Goal: Information Seeking & Learning: Learn about a topic

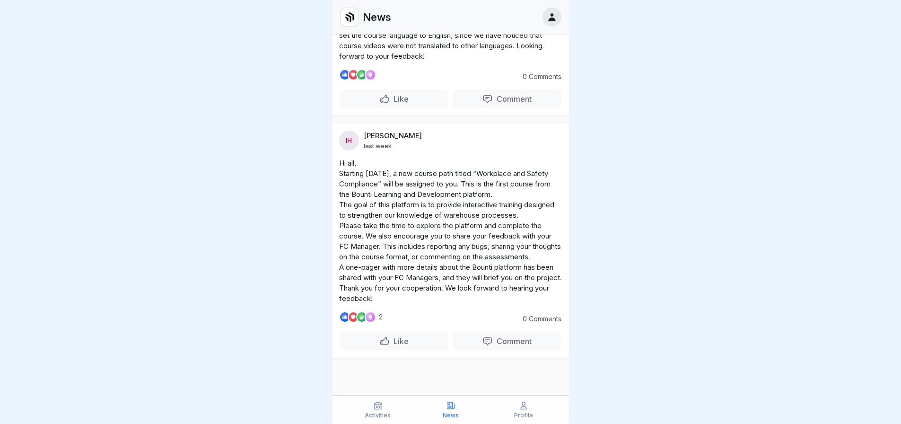
scroll to position [7, 0]
drag, startPoint x: 379, startPoint y: 411, endPoint x: 383, endPoint y: 399, distance: 12.4
click at [378, 411] on div "Activities" at bounding box center [378, 410] width 68 height 18
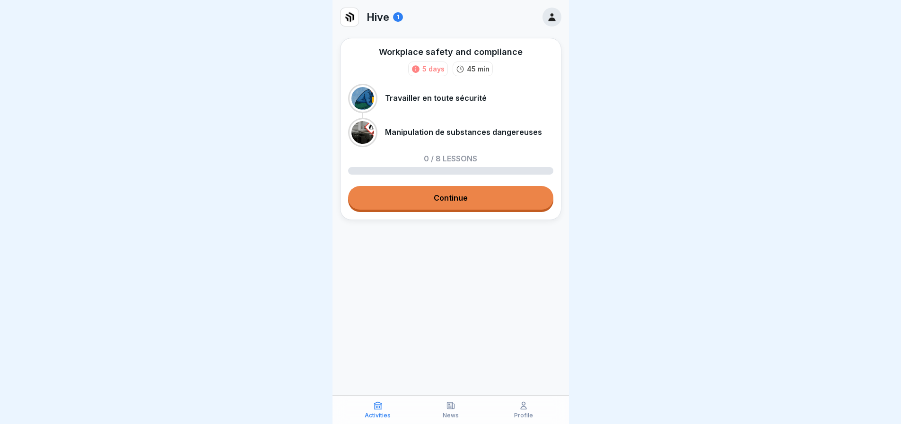
click at [470, 196] on link "Continue" at bounding box center [450, 198] width 205 height 24
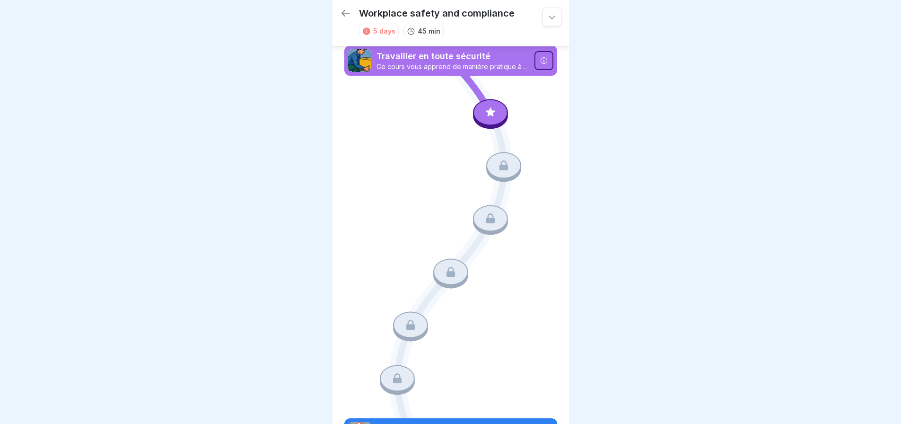
click at [484, 113] on icon at bounding box center [490, 112] width 12 height 12
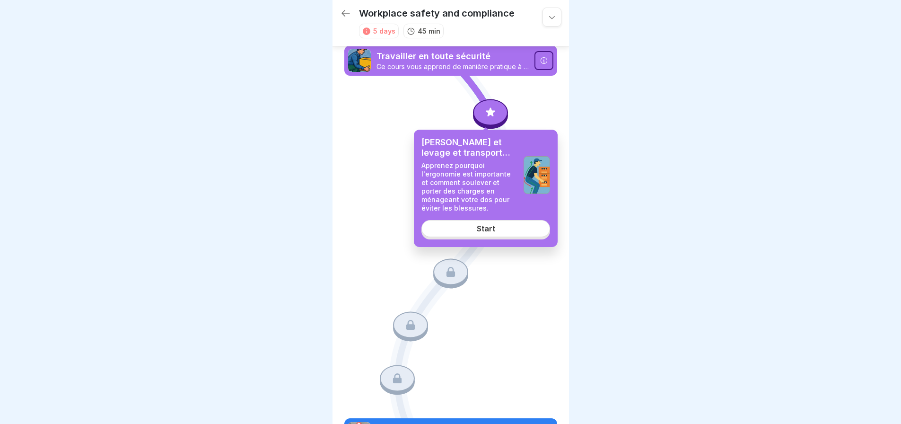
click at [504, 231] on link "Start" at bounding box center [485, 228] width 129 height 17
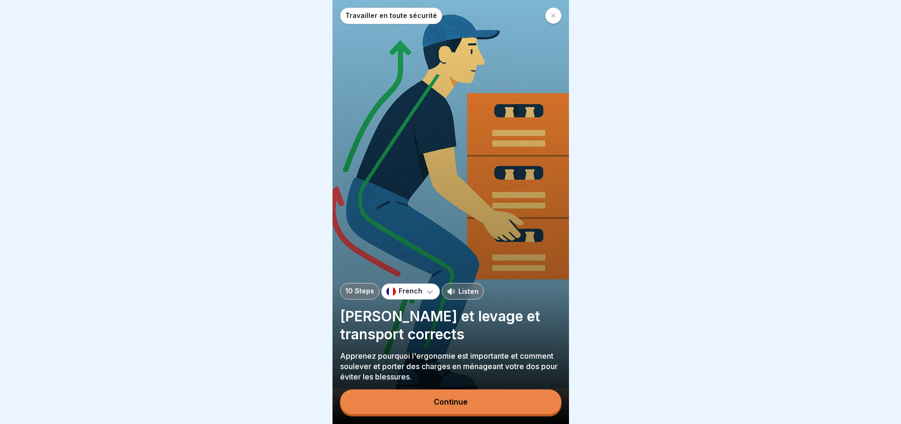
scroll to position [7, 0]
click at [462, 403] on div "Continue" at bounding box center [451, 401] width 34 height 9
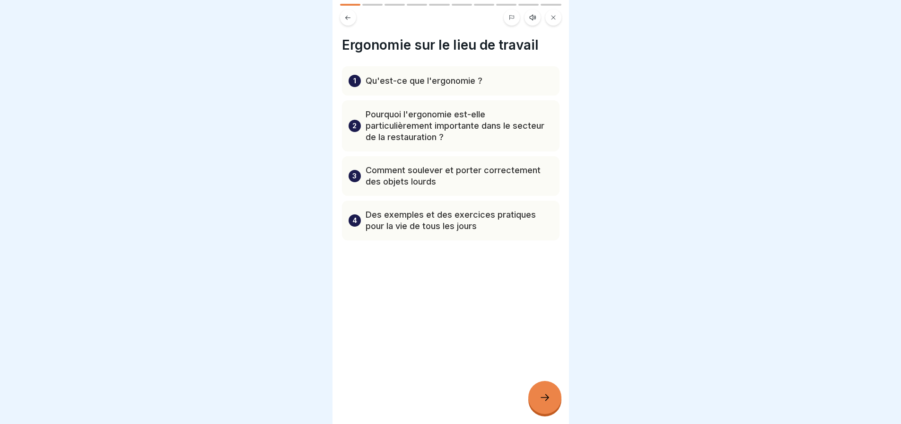
click at [541, 397] on icon at bounding box center [544, 397] width 11 height 11
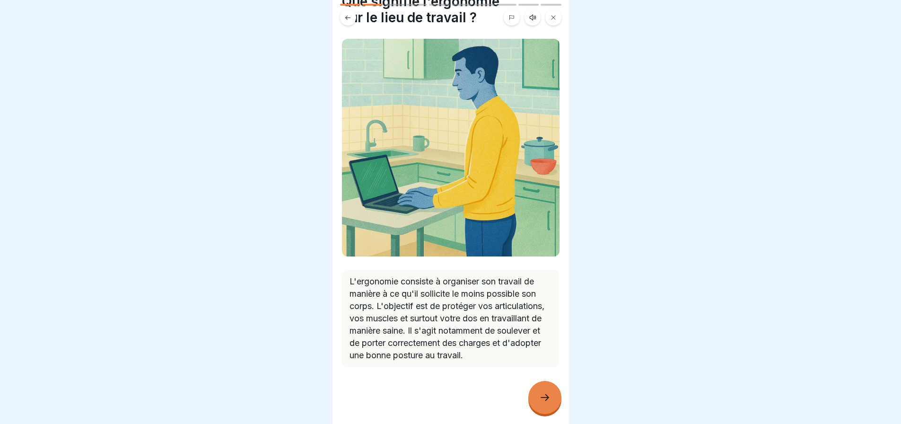
scroll to position [49, 0]
click at [549, 402] on icon at bounding box center [544, 397] width 11 height 11
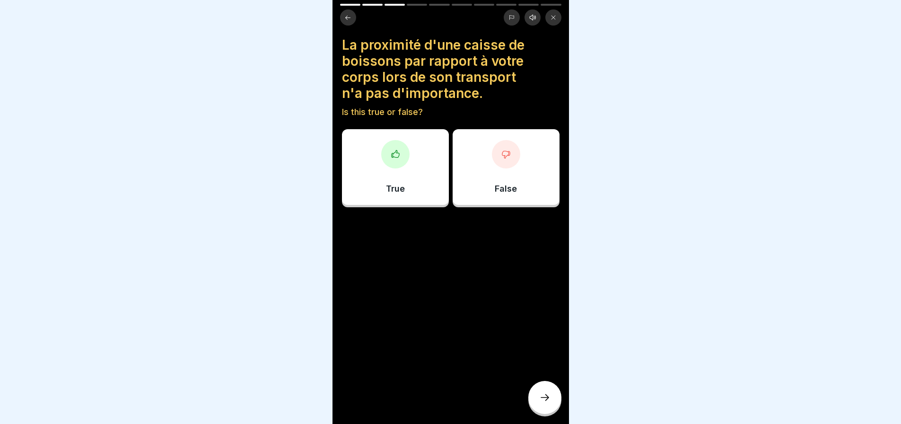
scroll to position [0, 0]
click at [502, 152] on icon at bounding box center [505, 153] width 9 height 9
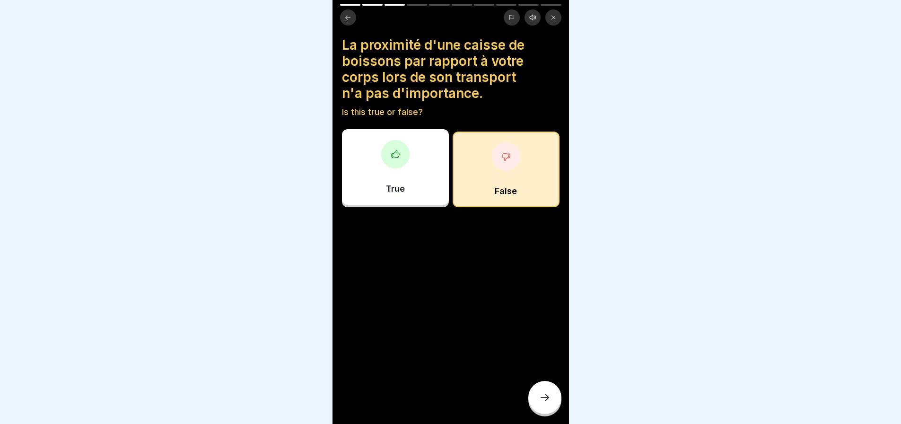
click at [393, 174] on div "True" at bounding box center [395, 167] width 107 height 76
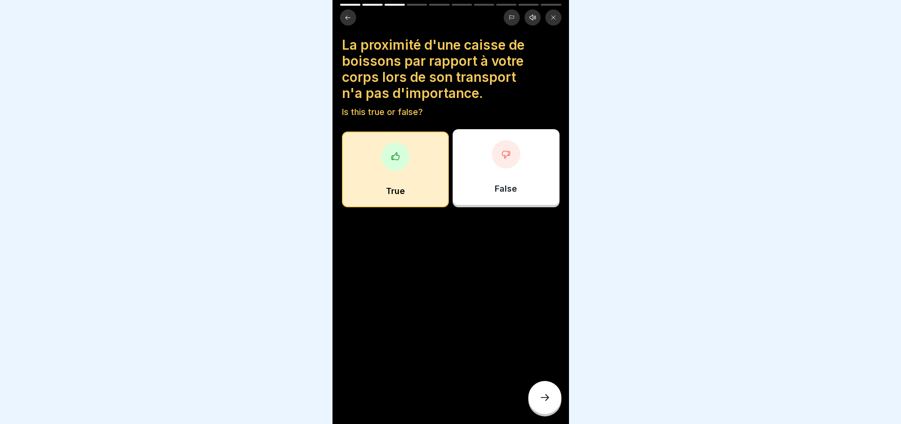
click at [545, 401] on icon at bounding box center [544, 397] width 11 height 11
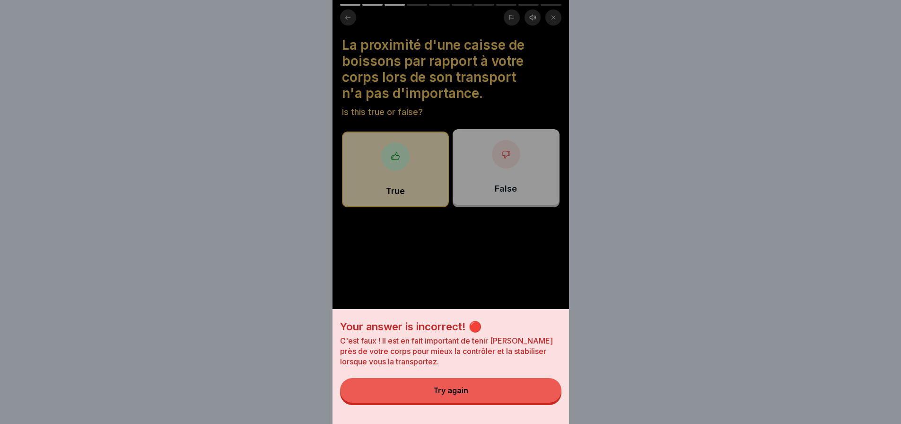
click at [479, 395] on button "Try again" at bounding box center [450, 390] width 221 height 25
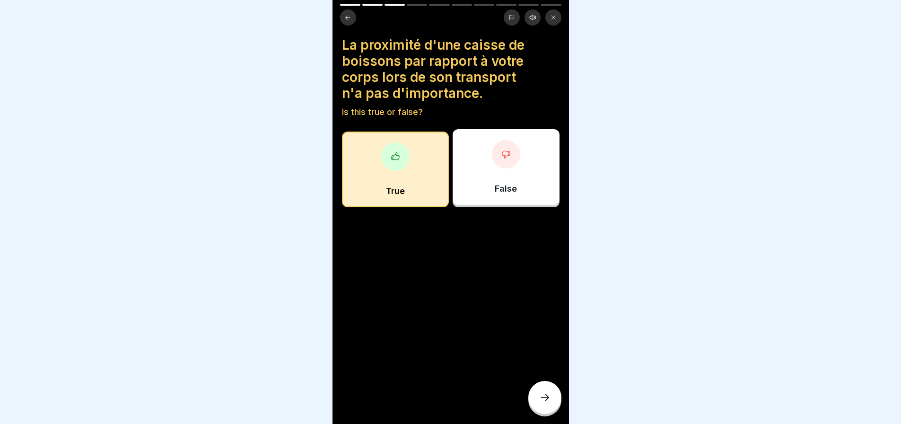
click at [515, 180] on div "False" at bounding box center [506, 167] width 107 height 76
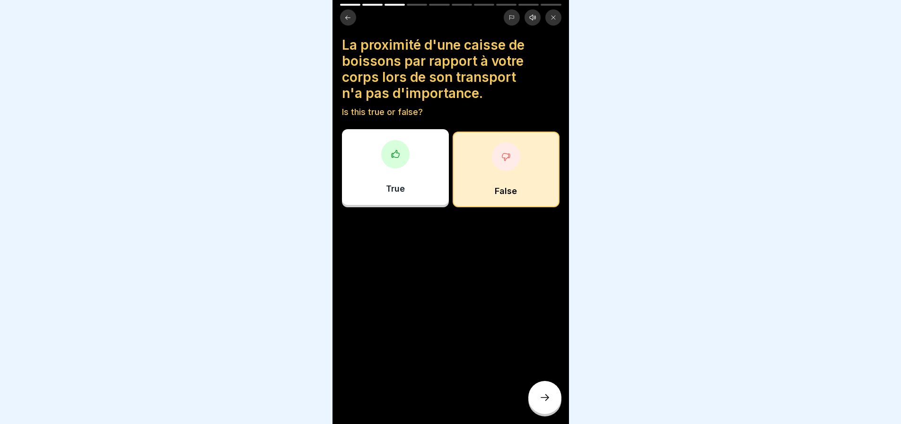
click at [551, 398] on div at bounding box center [544, 397] width 33 height 33
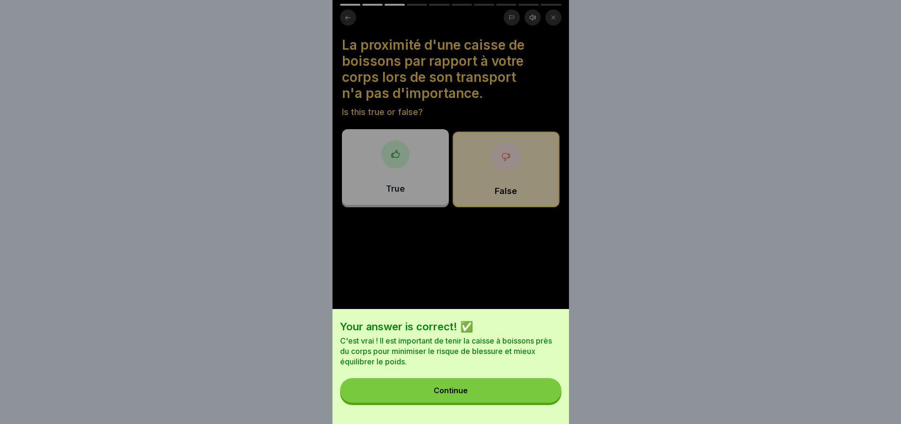
click at [483, 392] on button "Continue" at bounding box center [450, 390] width 221 height 25
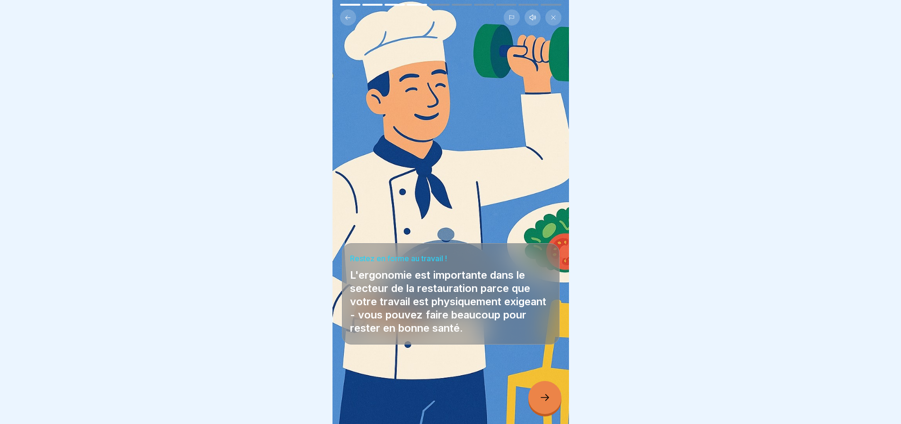
scroll to position [7, 0]
click at [549, 393] on icon at bounding box center [544, 397] width 11 height 11
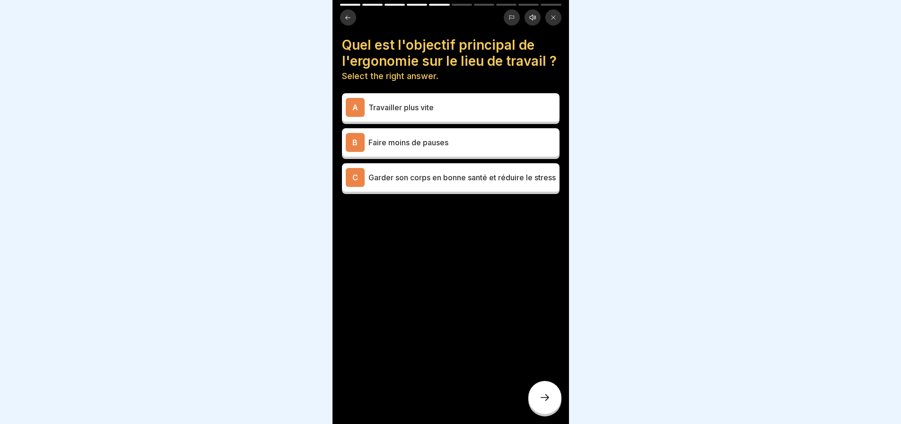
click at [495, 183] on p "Garder son corps en bonne santé et réduire le stress" at bounding box center [461, 177] width 187 height 11
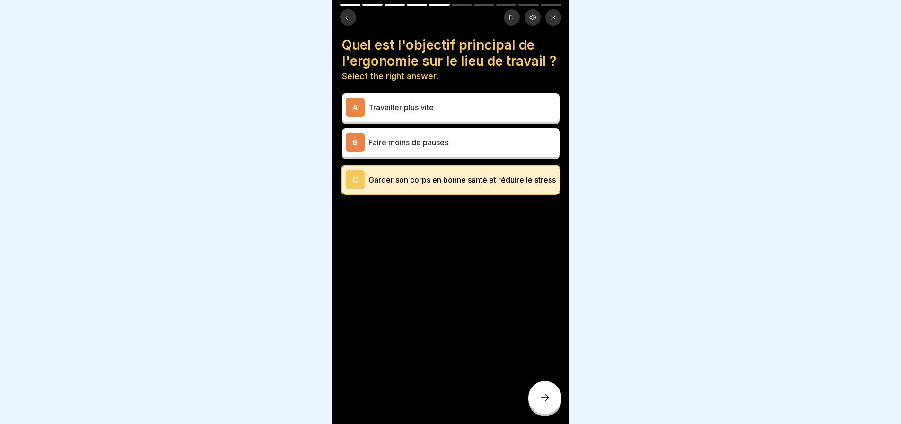
click at [545, 399] on icon at bounding box center [544, 397] width 11 height 11
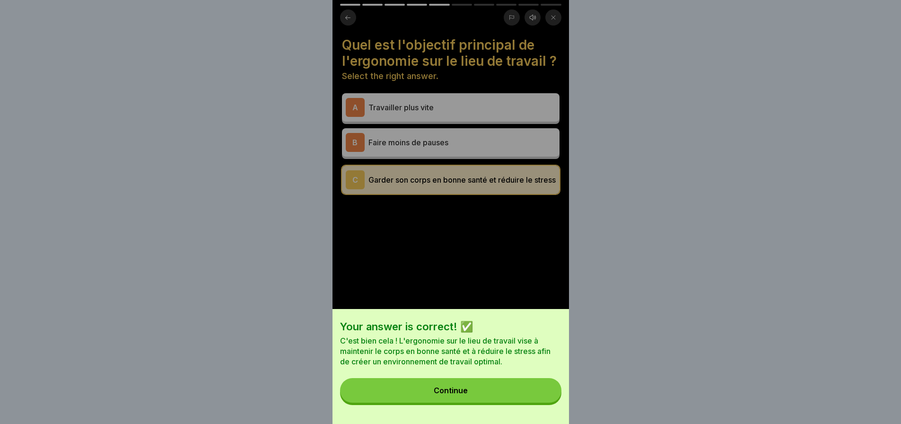
click at [480, 396] on button "Continue" at bounding box center [450, 390] width 221 height 25
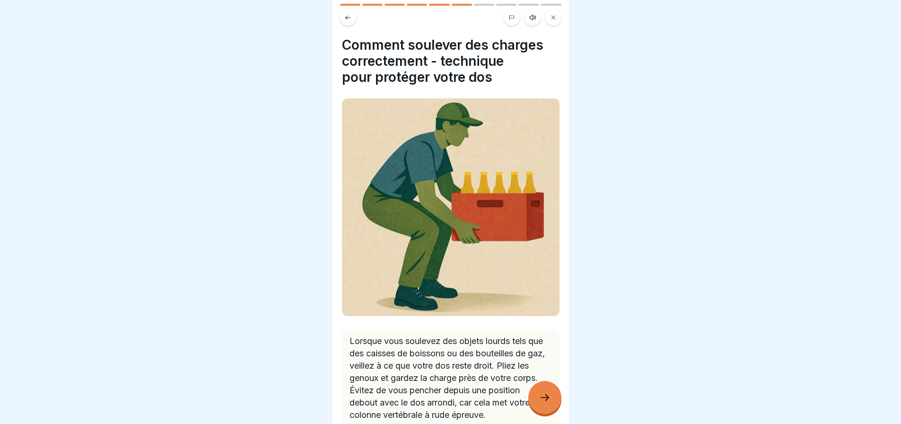
scroll to position [52, 0]
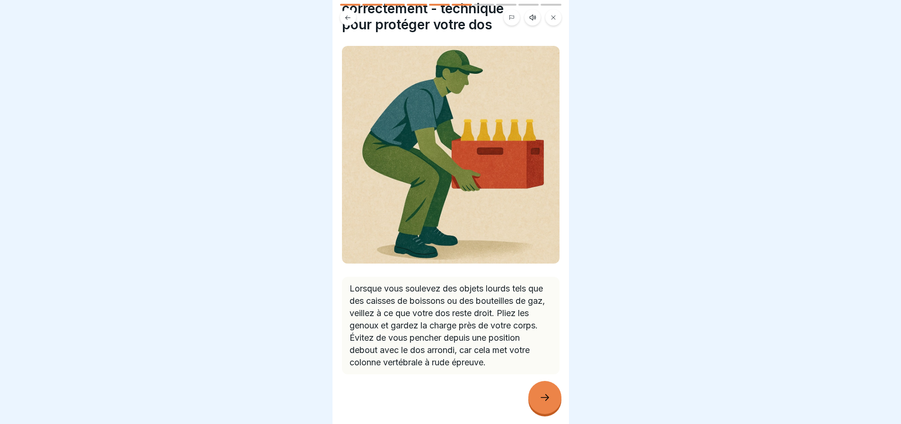
click at [549, 393] on icon at bounding box center [544, 397] width 11 height 11
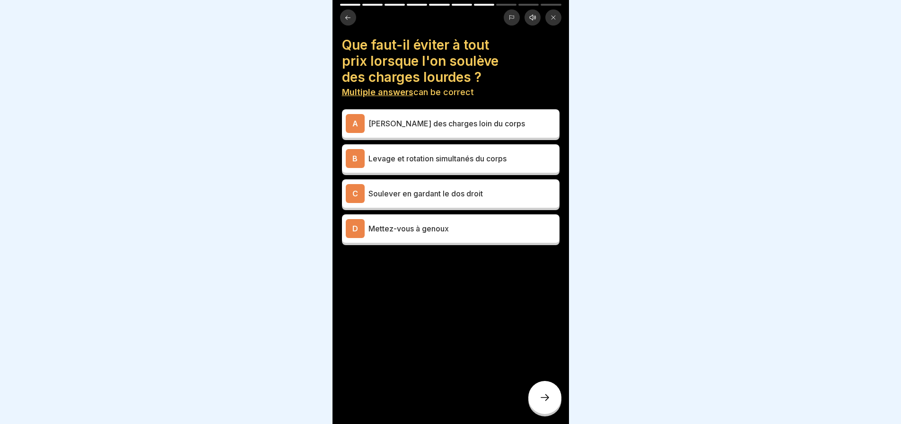
click at [518, 118] on p "[PERSON_NAME] des charges loin du corps" at bounding box center [461, 123] width 187 height 11
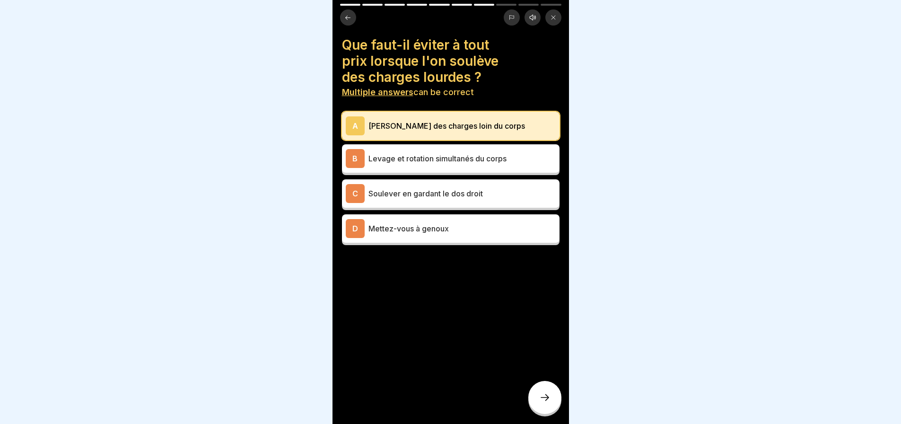
click at [519, 156] on p "Levage et rotation simultanés du corps" at bounding box center [461, 158] width 187 height 11
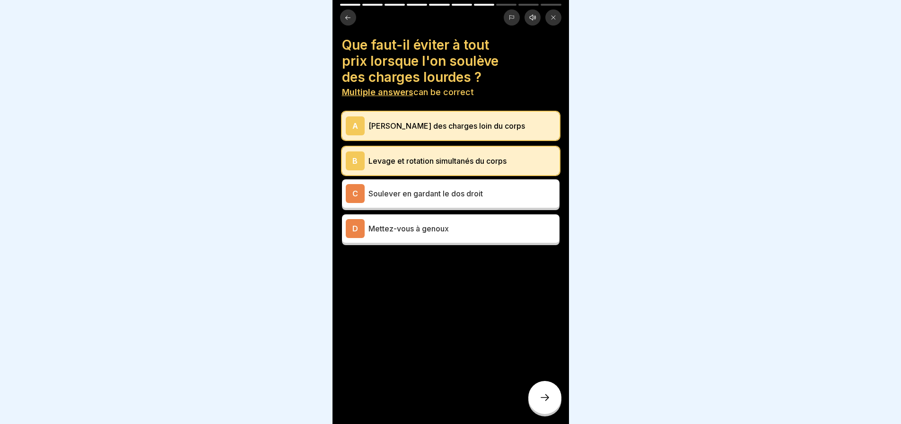
click at [545, 397] on icon at bounding box center [544, 397] width 11 height 11
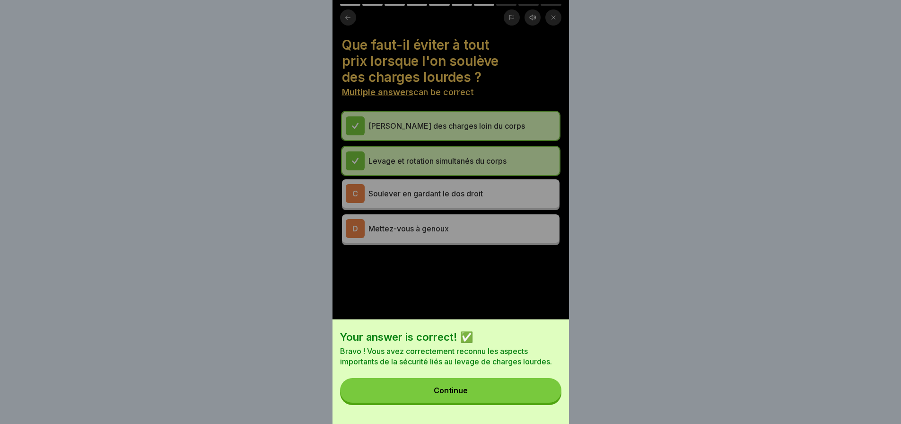
click at [492, 398] on button "Continue" at bounding box center [450, 390] width 221 height 25
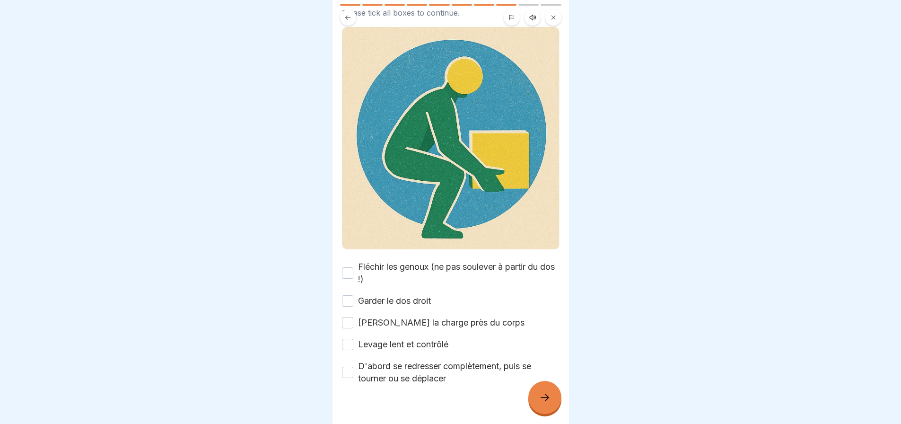
scroll to position [66, 0]
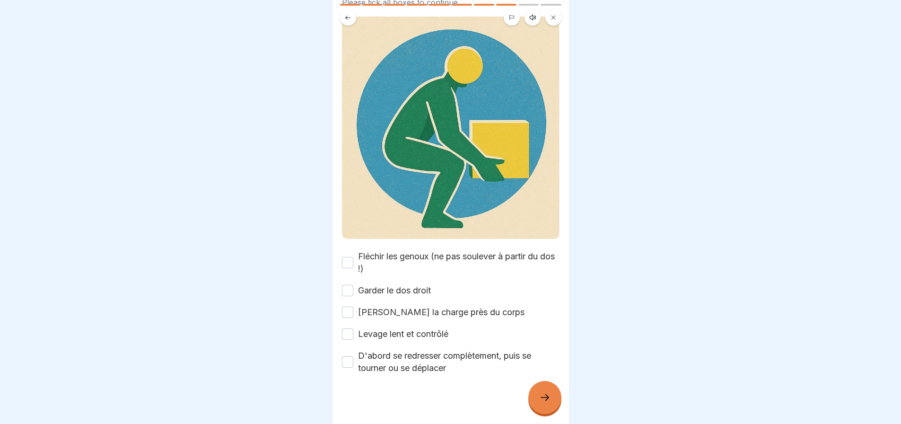
click at [348, 257] on button "Fléchir les genoux (ne pas soulever à partir du dos !)" at bounding box center [347, 262] width 11 height 11
click at [347, 285] on button "Garder le dos droit" at bounding box center [347, 290] width 11 height 11
click at [348, 306] on button "[PERSON_NAME] la charge près du corps" at bounding box center [347, 311] width 11 height 11
click at [346, 328] on button "Levage lent et contrôlé" at bounding box center [347, 333] width 11 height 11
click at [345, 356] on button "D'abord se redresser complètement, puis se tourner ou se déplacer" at bounding box center [347, 361] width 11 height 11
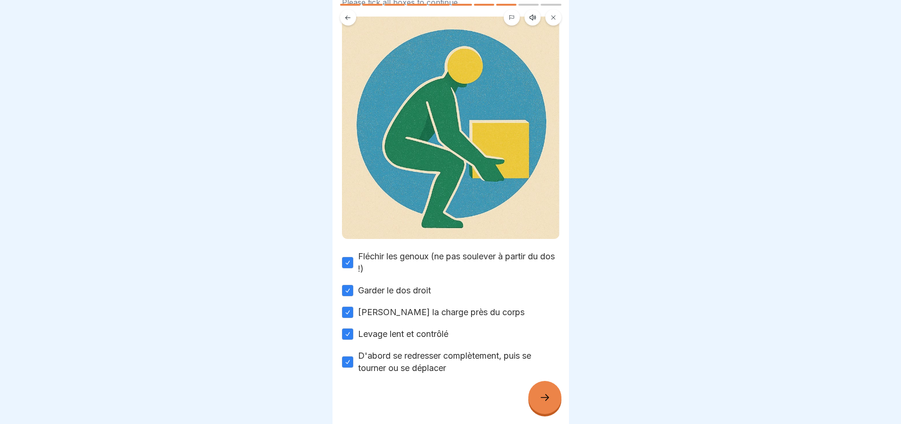
click at [544, 397] on icon at bounding box center [544, 397] width 11 height 11
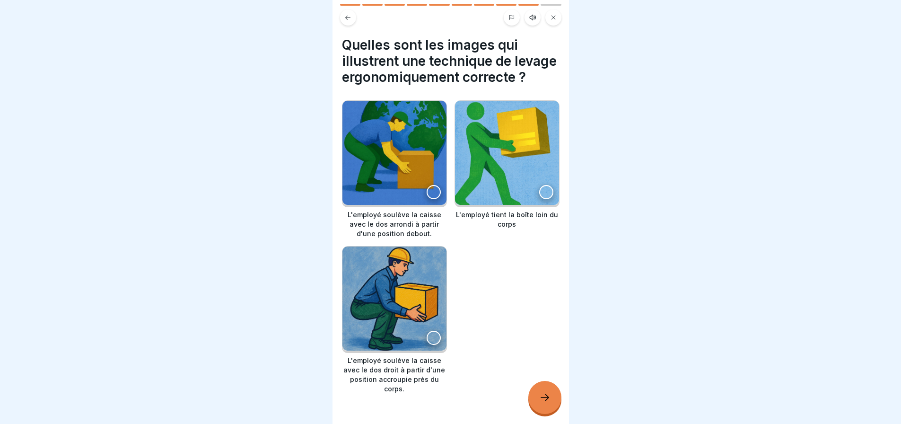
click at [427, 339] on div at bounding box center [434, 338] width 14 height 14
click at [544, 395] on icon at bounding box center [544, 397] width 11 height 11
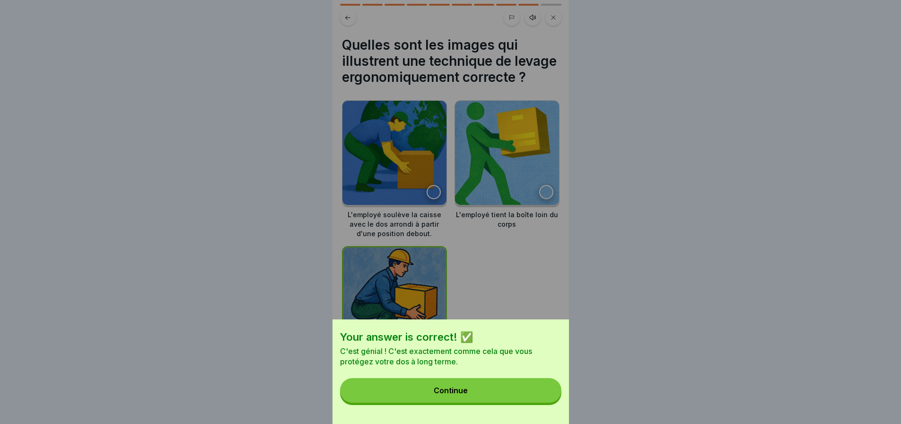
click at [465, 394] on div "Continue" at bounding box center [451, 390] width 34 height 9
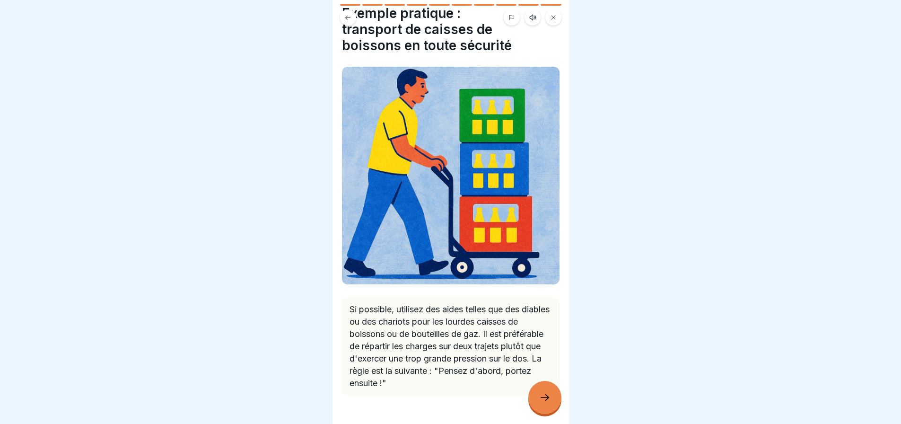
scroll to position [52, 0]
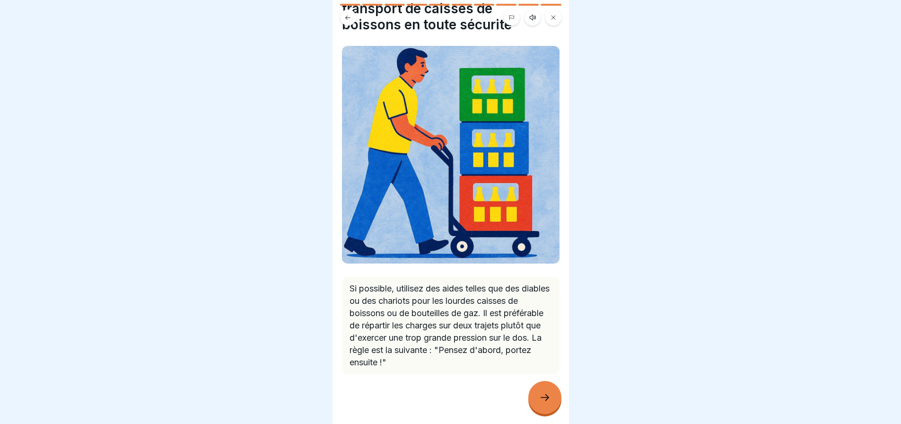
click at [546, 397] on icon at bounding box center [544, 397] width 11 height 11
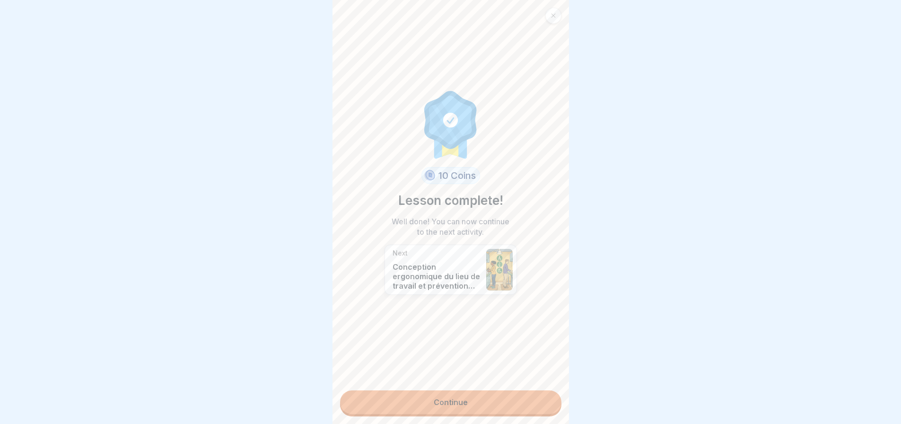
click at [490, 396] on link "Continue" at bounding box center [450, 402] width 221 height 24
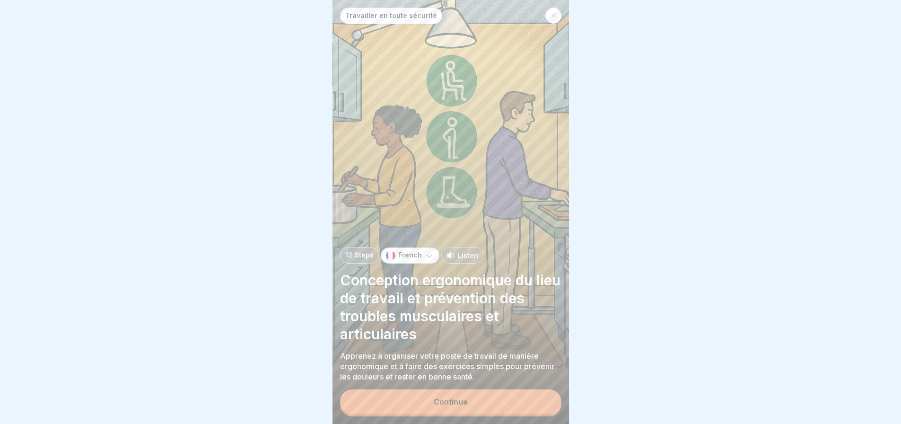
scroll to position [7, 0]
click at [527, 401] on button "Continue" at bounding box center [450, 401] width 221 height 25
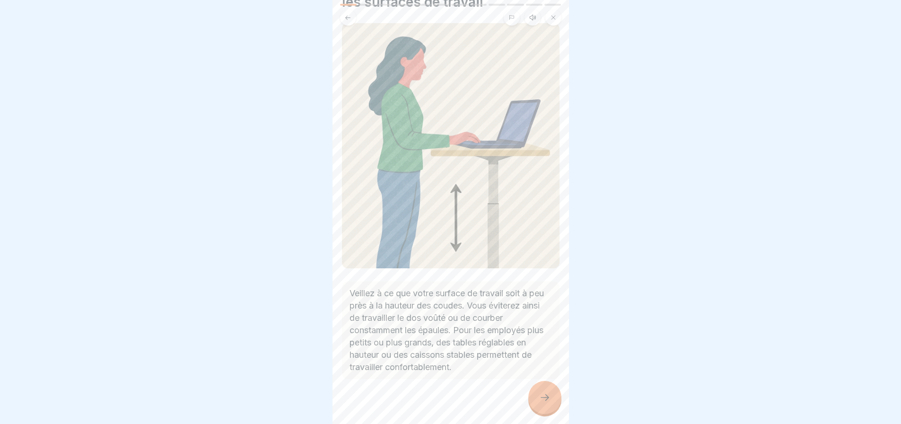
scroll to position [63, 0]
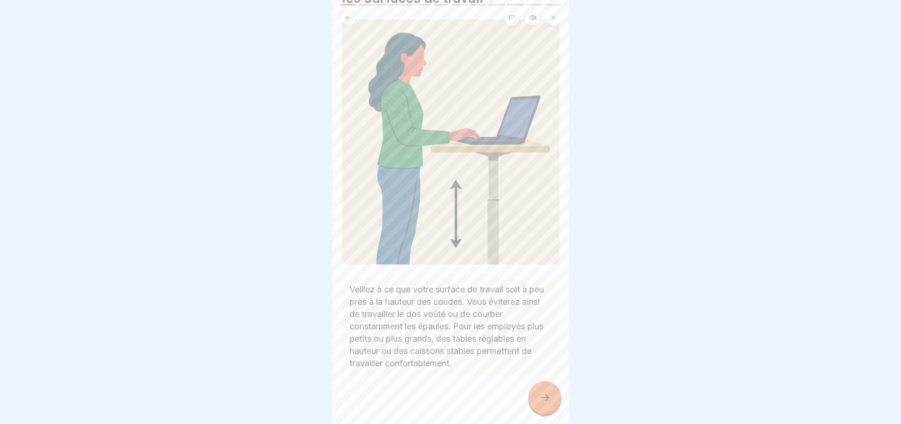
click at [548, 392] on div at bounding box center [544, 397] width 33 height 33
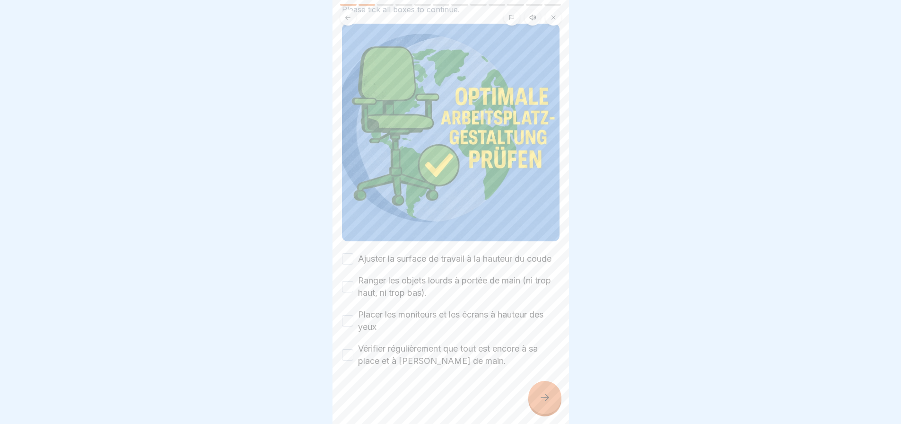
scroll to position [80, 0]
click at [347, 253] on button "Ajuster la surface de travail à la hauteur du coude" at bounding box center [347, 258] width 11 height 11
click at [347, 315] on button "Placer les moniteurs et les écrans à hauteur des yeux" at bounding box center [347, 320] width 11 height 11
click at [348, 282] on button "Ranger les objets lourds à portée de main (ni trop haut, ni trop bas)." at bounding box center [347, 286] width 11 height 11
click at [348, 349] on button "Vérifier régulièrement que tout est encore à sa place et à [PERSON_NAME] de mai…" at bounding box center [347, 354] width 11 height 11
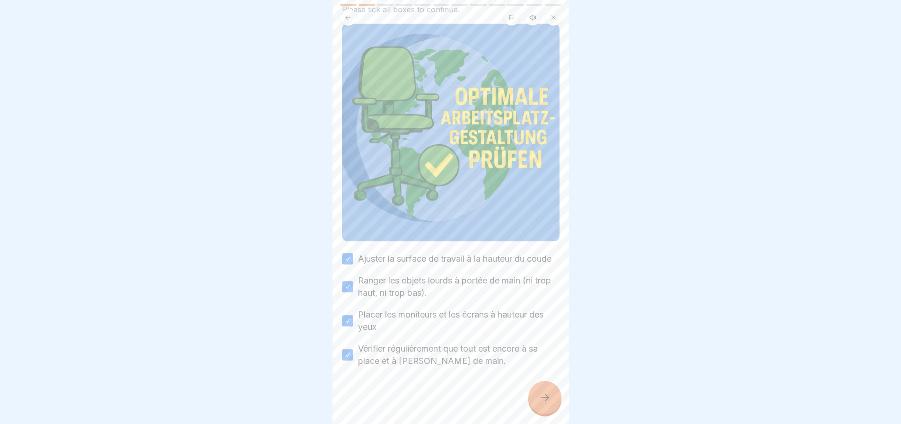
click at [546, 391] on div at bounding box center [544, 397] width 33 height 33
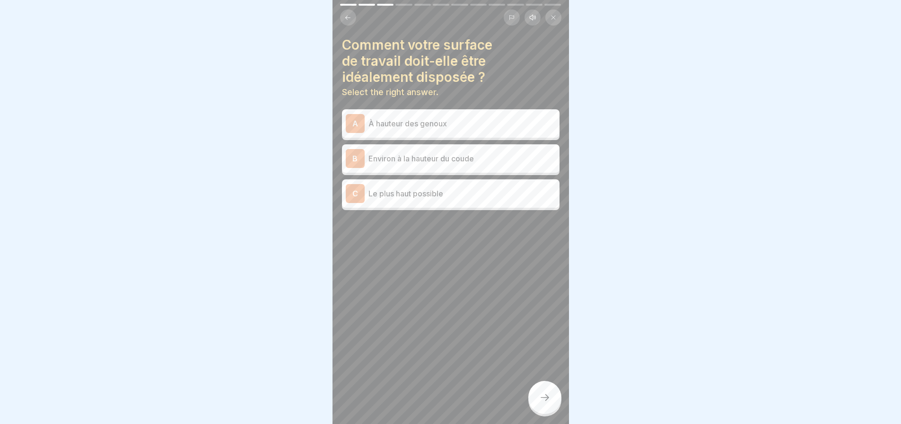
click at [474, 153] on p "Environ à la hauteur du coude" at bounding box center [461, 158] width 187 height 11
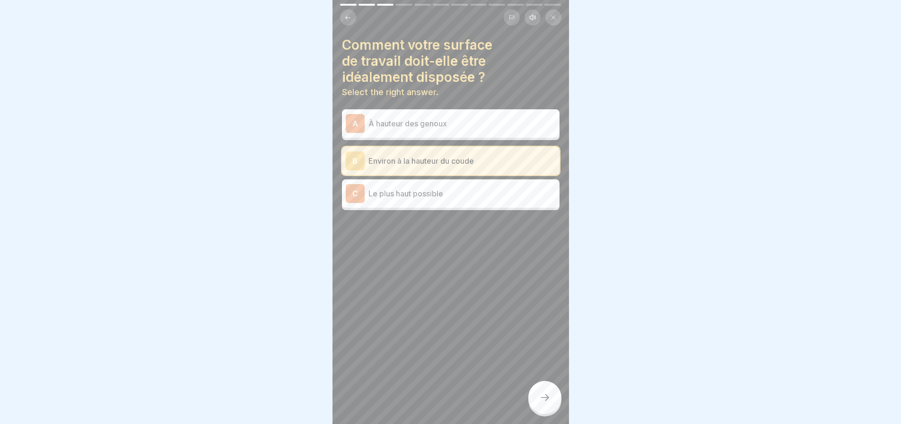
click at [557, 401] on div at bounding box center [544, 397] width 33 height 33
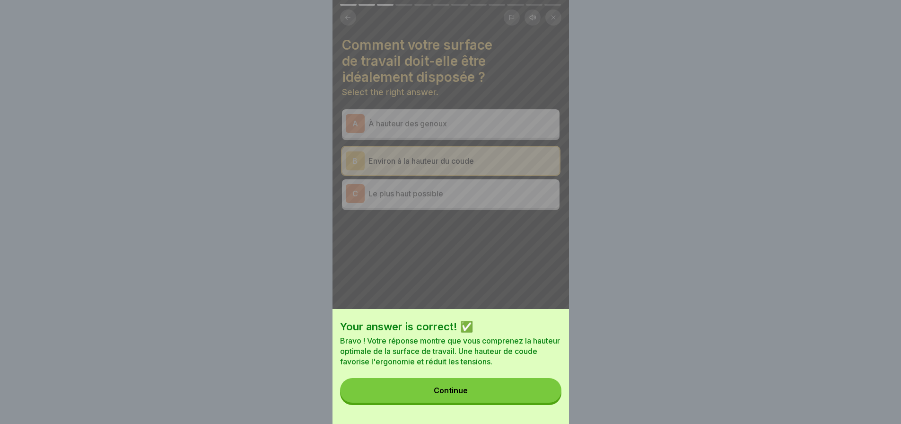
click at [504, 398] on button "Continue" at bounding box center [450, 390] width 221 height 25
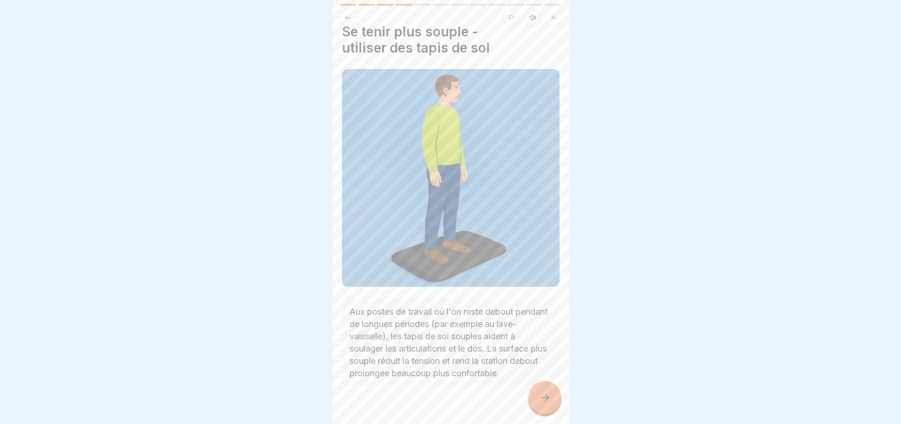
scroll to position [24, 0]
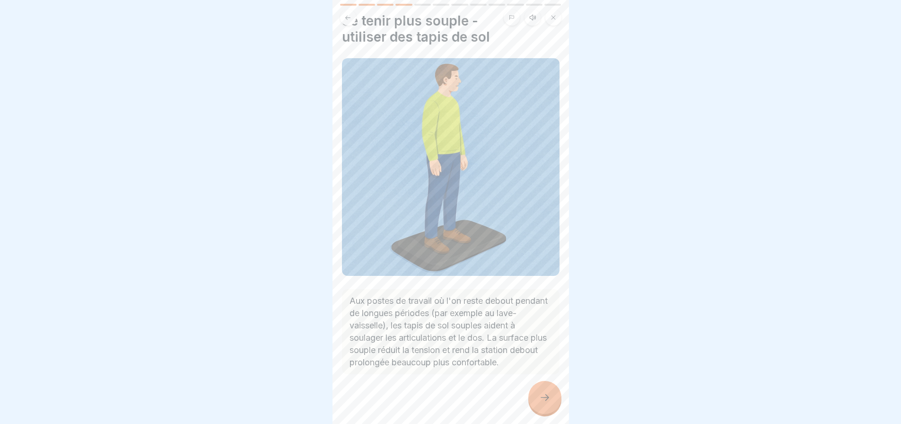
click at [543, 394] on icon at bounding box center [544, 397] width 11 height 11
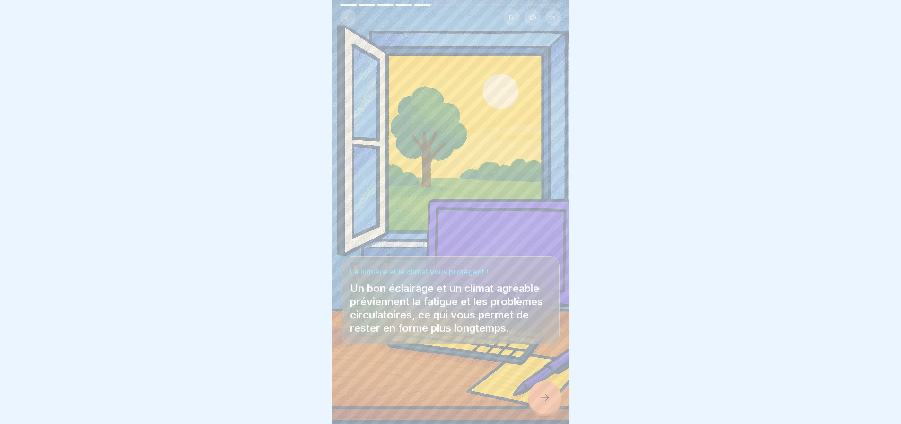
scroll to position [7, 0]
click at [551, 397] on div at bounding box center [544, 397] width 33 height 33
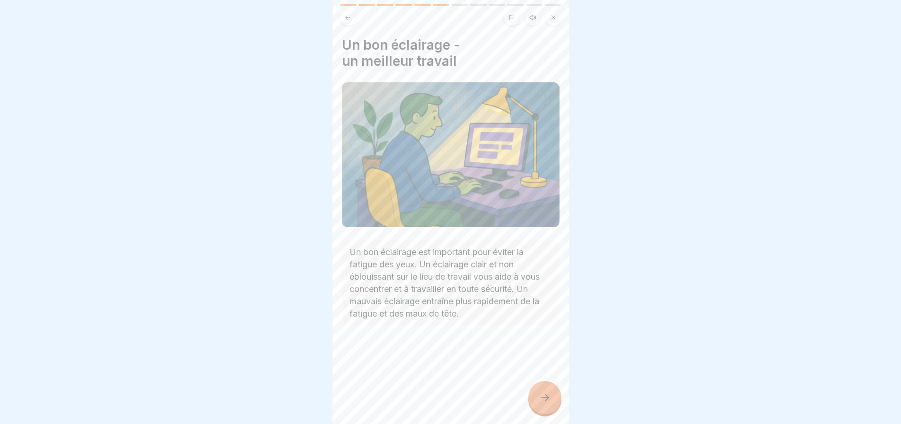
click at [549, 394] on icon at bounding box center [544, 397] width 11 height 11
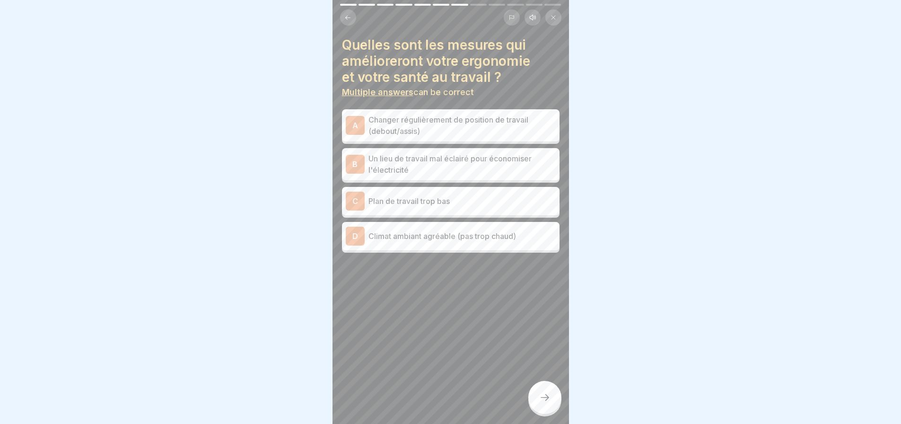
click at [426, 230] on p "Climat ambiant agréable (pas trop chaud)" at bounding box center [461, 235] width 187 height 11
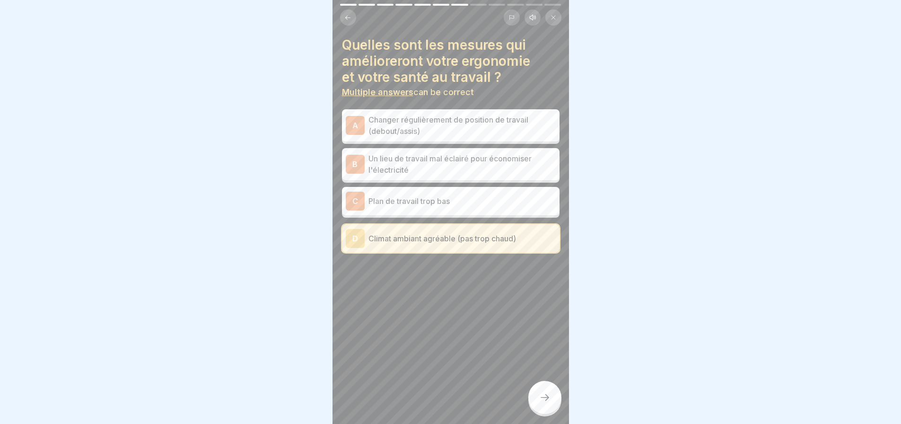
click at [454, 117] on p "Changer régulièrement de position de travail (debout/assis)" at bounding box center [461, 125] width 187 height 23
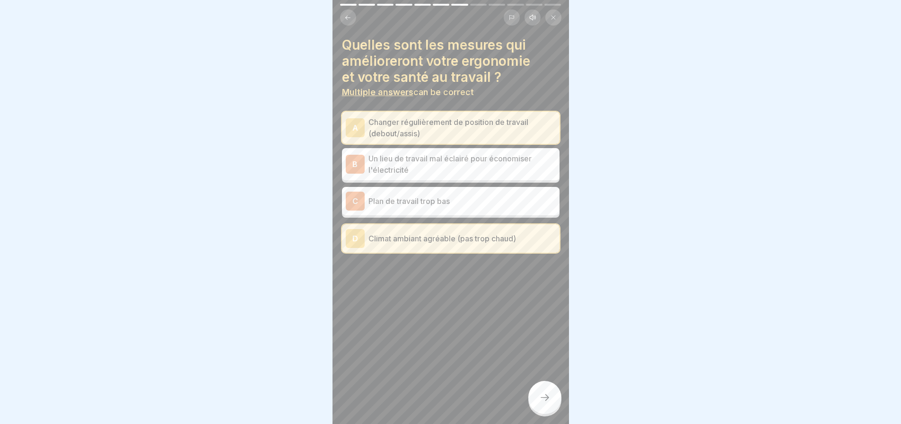
click at [549, 399] on icon at bounding box center [544, 397] width 11 height 11
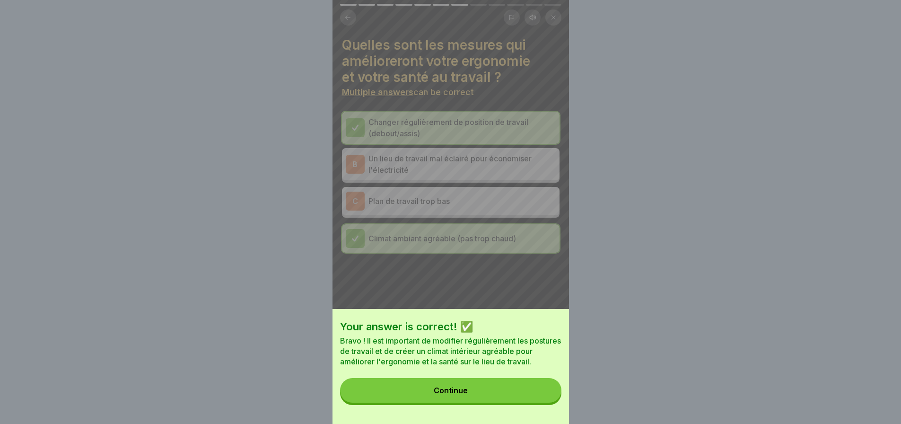
click at [446, 394] on div "Continue" at bounding box center [451, 390] width 34 height 9
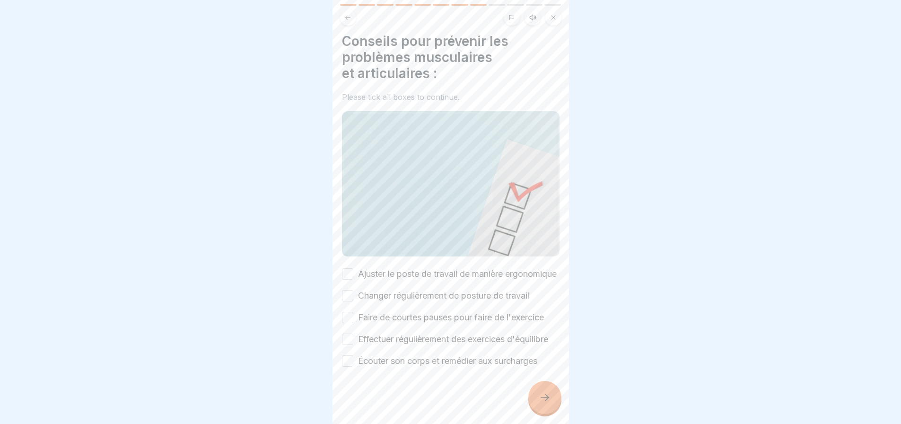
scroll to position [24, 0]
click at [351, 268] on button "Ajuster le poste de travail de manière ergonomique" at bounding box center [347, 273] width 11 height 11
click at [349, 290] on button "Changer régulièrement de posture de travail" at bounding box center [347, 295] width 11 height 11
click at [351, 312] on button "Faire de courtes pauses pour faire de l'exercice" at bounding box center [347, 317] width 11 height 11
click at [350, 333] on button "Effectuer régulièrement des exercices d'équilibre" at bounding box center [347, 338] width 11 height 11
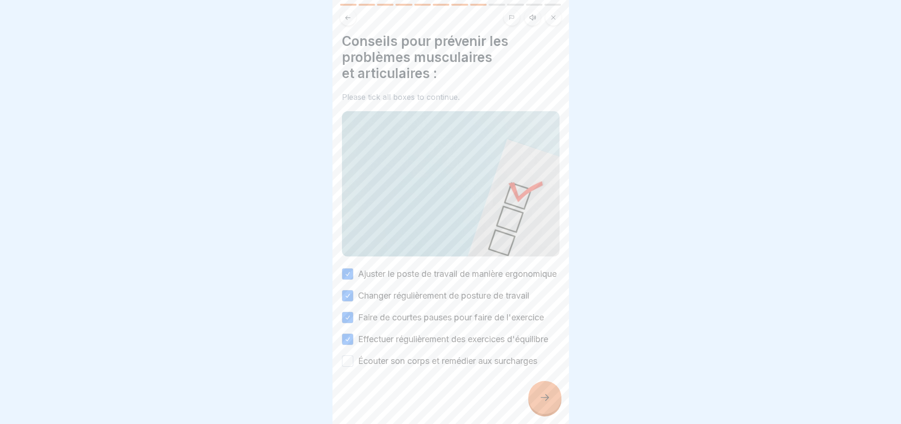
drag, startPoint x: 348, startPoint y: 352, endPoint x: 355, endPoint y: 351, distance: 7.6
click at [348, 355] on button "Écouter son corps et remédier aux surcharges" at bounding box center [347, 360] width 11 height 11
click at [545, 400] on icon at bounding box center [544, 397] width 11 height 11
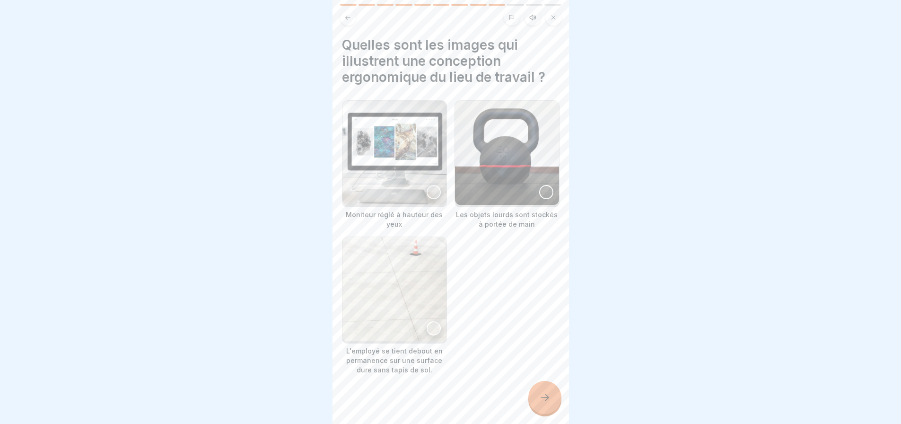
click at [430, 185] on div at bounding box center [434, 192] width 14 height 14
click at [540, 185] on div at bounding box center [546, 192] width 14 height 14
click at [540, 400] on icon at bounding box center [544, 397] width 11 height 11
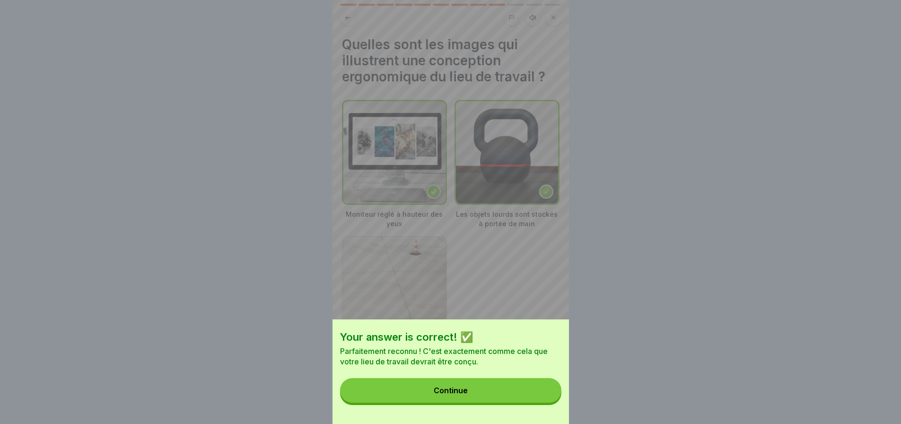
click at [460, 394] on div "Continue" at bounding box center [451, 390] width 34 height 9
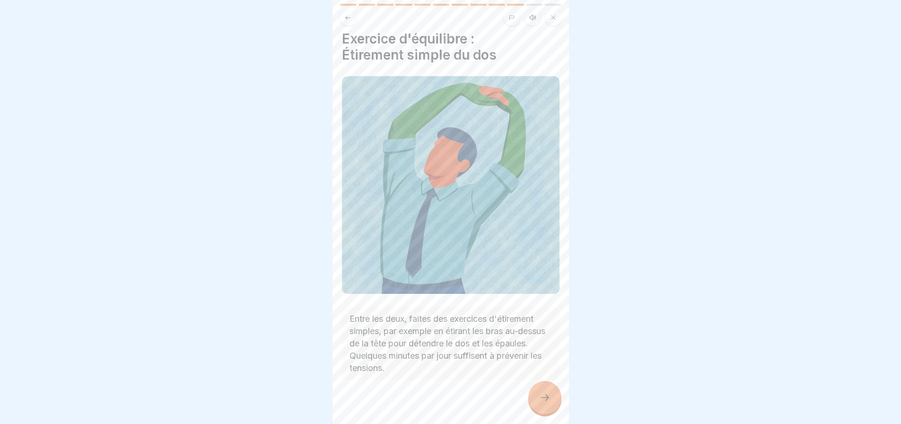
scroll to position [12, 0]
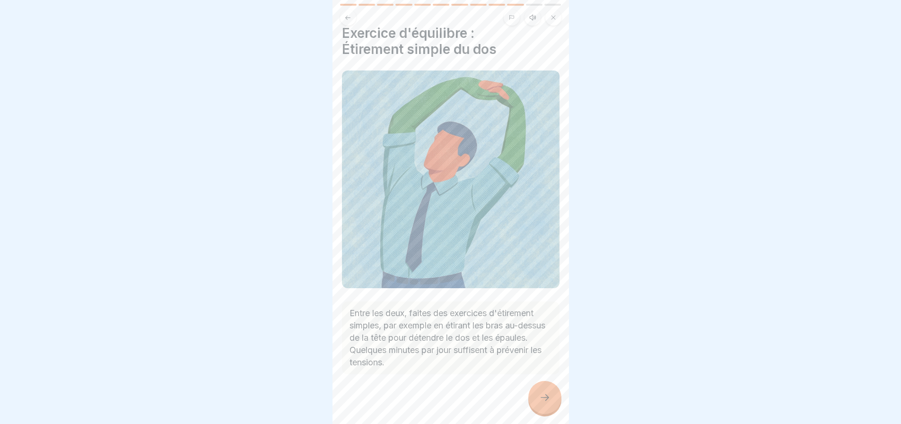
click at [548, 396] on icon at bounding box center [544, 397] width 11 height 11
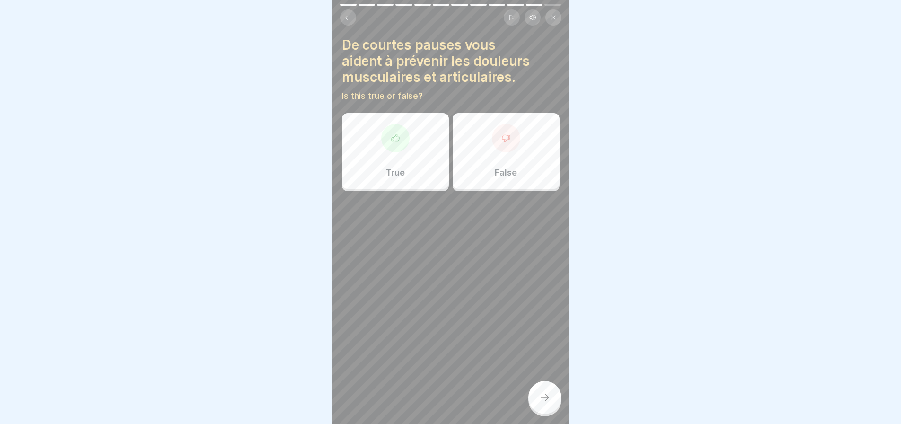
click at [404, 146] on div "True" at bounding box center [395, 151] width 107 height 76
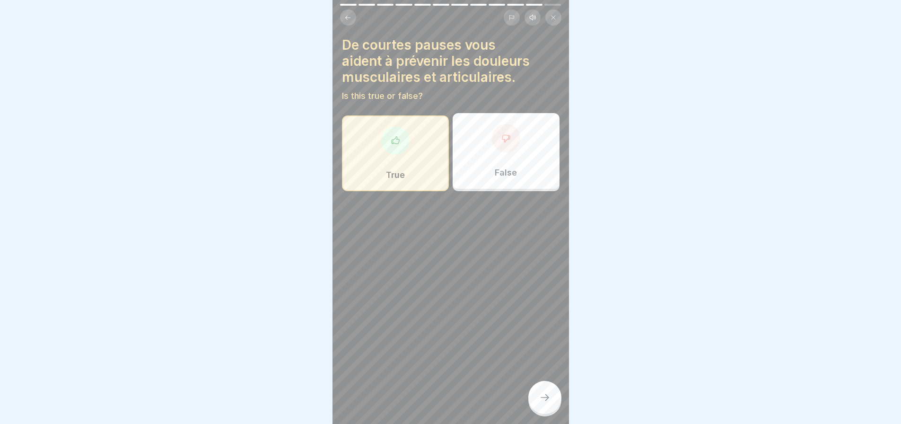
click at [549, 395] on icon at bounding box center [544, 397] width 11 height 11
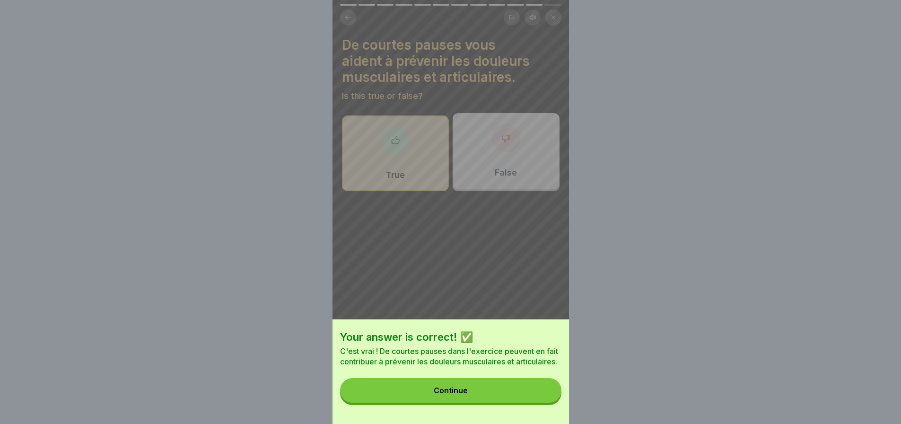
click at [475, 399] on button "Continue" at bounding box center [450, 390] width 221 height 25
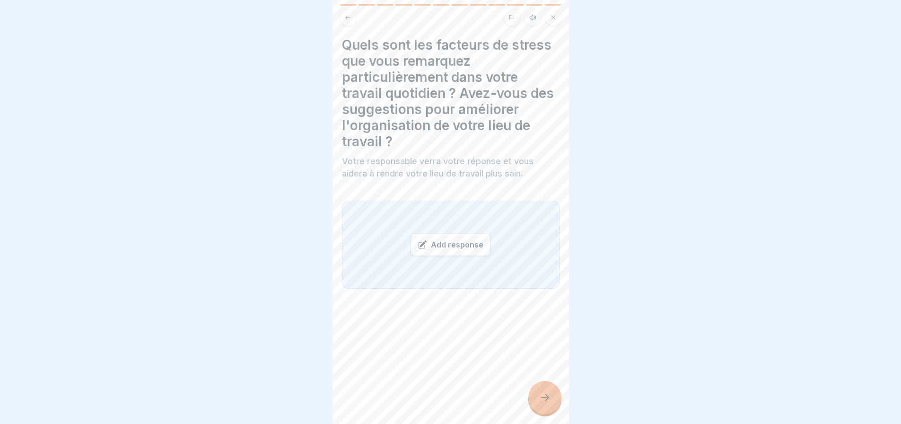
click at [540, 400] on icon at bounding box center [544, 397] width 11 height 11
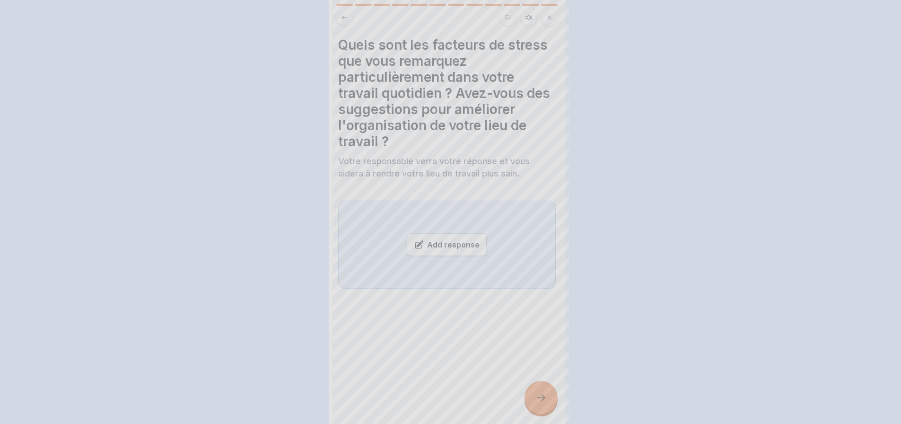
scroll to position [0, 0]
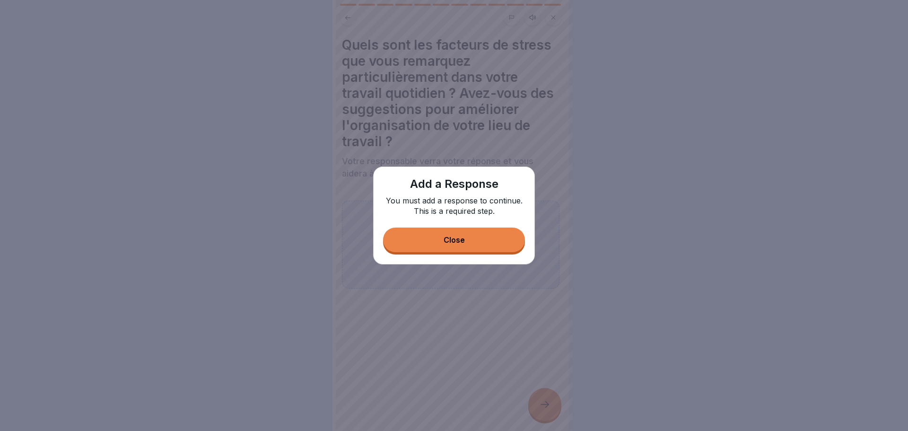
click at [454, 238] on div "Close" at bounding box center [454, 239] width 21 height 9
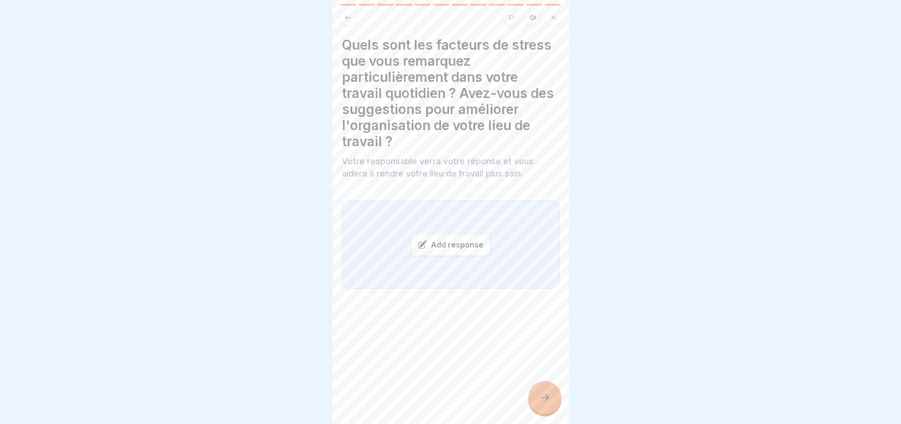
click at [459, 245] on div "Add response" at bounding box center [450, 244] width 80 height 23
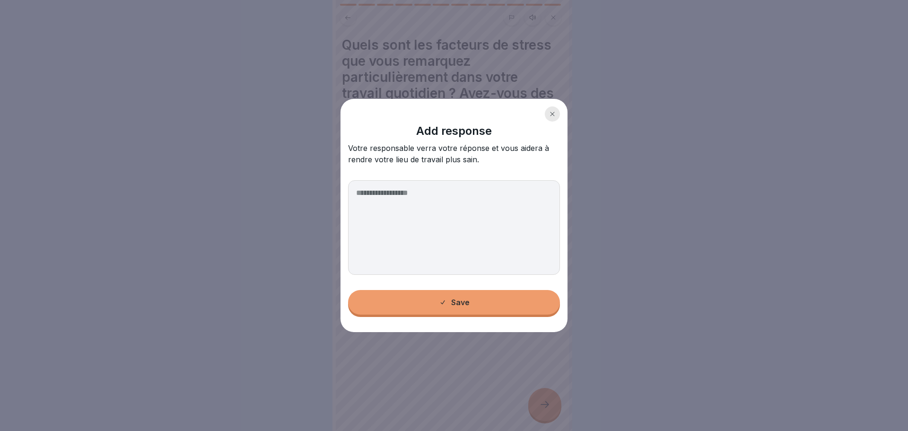
click at [557, 117] on div at bounding box center [552, 113] width 15 height 15
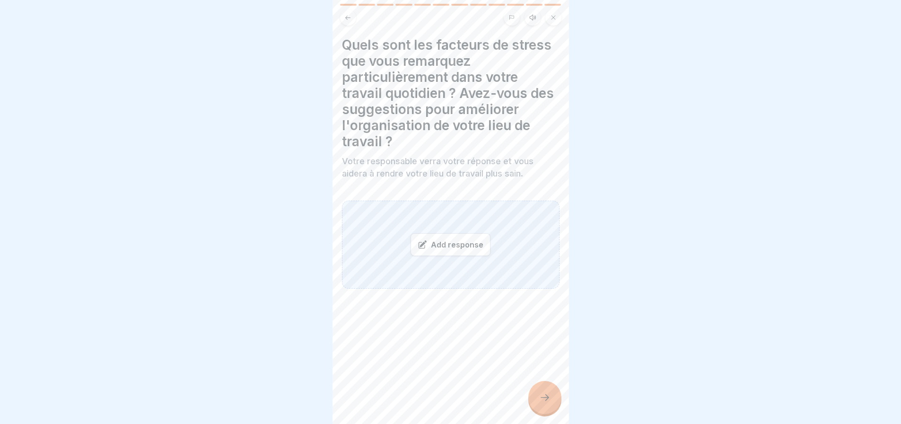
click at [463, 246] on div "Add response" at bounding box center [450, 244] width 80 height 23
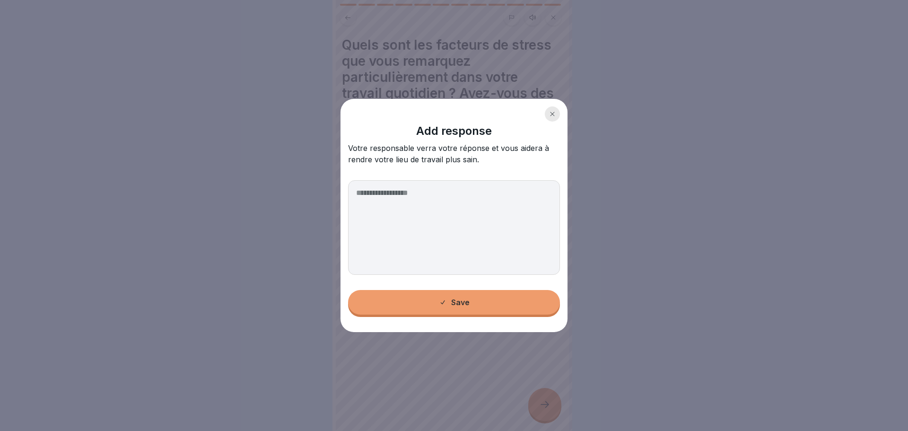
click at [412, 192] on textarea at bounding box center [454, 227] width 212 height 95
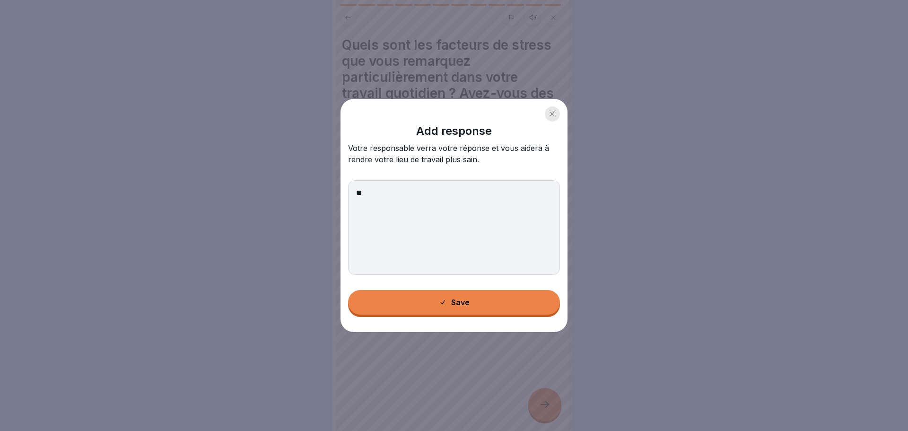
type textarea "*"
click at [356, 191] on textarea "**********" at bounding box center [454, 227] width 212 height 95
click at [409, 193] on textarea "**********" at bounding box center [454, 227] width 212 height 95
click at [420, 192] on textarea "**********" at bounding box center [454, 227] width 212 height 95
click at [507, 192] on textarea "**********" at bounding box center [454, 227] width 212 height 95
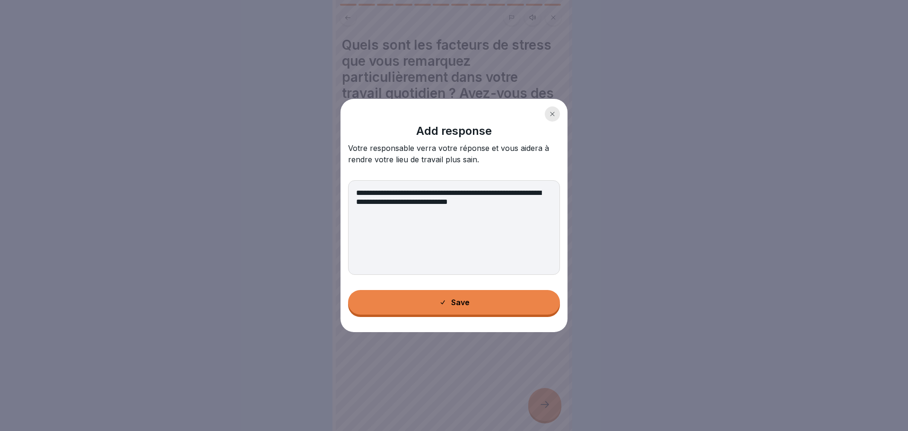
click at [498, 192] on textarea "**********" at bounding box center [454, 227] width 212 height 95
click at [434, 211] on textarea "**********" at bounding box center [454, 227] width 212 height 95
click at [498, 192] on textarea "**********" at bounding box center [454, 227] width 212 height 95
click at [444, 210] on textarea "**********" at bounding box center [454, 227] width 212 height 95
type textarea "**********"
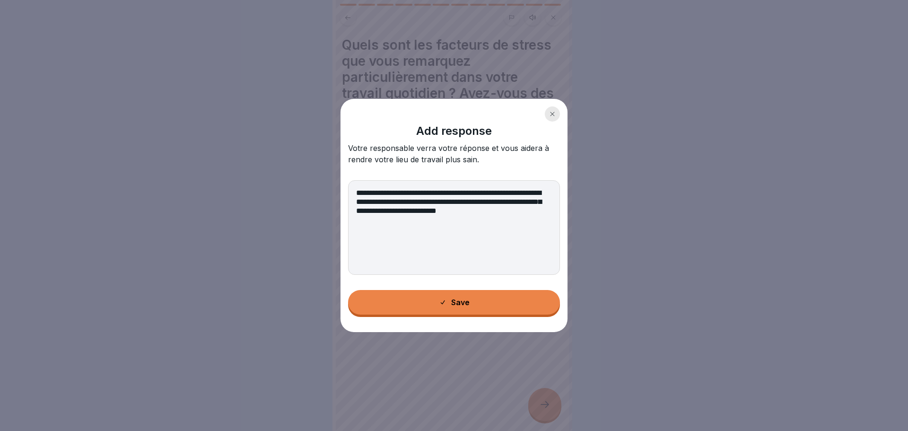
click at [504, 306] on button "Save" at bounding box center [454, 302] width 212 height 25
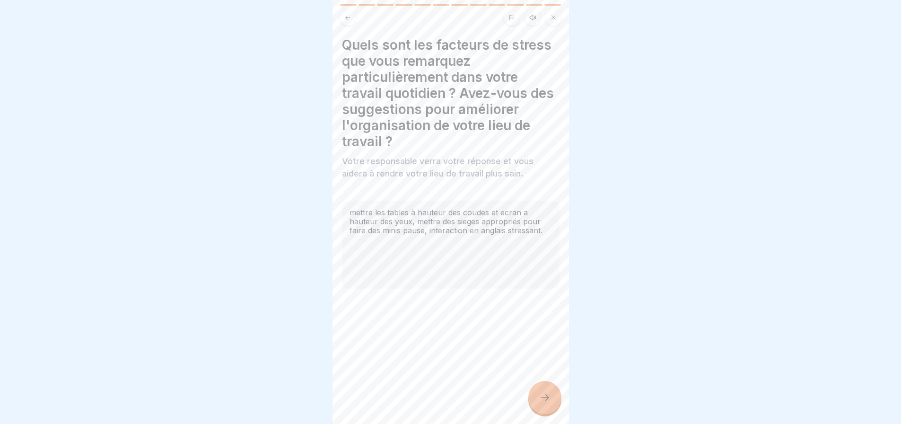
scroll to position [7, 0]
click at [546, 393] on icon at bounding box center [544, 397] width 11 height 11
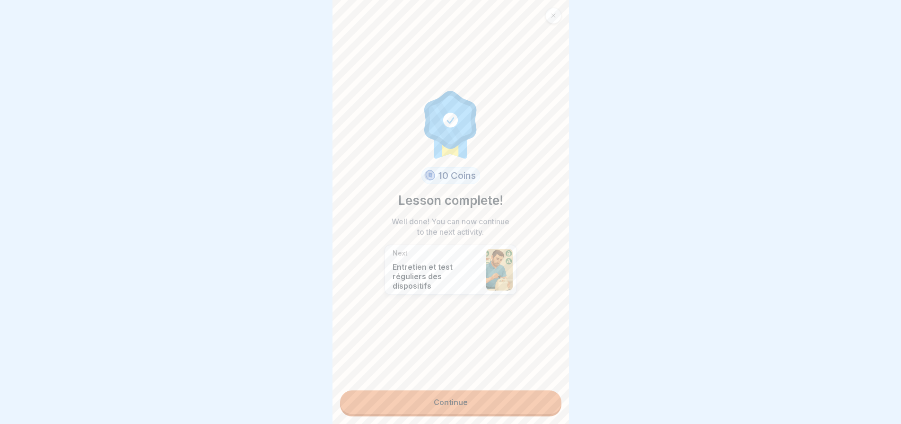
click at [473, 390] on link "Continue" at bounding box center [450, 402] width 221 height 24
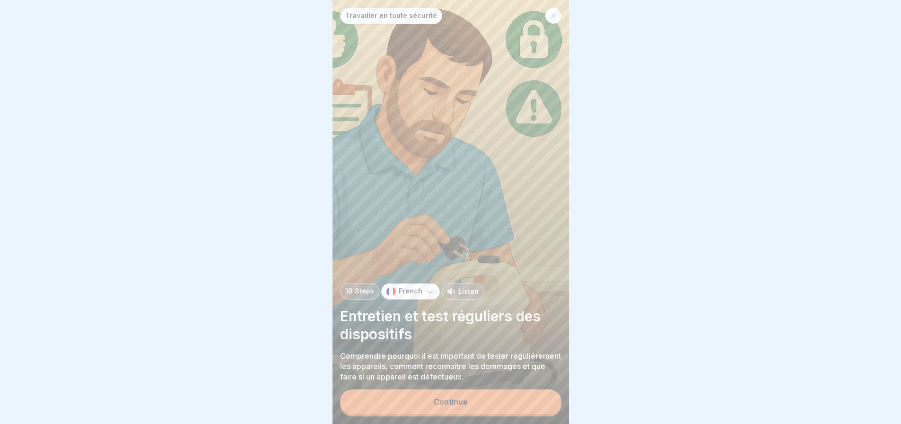
click at [493, 399] on button "Continue" at bounding box center [450, 401] width 221 height 25
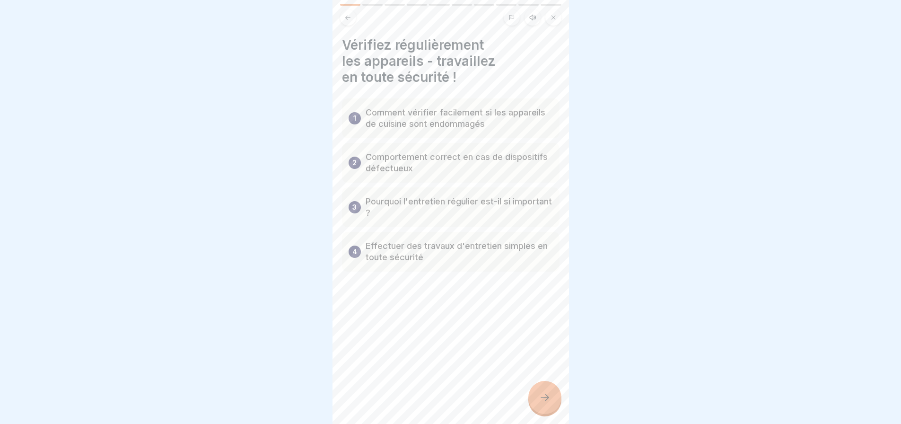
click at [537, 396] on div at bounding box center [544, 397] width 33 height 33
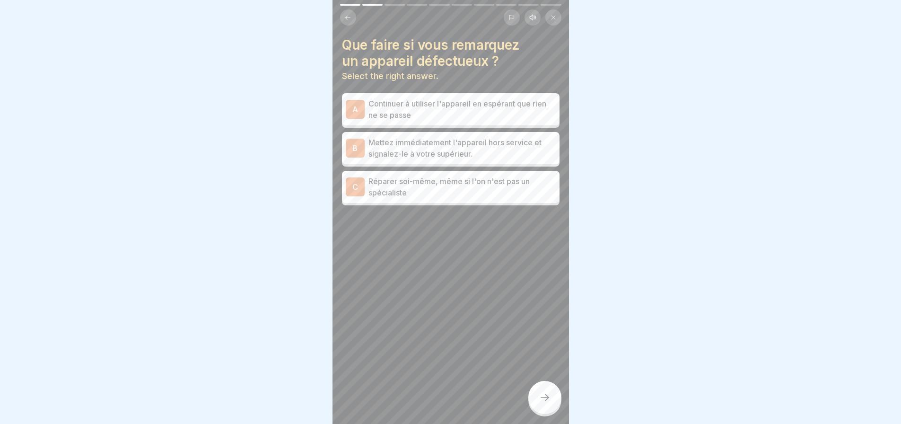
click at [492, 138] on p "Mettez immédiatement l'appareil hors service et signalez-le à votre supérieur." at bounding box center [461, 148] width 187 height 23
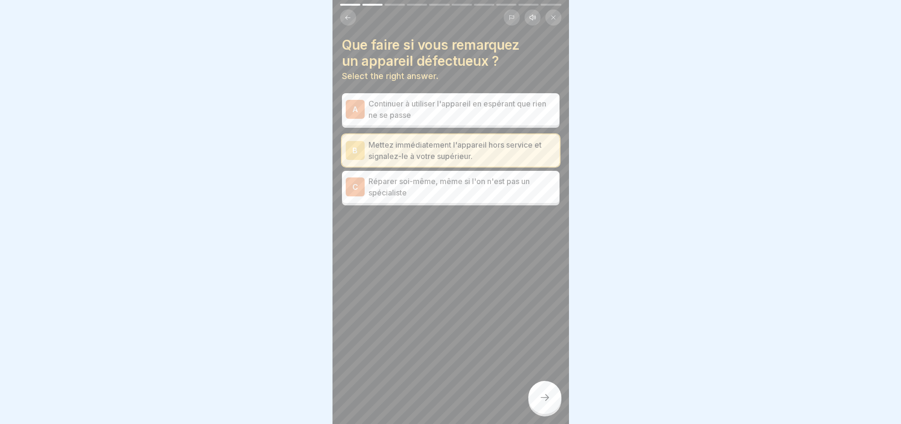
click at [547, 387] on div at bounding box center [544, 397] width 33 height 33
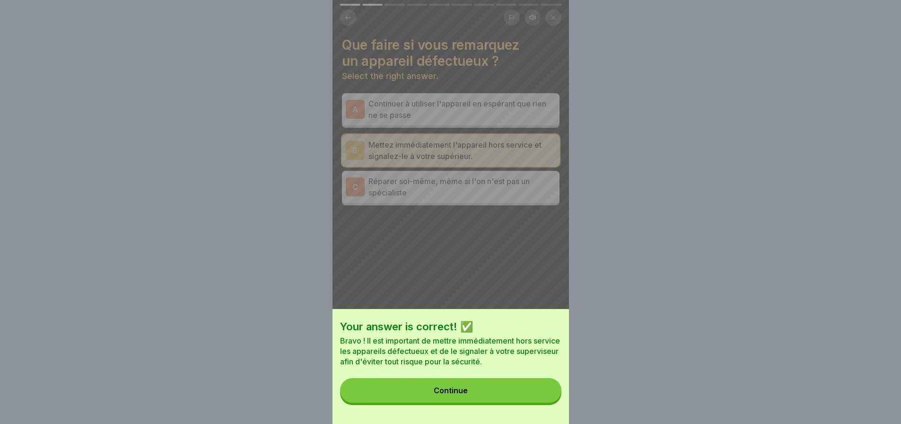
click at [480, 390] on button "Continue" at bounding box center [450, 390] width 221 height 25
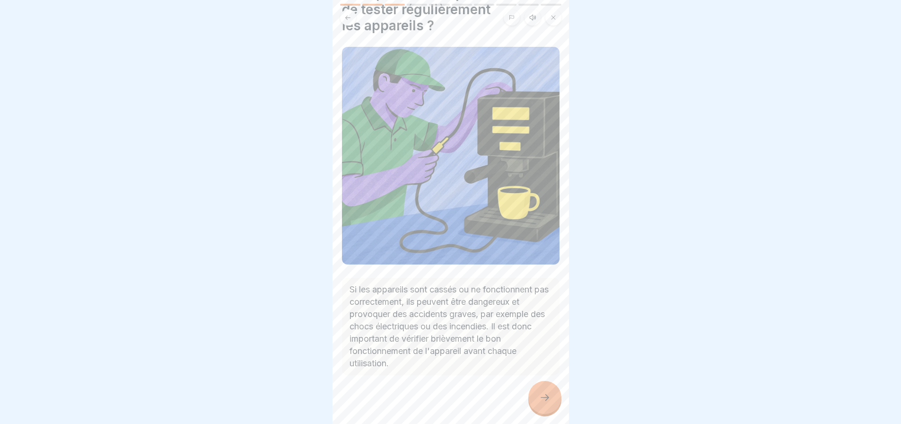
scroll to position [52, 0]
click at [546, 385] on div at bounding box center [544, 397] width 33 height 33
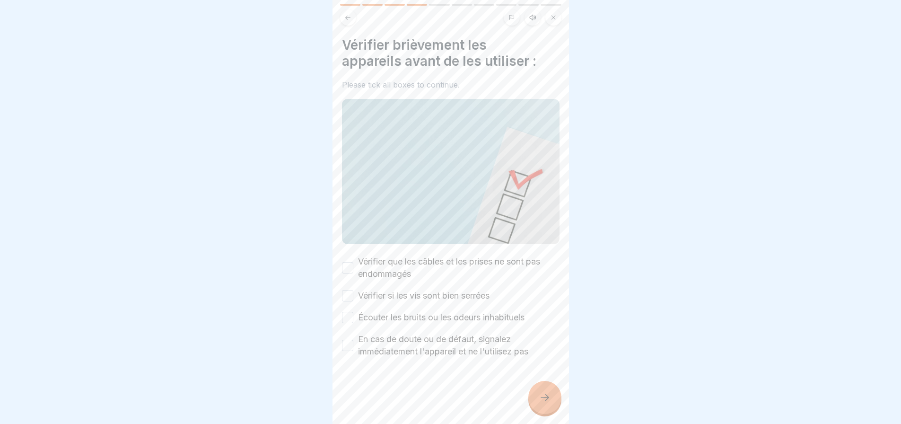
click at [349, 262] on button "Vérifier que les câbles et les prises ne sont pas endommagés" at bounding box center [347, 267] width 11 height 11
click at [342, 290] on button "Vérifier si les vis sont bien serrées" at bounding box center [347, 295] width 11 height 11
click at [348, 312] on button "Écouter les bruits ou les odeurs inhabituels" at bounding box center [347, 317] width 11 height 11
click at [348, 340] on button "En cas de doute ou de défaut, signalez immédiatement l'appareil et ne l'utilise…" at bounding box center [347, 345] width 11 height 11
click at [544, 396] on icon at bounding box center [544, 397] width 11 height 11
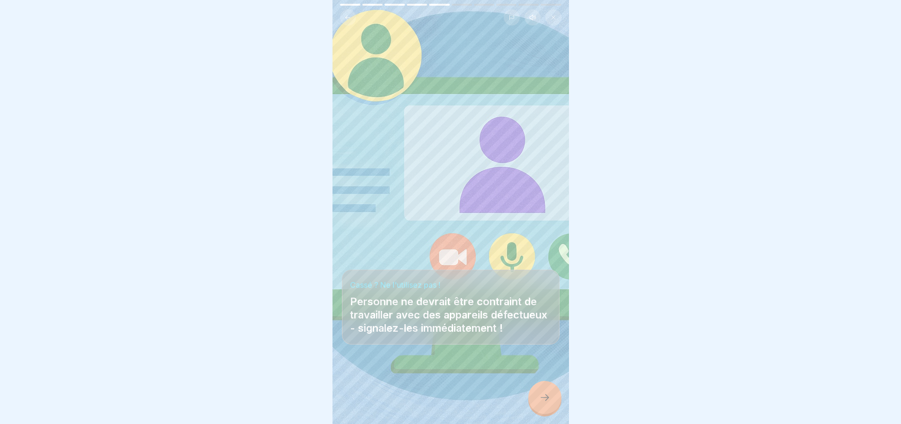
click at [550, 397] on icon at bounding box center [544, 397] width 11 height 11
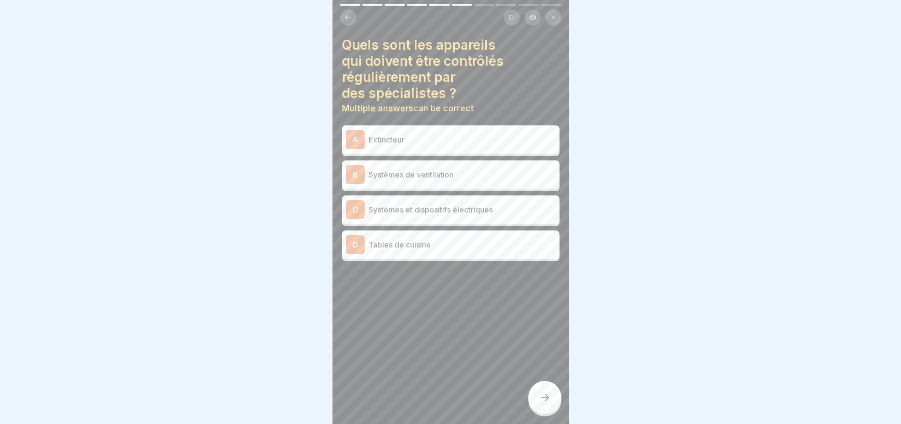
click at [427, 134] on p "Extincteur" at bounding box center [461, 139] width 187 height 11
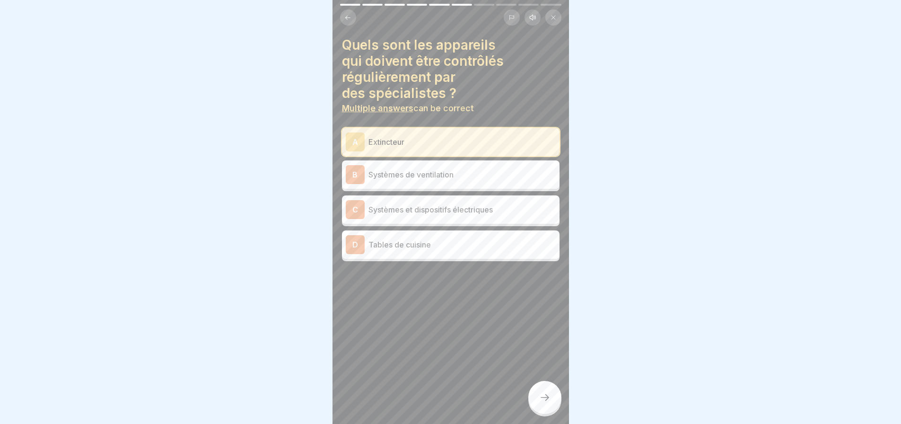
click at [463, 172] on p "Systèmes de ventilation" at bounding box center [461, 174] width 187 height 11
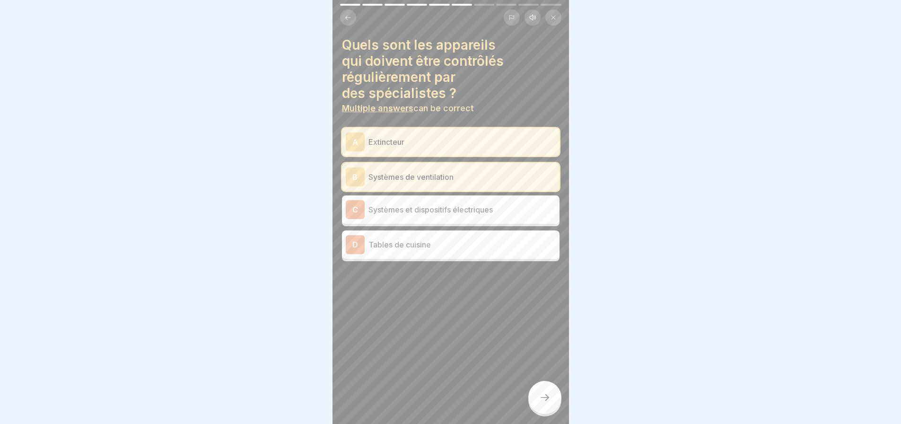
click at [480, 207] on p "Systèmes et dispositifs électriques" at bounding box center [461, 209] width 187 height 11
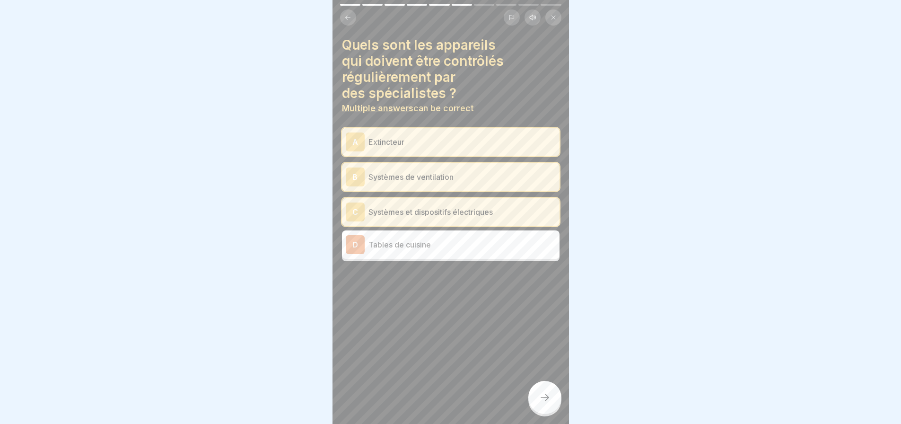
click at [543, 398] on icon at bounding box center [544, 397] width 11 height 11
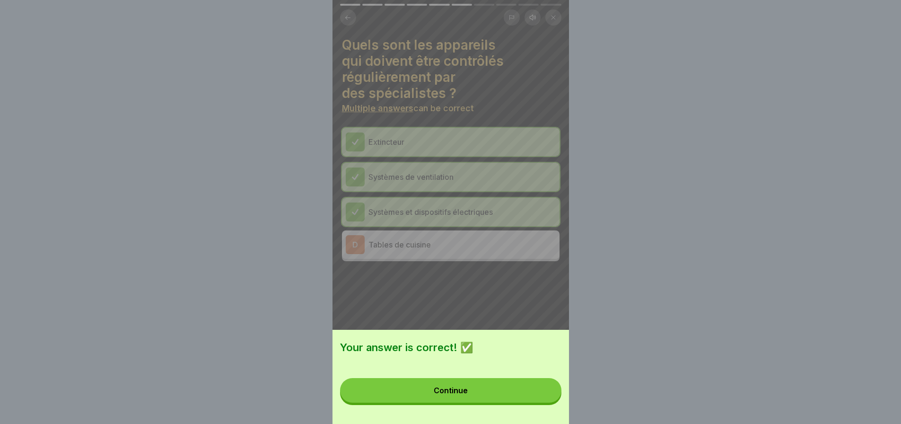
click at [441, 394] on div "Continue" at bounding box center [451, 390] width 34 height 9
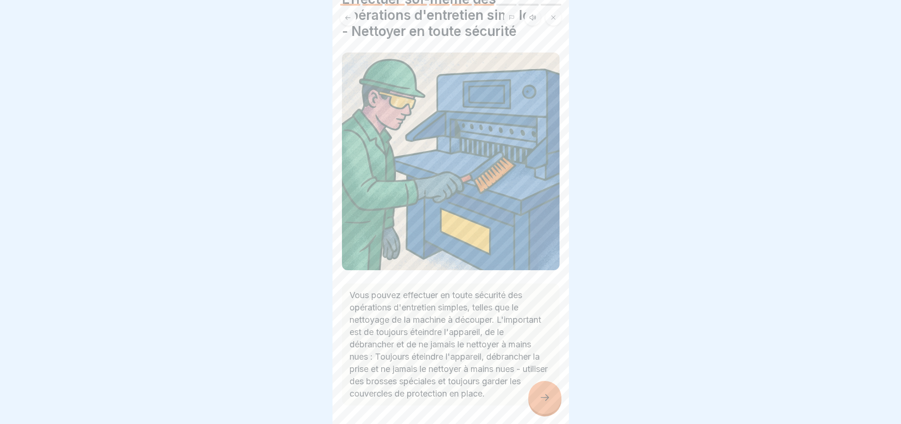
scroll to position [89, 0]
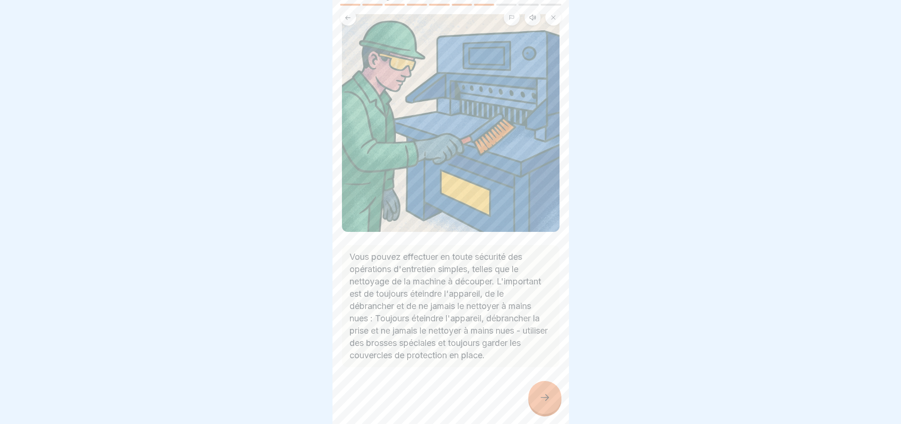
click at [547, 392] on div at bounding box center [544, 397] width 33 height 33
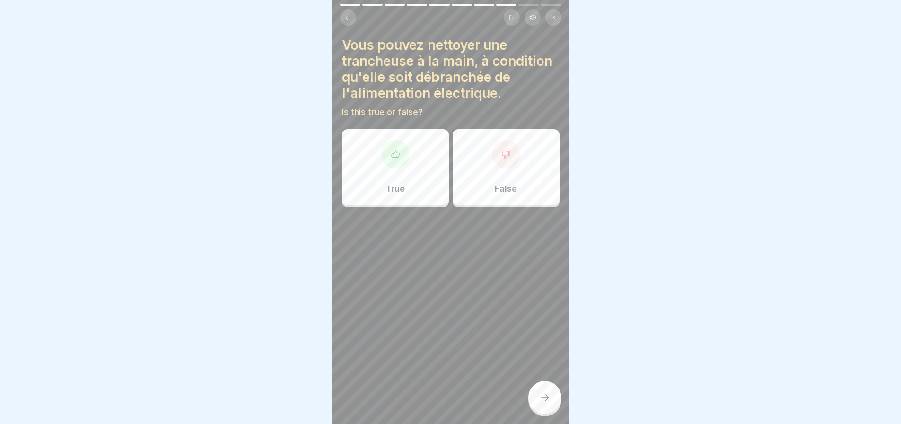
click at [506, 154] on div at bounding box center [506, 154] width 28 height 28
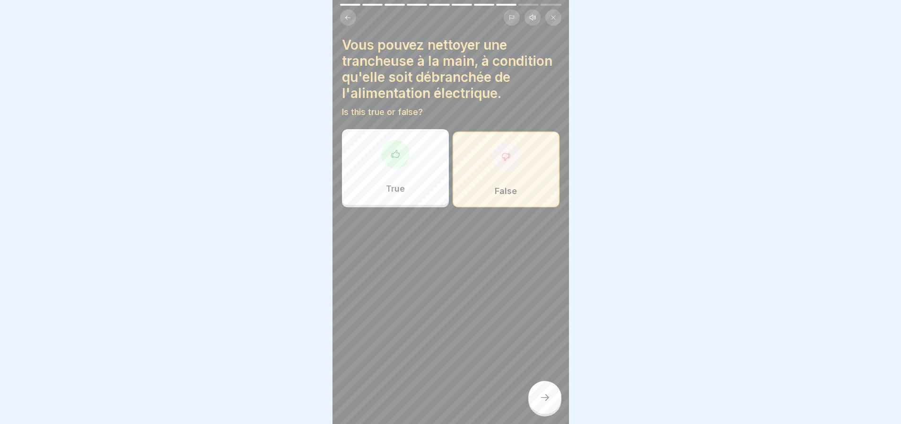
click at [551, 397] on div at bounding box center [544, 397] width 33 height 33
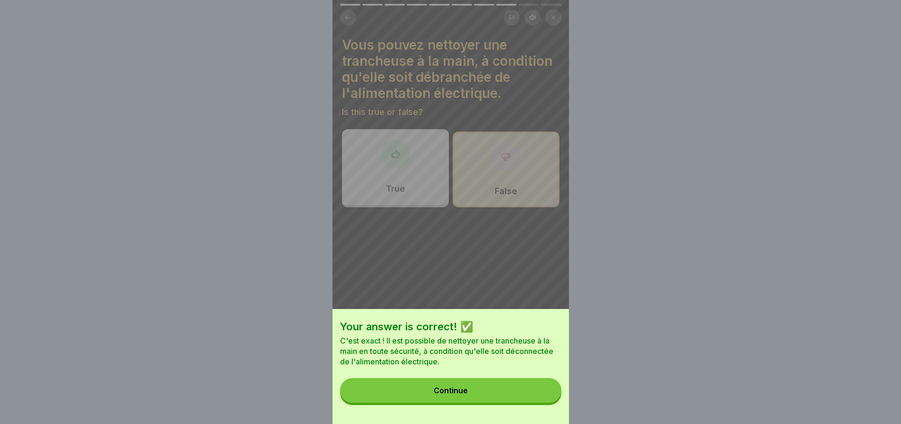
click at [480, 393] on button "Continue" at bounding box center [450, 390] width 221 height 25
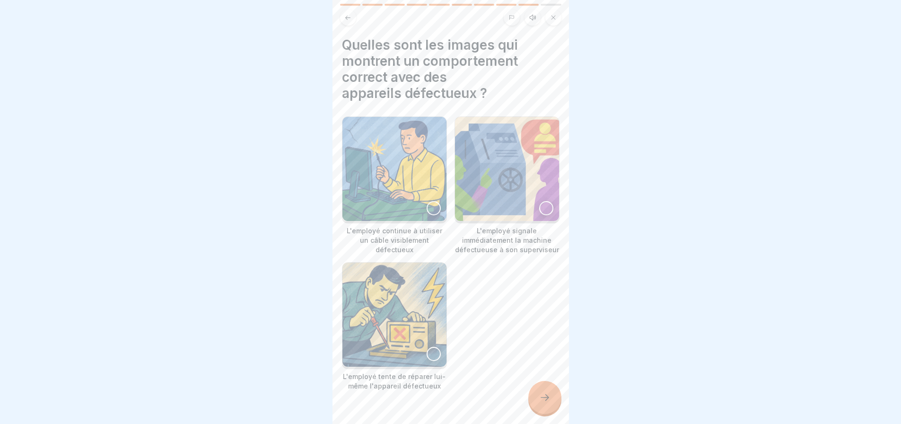
click at [541, 201] on div at bounding box center [546, 208] width 14 height 14
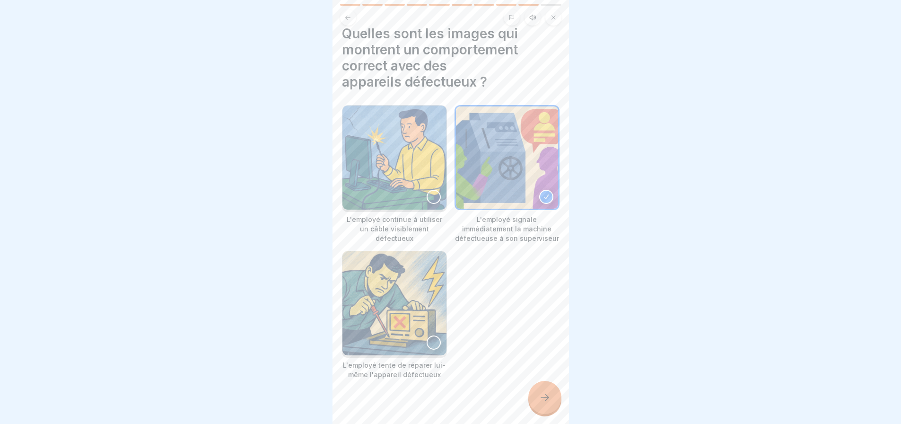
scroll to position [17, 0]
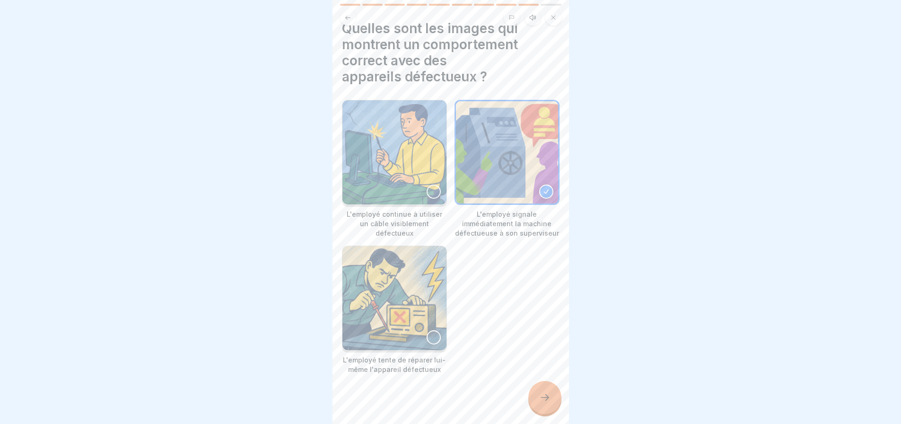
click at [554, 396] on div at bounding box center [544, 397] width 33 height 33
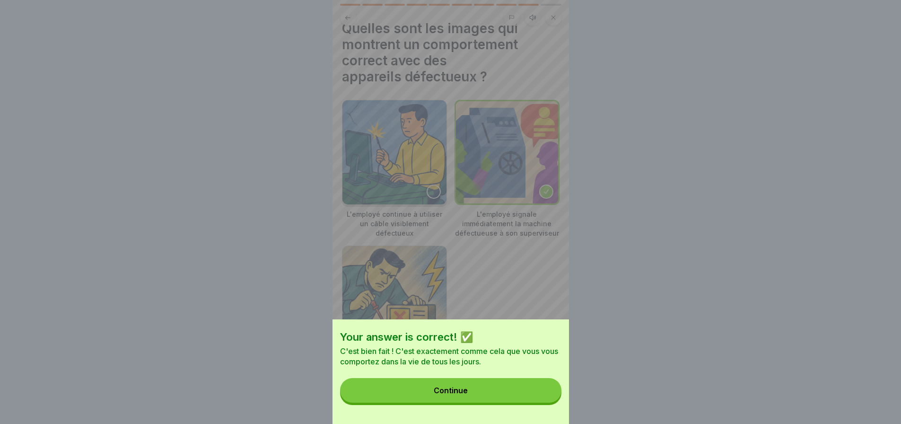
click at [489, 398] on button "Continue" at bounding box center [450, 390] width 221 height 25
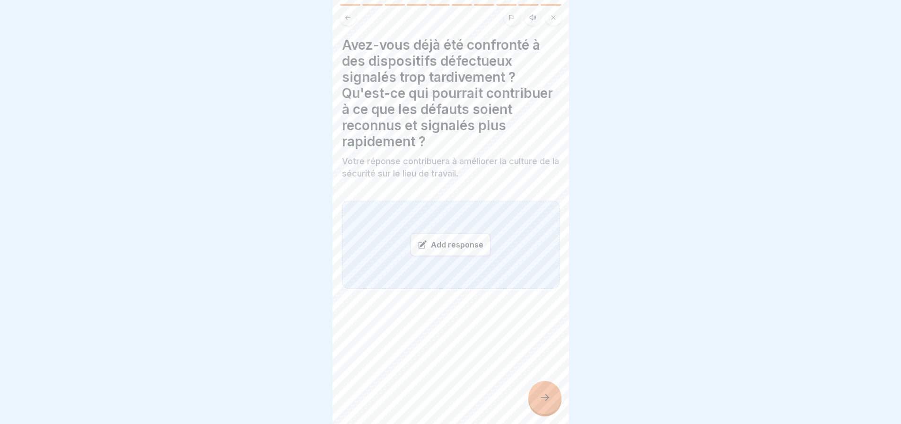
click at [465, 239] on div "Add response" at bounding box center [450, 244] width 80 height 23
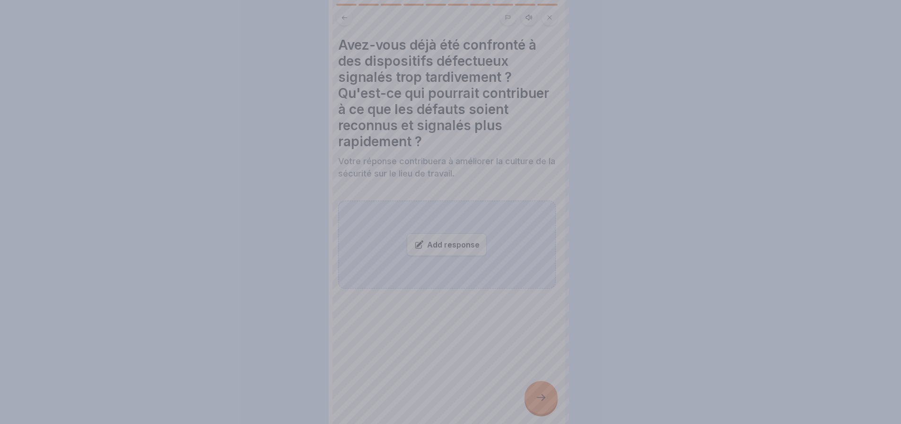
scroll to position [0, 0]
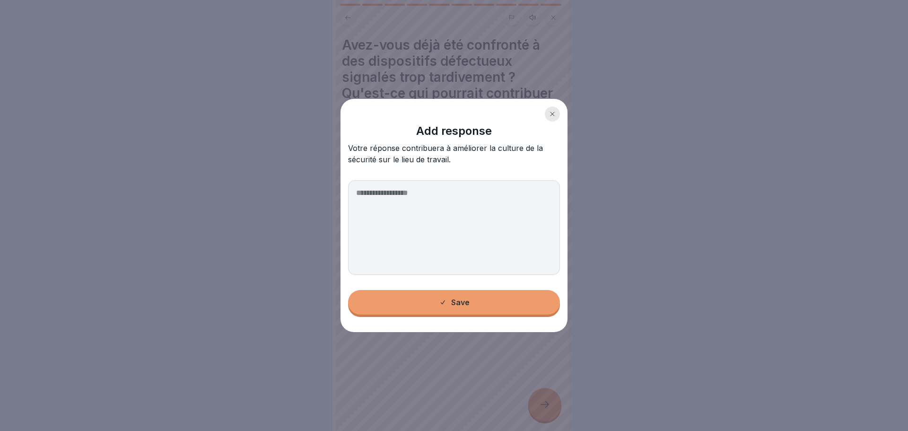
click at [400, 196] on textarea at bounding box center [454, 227] width 212 height 95
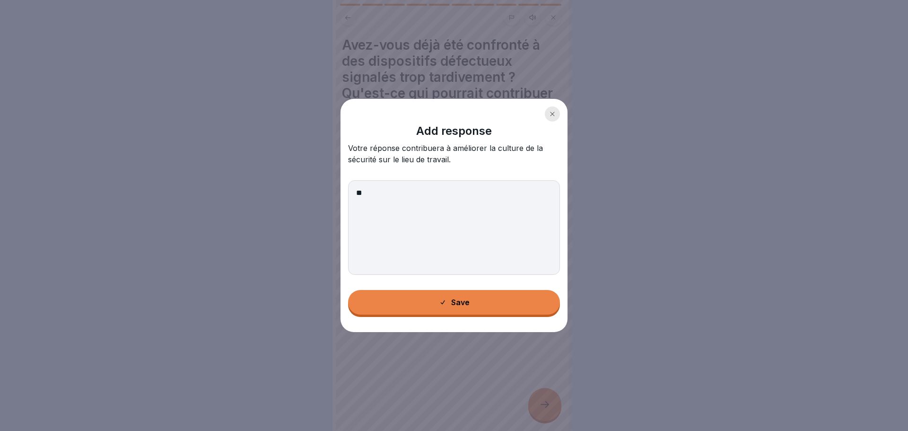
type textarea "*"
type textarea "**********"
click at [561, 114] on div "**********" at bounding box center [453, 215] width 227 height 233
click at [553, 116] on icon at bounding box center [552, 114] width 6 height 6
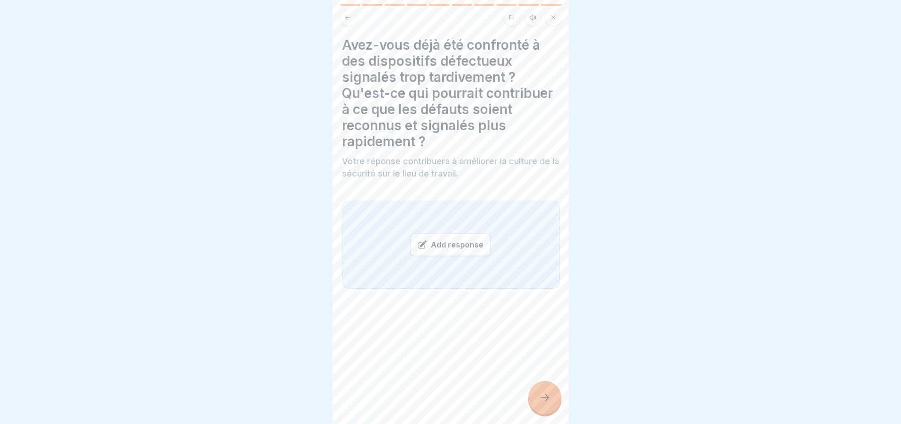
click at [468, 244] on div "Add response" at bounding box center [450, 244] width 80 height 23
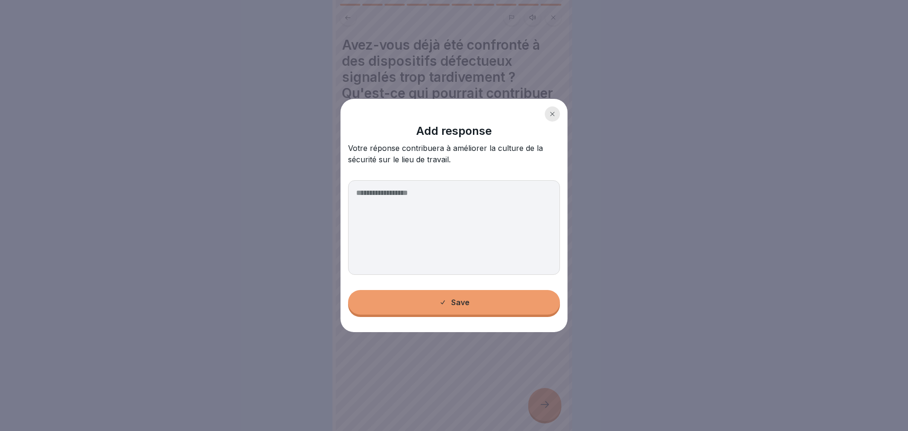
click at [398, 196] on textarea at bounding box center [454, 227] width 212 height 95
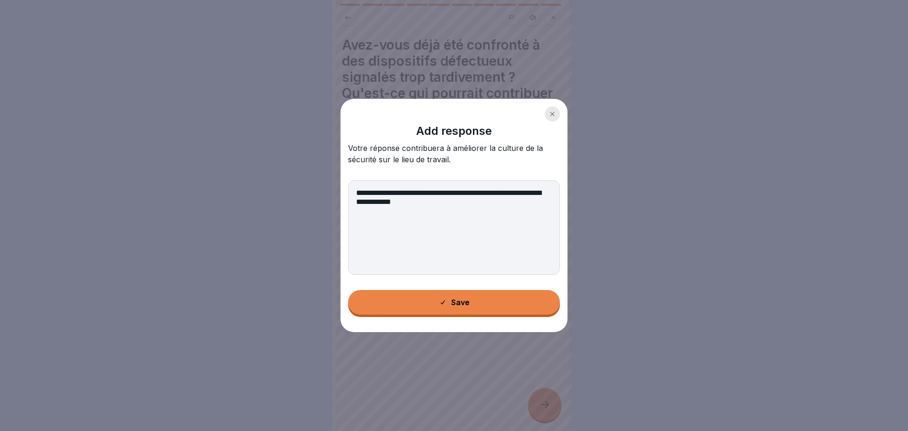
click at [421, 192] on textarea "**********" at bounding box center [454, 227] width 212 height 95
click at [453, 202] on textarea "**********" at bounding box center [454, 227] width 212 height 95
click at [481, 191] on textarea "**********" at bounding box center [454, 227] width 212 height 95
click at [512, 210] on textarea "**********" at bounding box center [454, 227] width 212 height 95
click at [482, 201] on textarea "**********" at bounding box center [454, 227] width 212 height 95
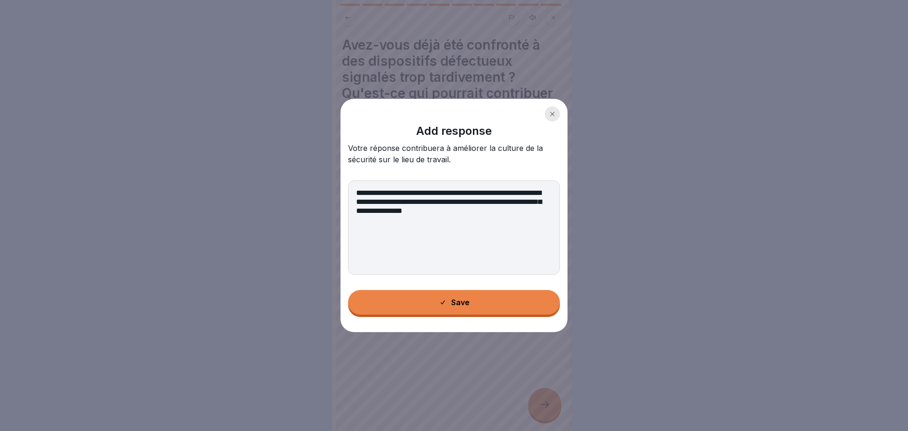
click at [513, 210] on textarea "**********" at bounding box center [454, 227] width 212 height 95
click at [483, 192] on textarea "**********" at bounding box center [454, 227] width 212 height 95
click at [392, 201] on textarea "**********" at bounding box center [454, 227] width 212 height 95
click at [484, 190] on textarea "**********" at bounding box center [454, 227] width 212 height 95
drag, startPoint x: 400, startPoint y: 201, endPoint x: 551, endPoint y: 209, distance: 151.5
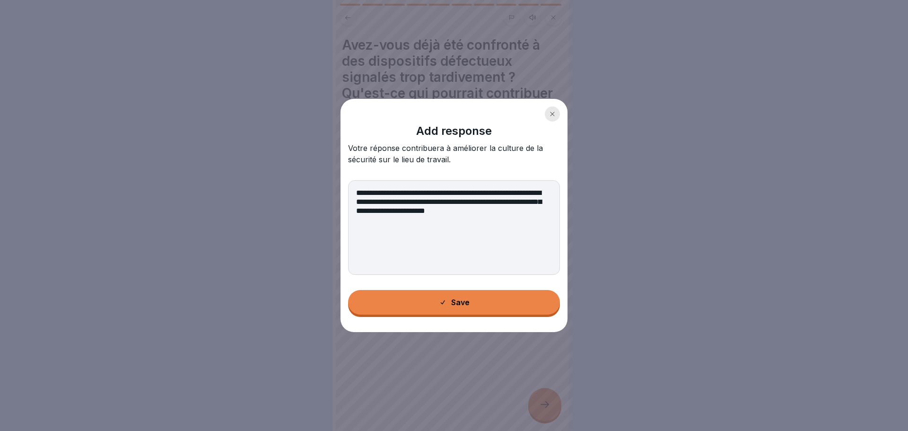
click at [400, 200] on textarea "**********" at bounding box center [454, 227] width 212 height 95
drag, startPoint x: 537, startPoint y: 192, endPoint x: 545, endPoint y: 191, distance: 7.6
click at [540, 191] on textarea "**********" at bounding box center [454, 227] width 212 height 95
click at [397, 202] on textarea "**********" at bounding box center [454, 227] width 212 height 95
click at [381, 224] on textarea "**********" at bounding box center [454, 227] width 212 height 95
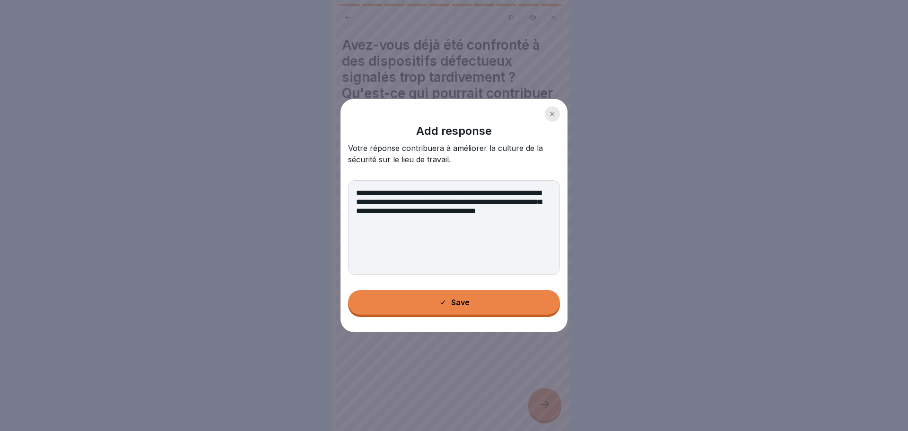
click at [399, 216] on textarea "**********" at bounding box center [454, 227] width 212 height 95
click at [401, 200] on textarea "**********" at bounding box center [454, 227] width 212 height 95
click at [510, 211] on textarea "**********" at bounding box center [454, 227] width 212 height 95
click at [396, 201] on textarea "**********" at bounding box center [454, 227] width 212 height 95
click at [491, 202] on textarea "**********" at bounding box center [454, 227] width 212 height 95
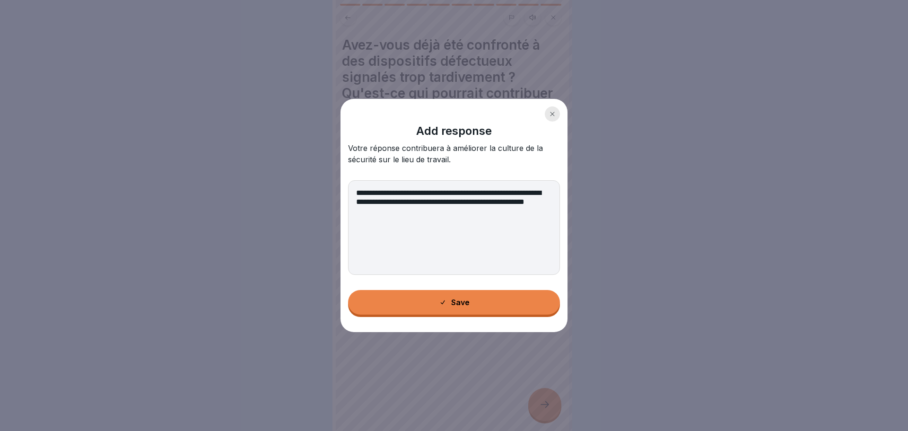
click at [438, 211] on textarea "**********" at bounding box center [454, 227] width 212 height 95
click at [401, 207] on textarea "**********" at bounding box center [454, 227] width 212 height 95
drag, startPoint x: 473, startPoint y: 211, endPoint x: 427, endPoint y: 214, distance: 45.5
click at [427, 214] on textarea "**********" at bounding box center [454, 227] width 212 height 95
type textarea "**********"
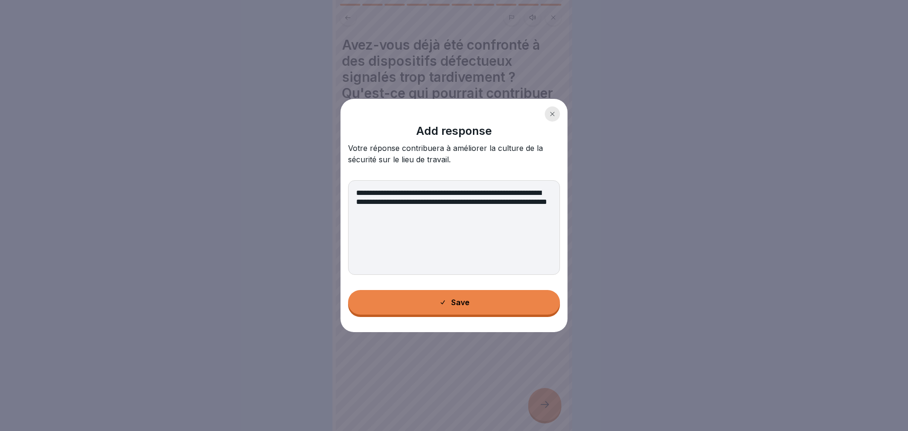
click at [468, 300] on div "Save" at bounding box center [454, 302] width 31 height 9
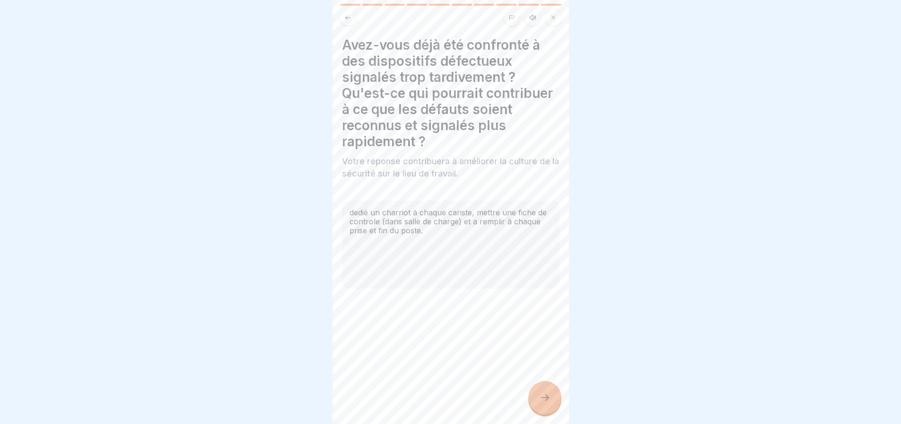
click at [543, 401] on icon at bounding box center [544, 397] width 11 height 11
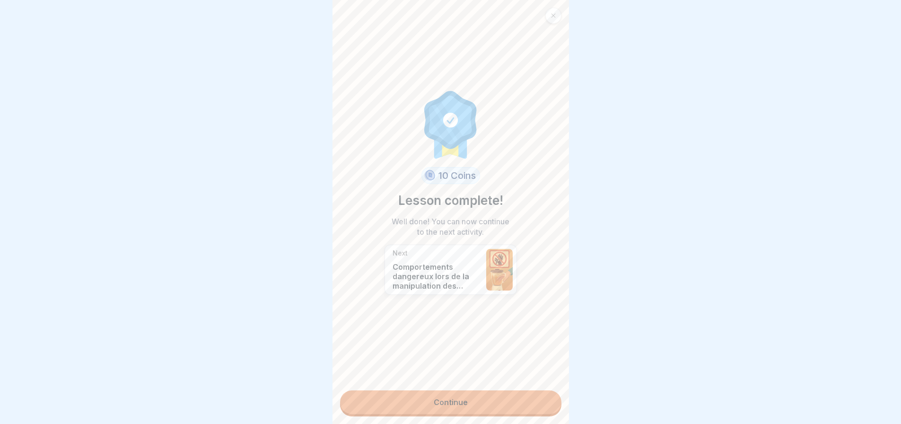
click at [472, 405] on link "Continue" at bounding box center [450, 402] width 221 height 24
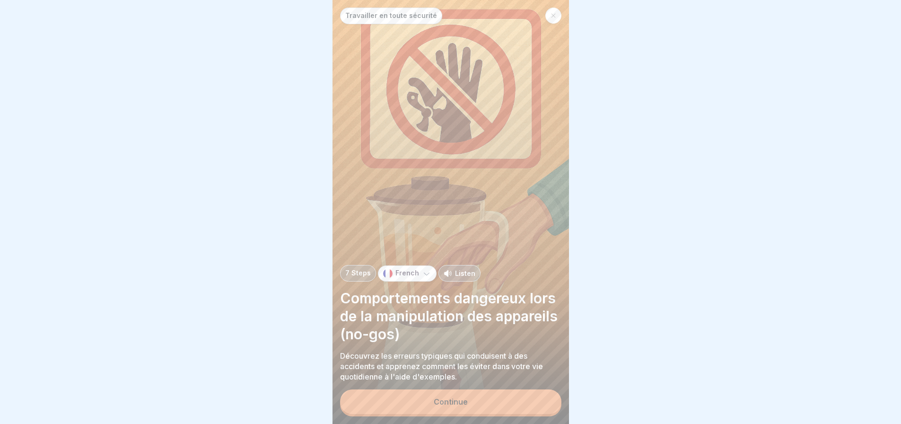
scroll to position [7, 0]
click at [466, 400] on div "Continue" at bounding box center [451, 401] width 34 height 9
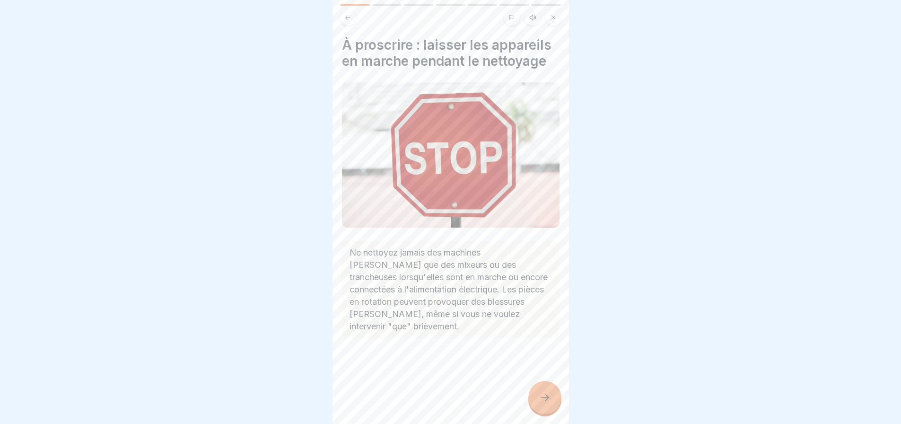
click at [552, 396] on div at bounding box center [544, 397] width 33 height 33
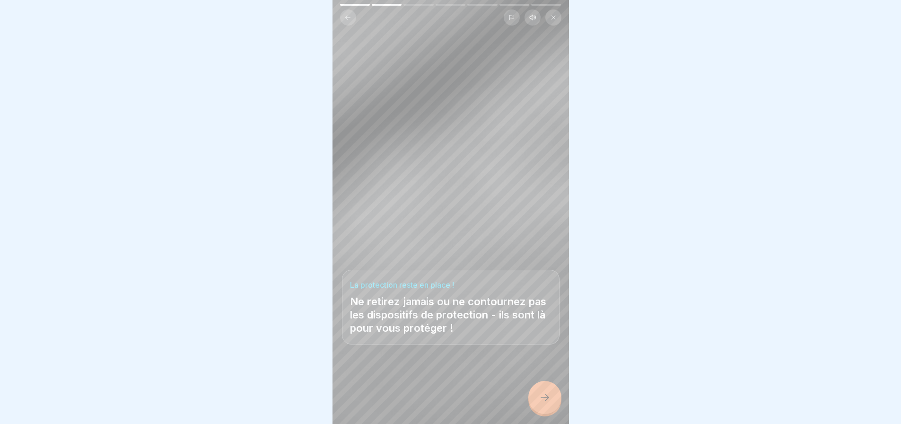
click at [550, 393] on div at bounding box center [544, 397] width 33 height 33
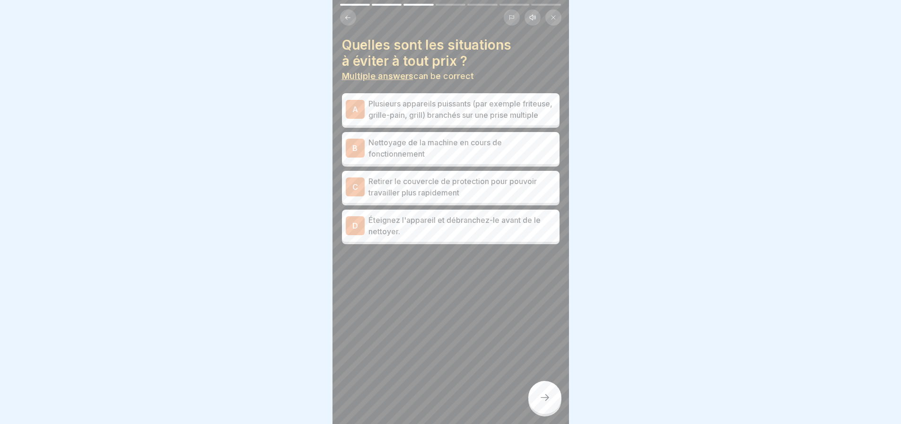
click at [514, 105] on p "Plusieurs appareils puissants (par exemple friteuse, grille-pain, grill) branch…" at bounding box center [461, 109] width 187 height 23
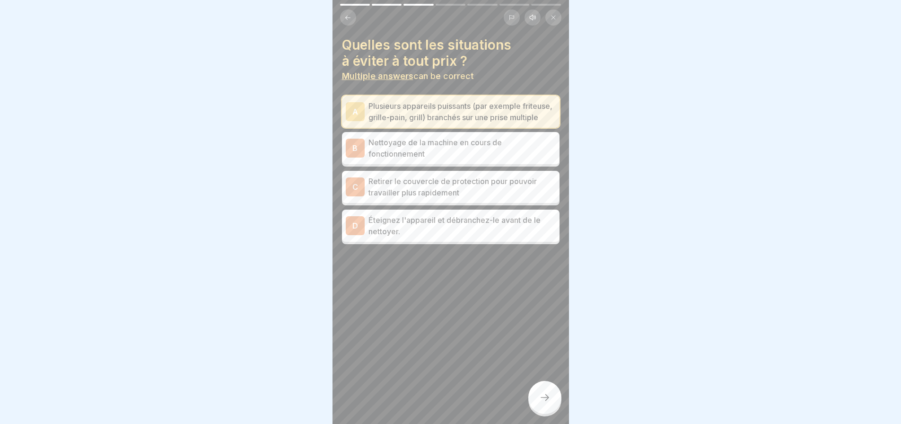
click at [498, 149] on p "Nettoyage de la machine en cours de fonctionnement" at bounding box center [461, 148] width 187 height 23
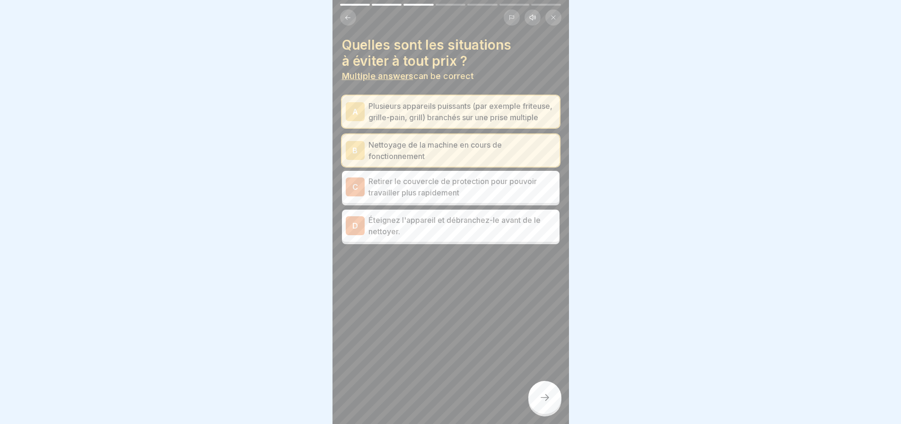
click at [512, 192] on p "Retirer le couvercle de protection pour pouvoir travailler plus rapidement" at bounding box center [461, 186] width 187 height 23
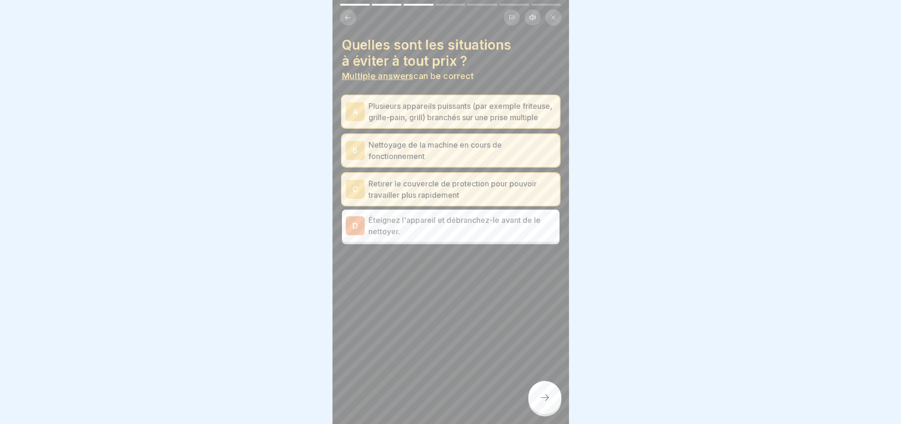
click at [542, 393] on icon at bounding box center [544, 397] width 11 height 11
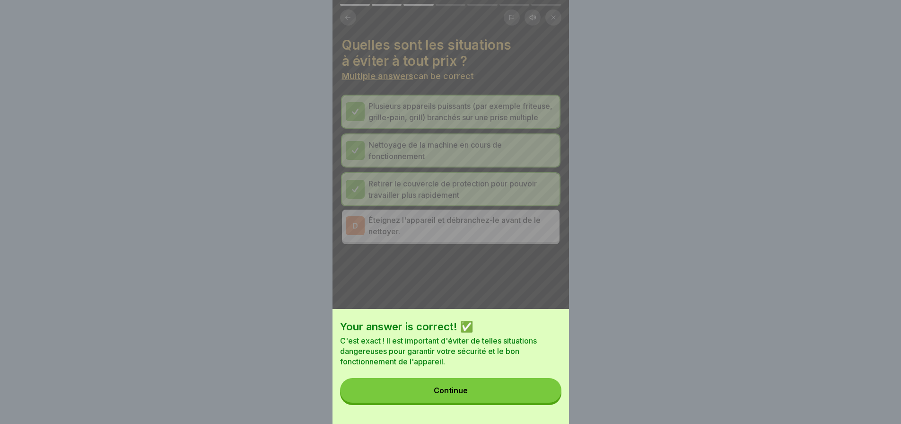
click at [471, 394] on button "Continue" at bounding box center [450, 390] width 221 height 25
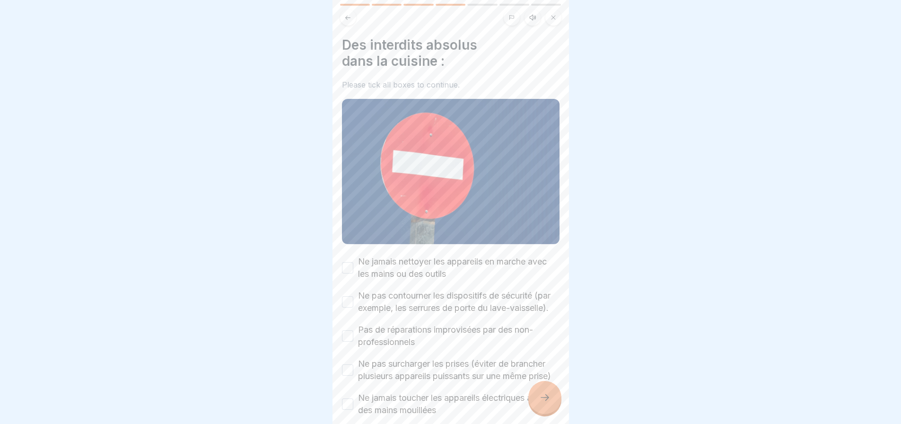
scroll to position [69, 0]
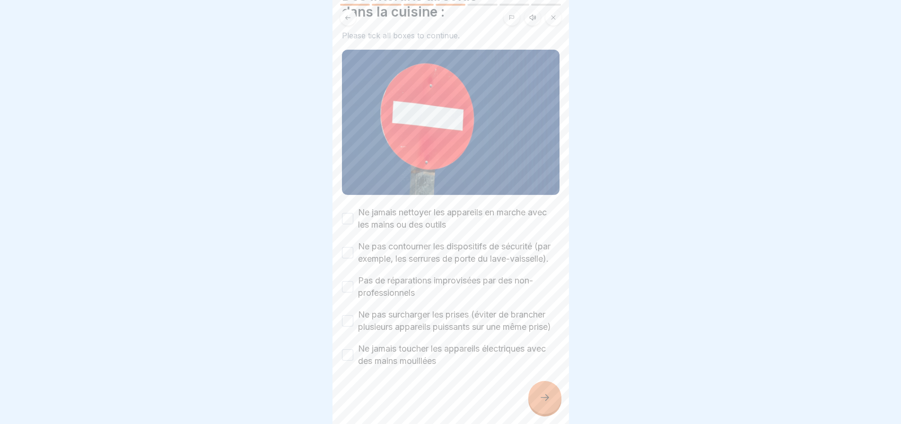
click at [347, 213] on button "Ne jamais nettoyer les appareils en marche avec les mains ou des outils" at bounding box center [347, 218] width 11 height 11
click at [346, 247] on button "Ne pas contourner les dispositifs de sécurité (par exemple, les serrures de por…" at bounding box center [347, 252] width 11 height 11
click at [351, 281] on button "Pas de réparations improvisées par des non-professionnels" at bounding box center [347, 286] width 11 height 11
click at [349, 315] on button "Ne pas surcharger les prises (éviter de brancher plusieurs appareils puissants …" at bounding box center [347, 320] width 11 height 11
click at [348, 350] on button "Ne jamais toucher les appareils électriques avec des mains mouillées" at bounding box center [347, 354] width 11 height 11
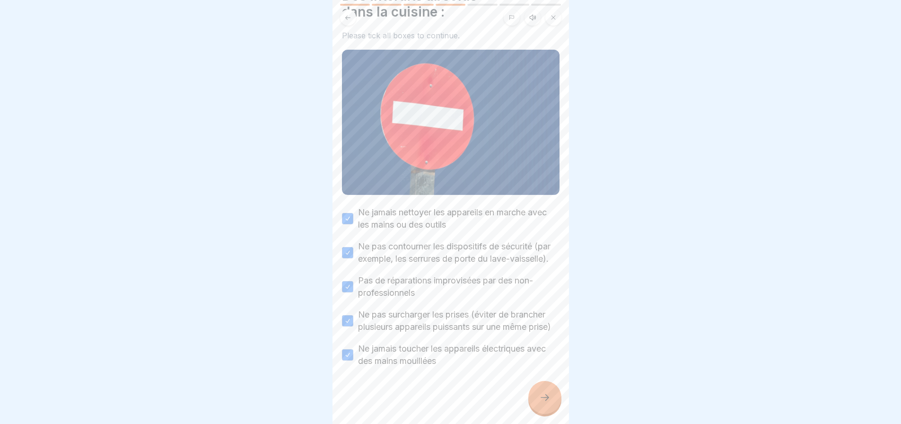
click at [545, 391] on div at bounding box center [544, 397] width 33 height 33
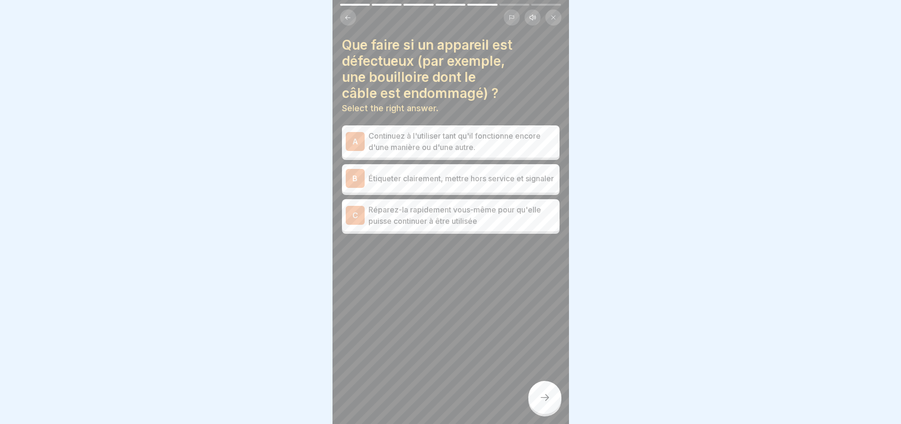
click at [507, 173] on p "Étiqueter clairement, mettre hors service et signaler" at bounding box center [461, 178] width 187 height 11
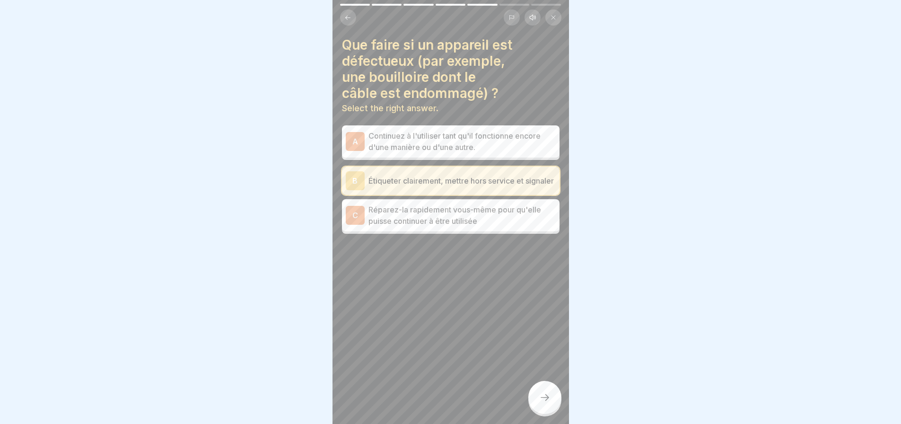
click at [550, 392] on div at bounding box center [544, 397] width 33 height 33
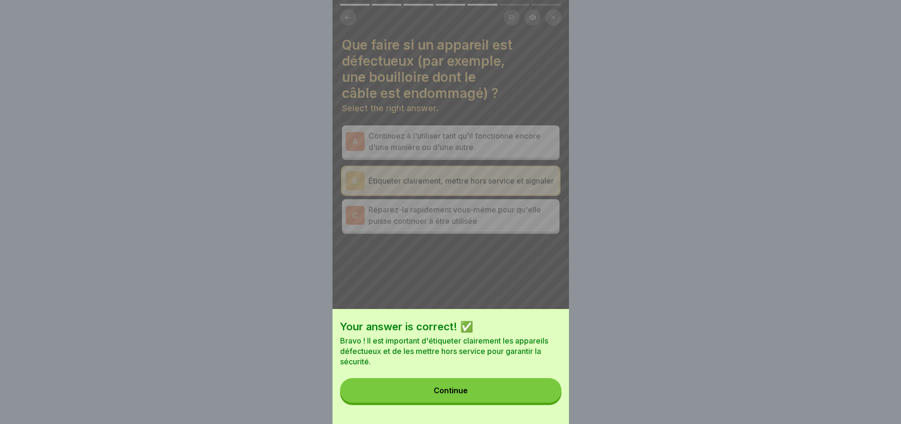
click at [501, 398] on button "Continue" at bounding box center [450, 390] width 221 height 25
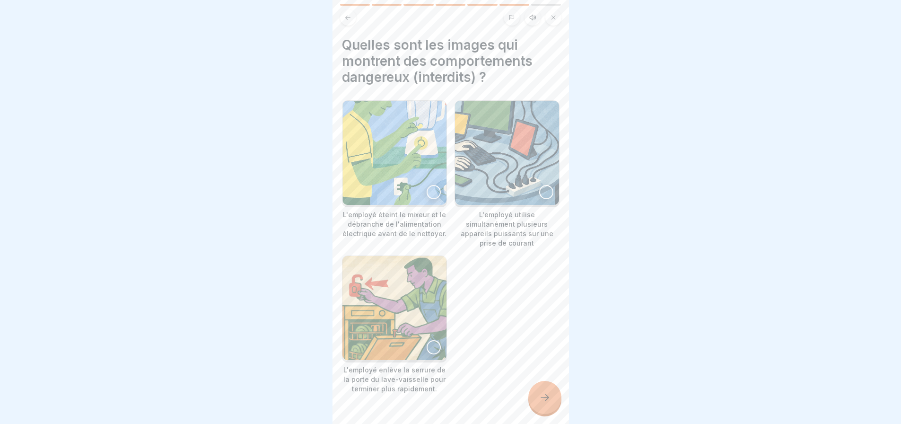
click at [427, 185] on div at bounding box center [434, 192] width 14 height 14
click at [431, 189] on icon at bounding box center [433, 192] width 7 height 7
click at [540, 185] on div at bounding box center [546, 192] width 14 height 14
click at [431, 340] on div at bounding box center [434, 347] width 14 height 14
click at [542, 400] on icon at bounding box center [544, 397] width 11 height 11
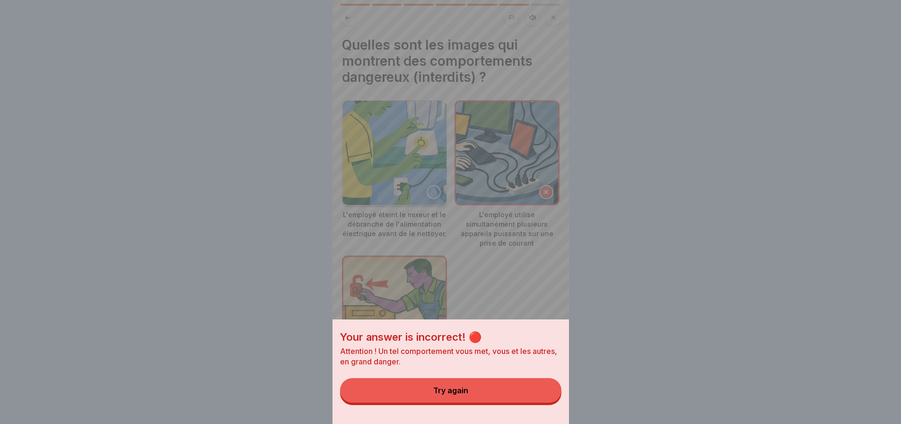
click at [462, 394] on div "Try again" at bounding box center [450, 390] width 35 height 9
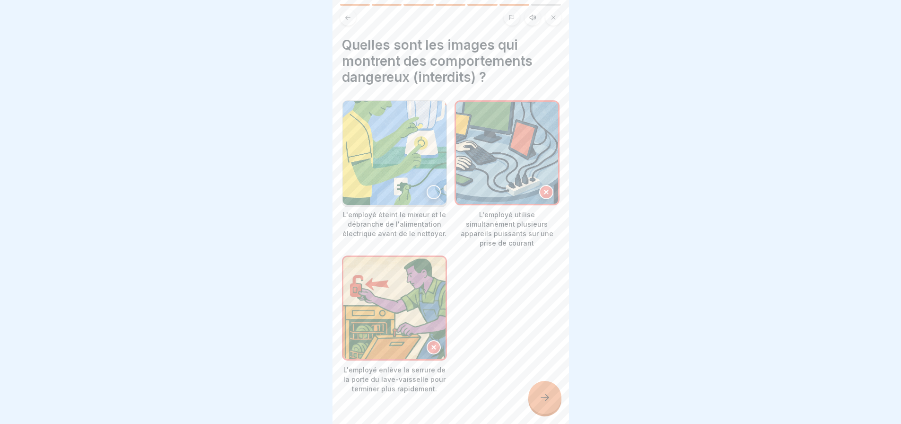
click at [430, 185] on div at bounding box center [434, 192] width 14 height 14
click at [545, 397] on icon at bounding box center [544, 397] width 11 height 11
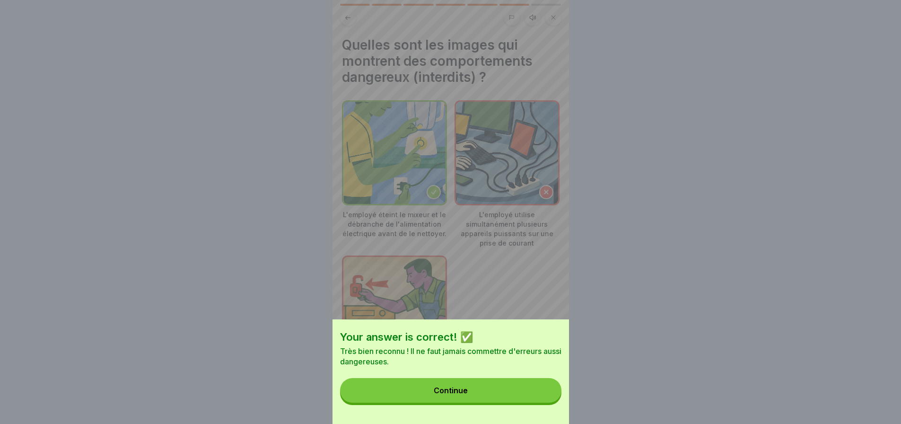
click at [465, 402] on button "Continue" at bounding box center [450, 390] width 221 height 25
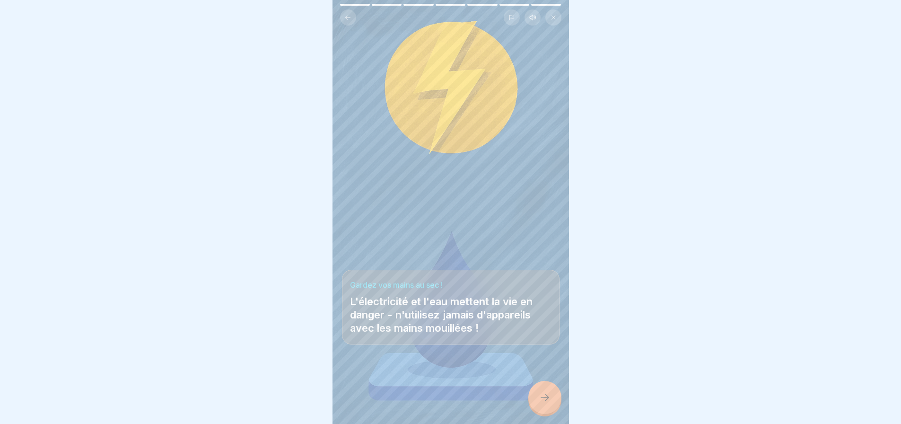
click at [544, 392] on div at bounding box center [544, 397] width 33 height 33
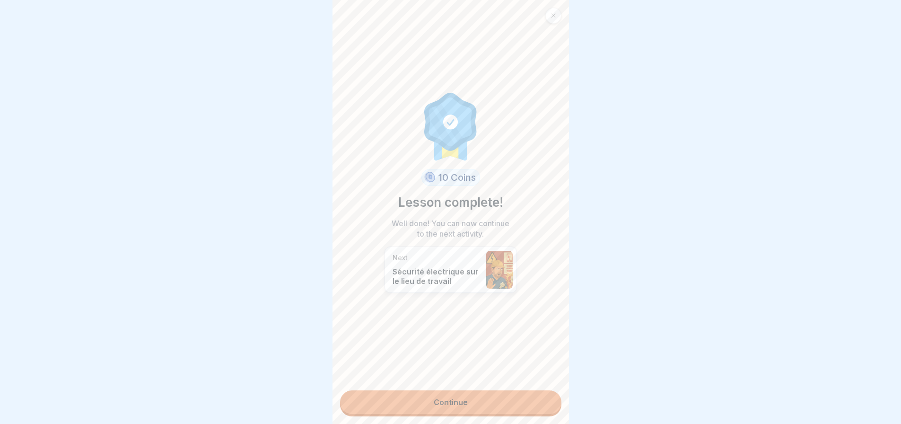
click at [495, 392] on link "Continue" at bounding box center [450, 402] width 221 height 24
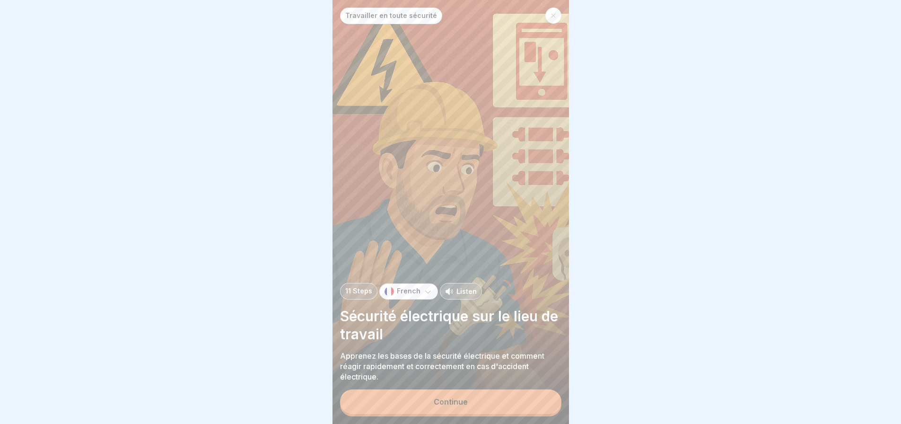
click at [505, 400] on button "Continue" at bounding box center [450, 401] width 221 height 25
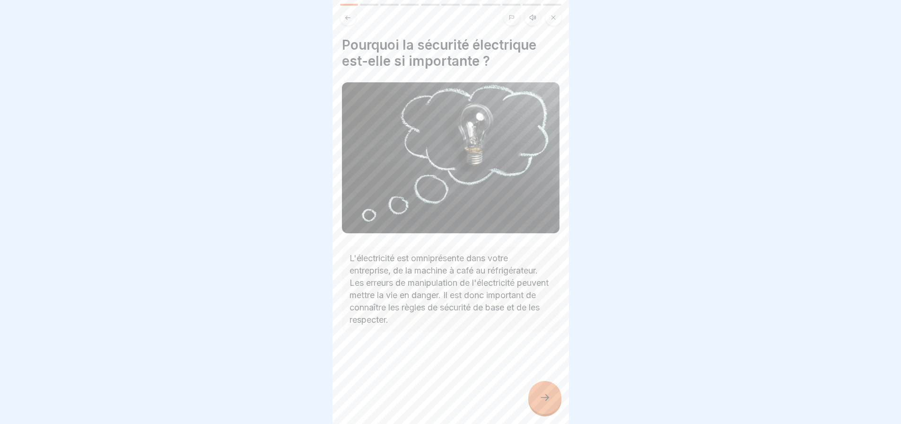
click at [542, 390] on div at bounding box center [544, 397] width 33 height 33
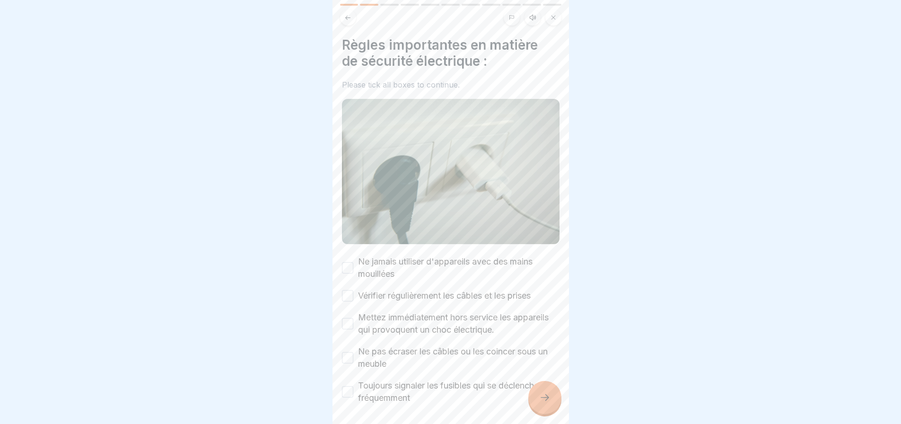
click at [346, 262] on button "Ne jamais utiliser d'appareils avec des mains mouillées" at bounding box center [347, 267] width 11 height 11
click at [348, 290] on button "Vérifier régulièrement les câbles et les prises" at bounding box center [347, 295] width 11 height 11
click at [348, 318] on button "Mettez immédiatement hors service les appareils qui provoquent un choc électriq…" at bounding box center [347, 323] width 11 height 11
click at [345, 353] on button "Ne pas écraser les câbles ou les coincer sous un meuble" at bounding box center [347, 357] width 11 height 11
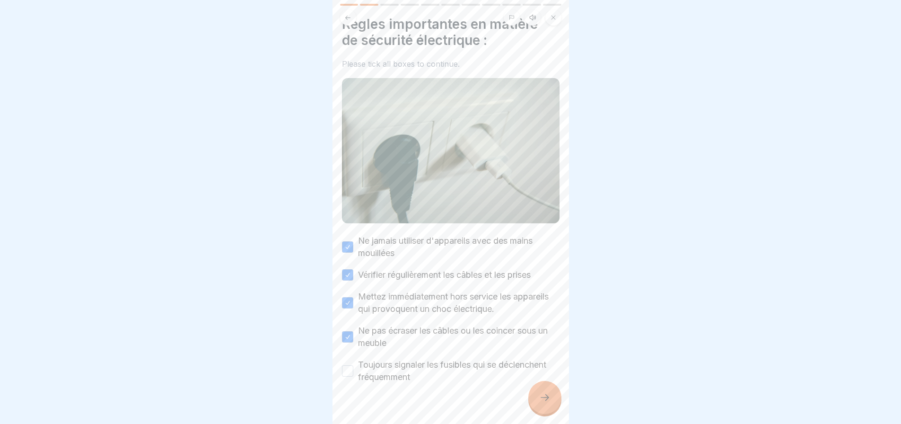
scroll to position [32, 0]
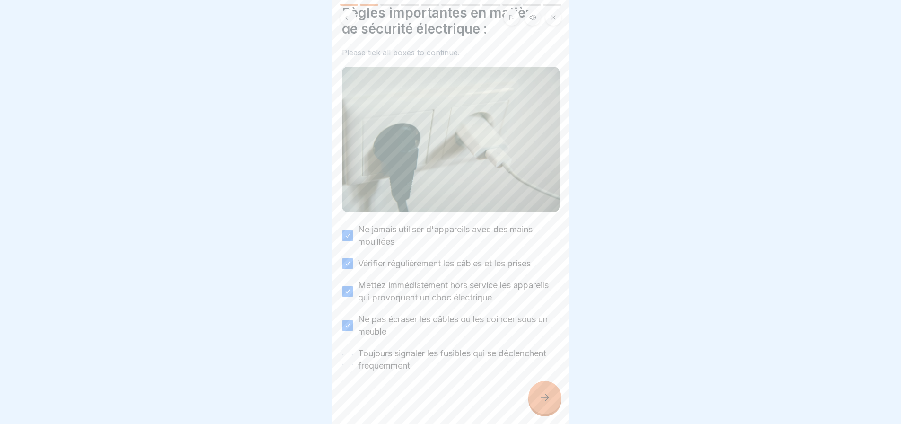
click at [348, 354] on button "Toujours signaler les fusibles qui se déclenchent fréquemment" at bounding box center [347, 359] width 11 height 11
click at [540, 403] on icon at bounding box center [544, 397] width 11 height 11
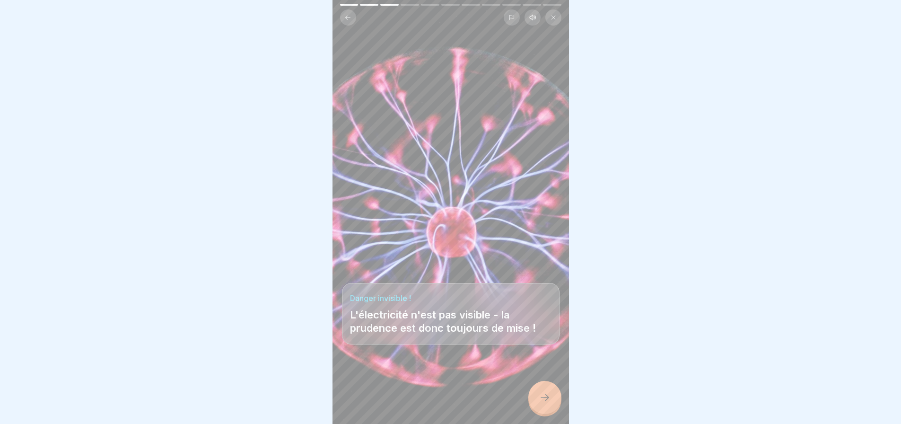
click at [541, 403] on icon at bounding box center [544, 397] width 11 height 11
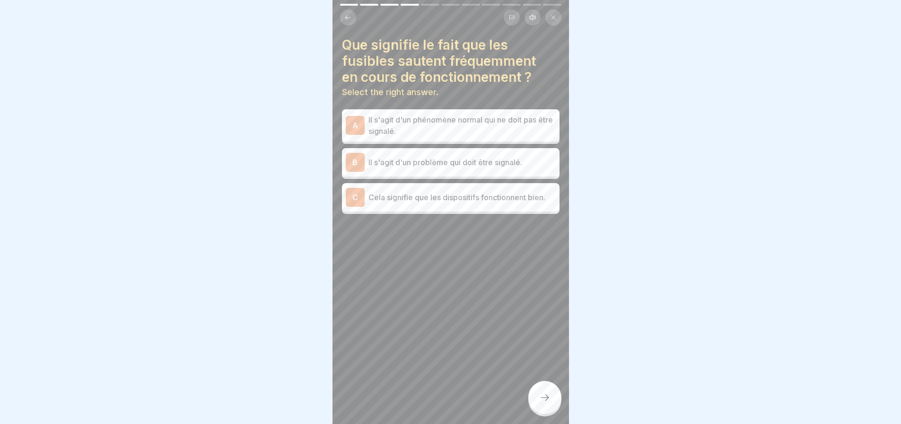
click at [466, 162] on p "Il s'agit d'un problème qui doit être signalé." at bounding box center [461, 162] width 187 height 11
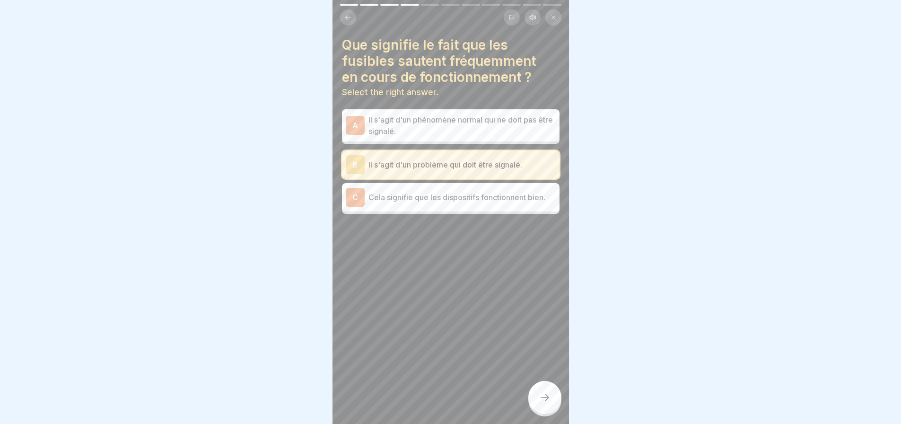
click at [545, 403] on icon at bounding box center [544, 397] width 11 height 11
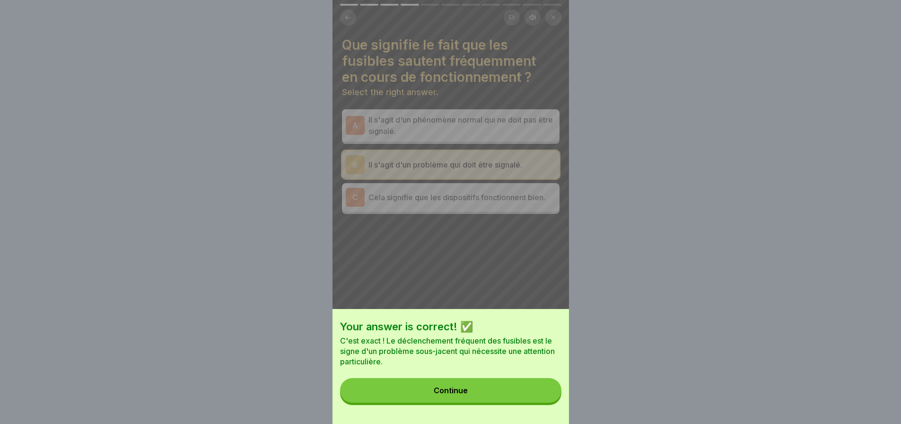
click at [462, 394] on div "Continue" at bounding box center [451, 390] width 34 height 9
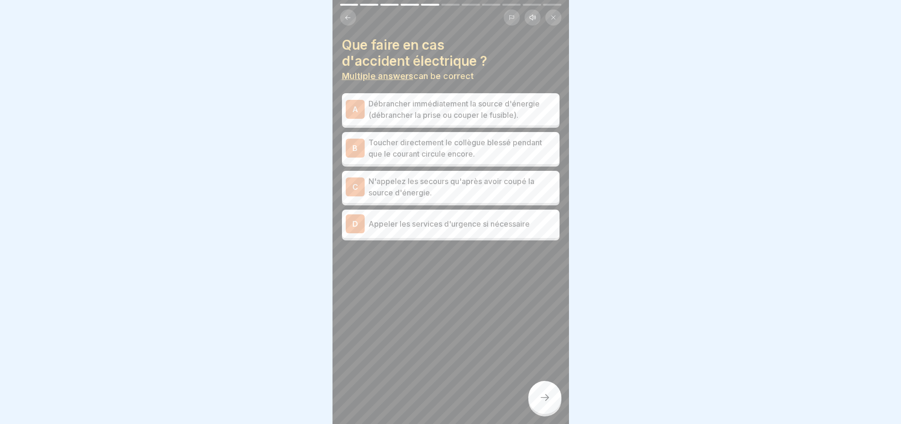
click at [470, 106] on p "Débrancher immédiatement la source d'énergie (débrancher la prise ou couper le …" at bounding box center [461, 109] width 187 height 23
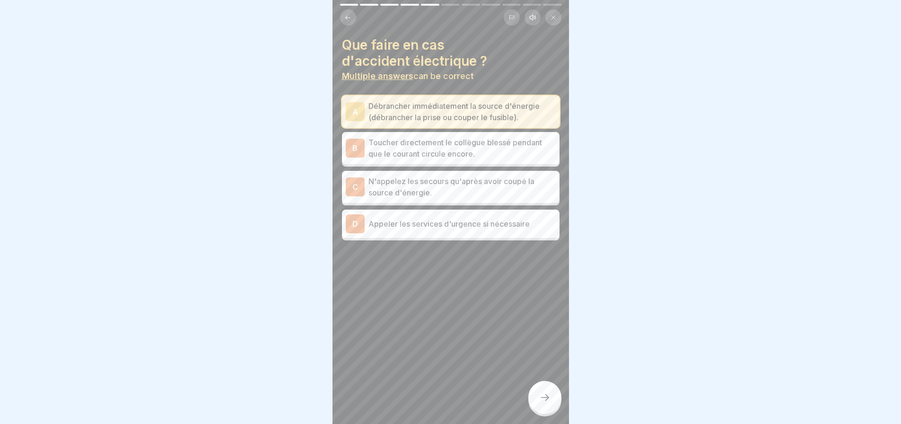
click at [460, 186] on p "N'appelez les secours qu'après avoir coupé la source d'énergie." at bounding box center [461, 186] width 187 height 23
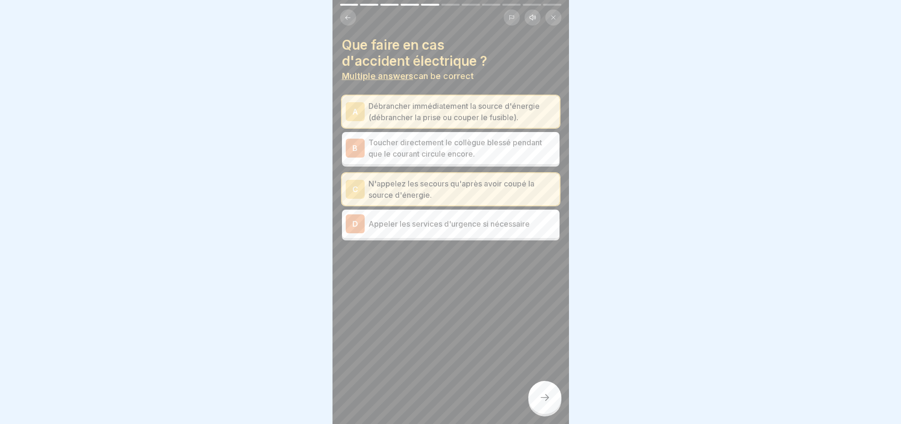
click at [451, 221] on p "Appeler les services d'urgence si nécessaire" at bounding box center [461, 223] width 187 height 11
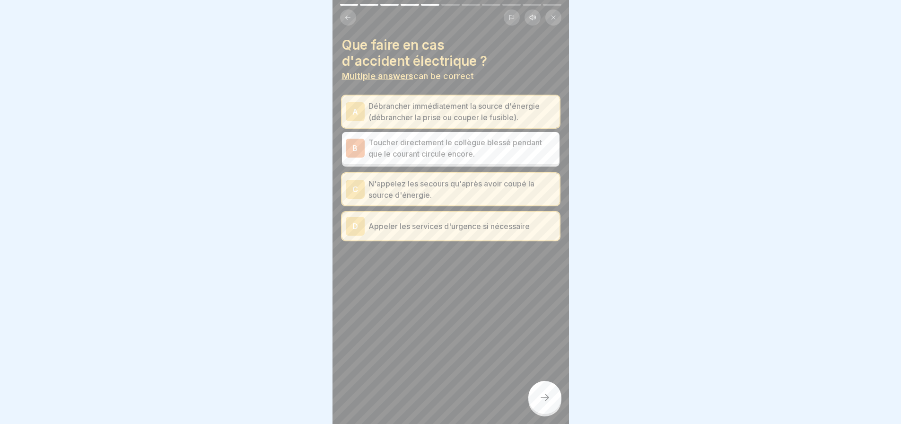
click at [547, 403] on icon at bounding box center [544, 397] width 11 height 11
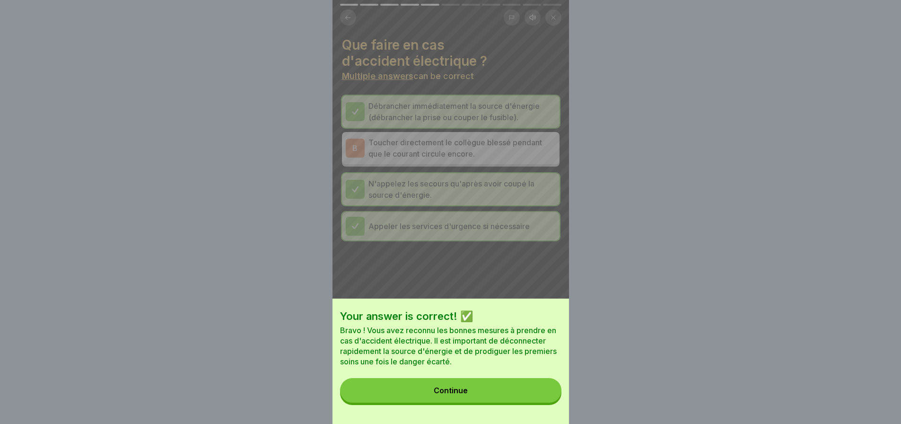
click at [463, 392] on button "Continue" at bounding box center [450, 390] width 221 height 25
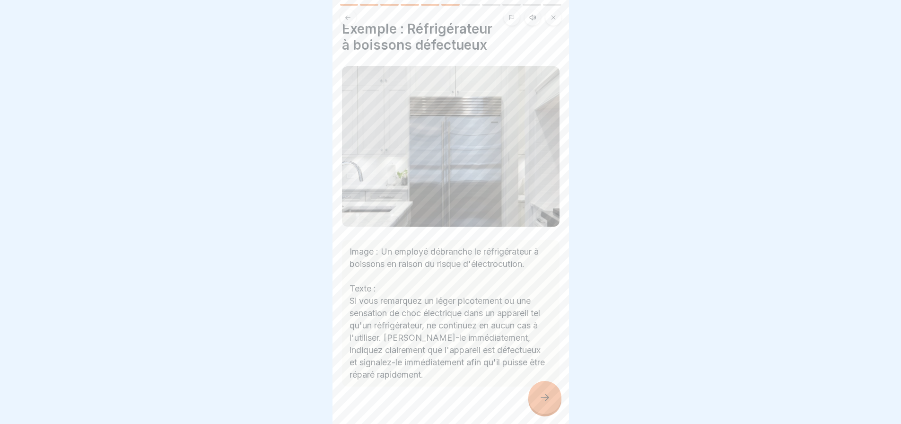
scroll to position [30, 0]
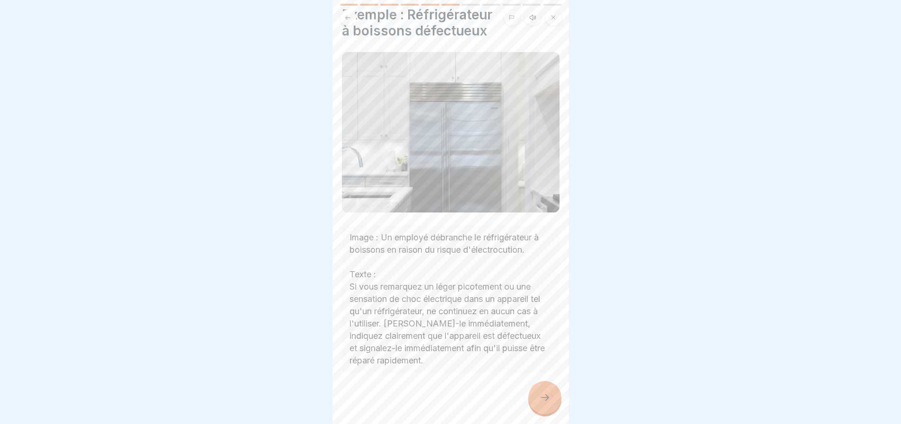
click at [548, 403] on icon at bounding box center [544, 397] width 11 height 11
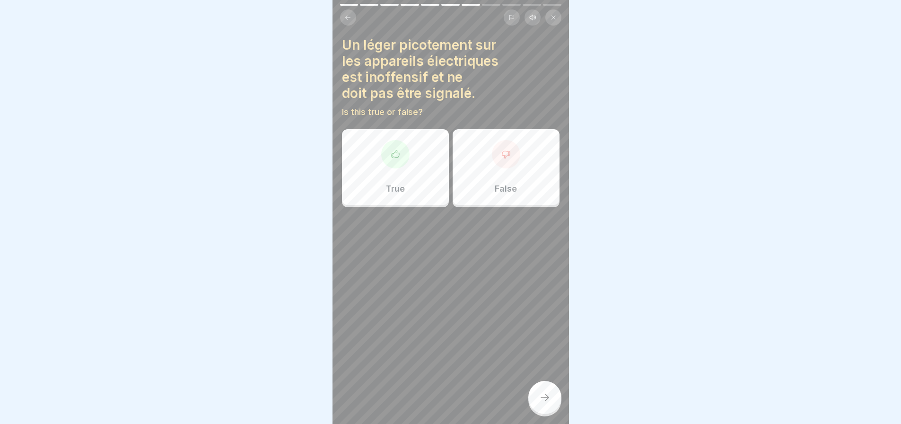
click at [499, 162] on div at bounding box center [506, 154] width 28 height 28
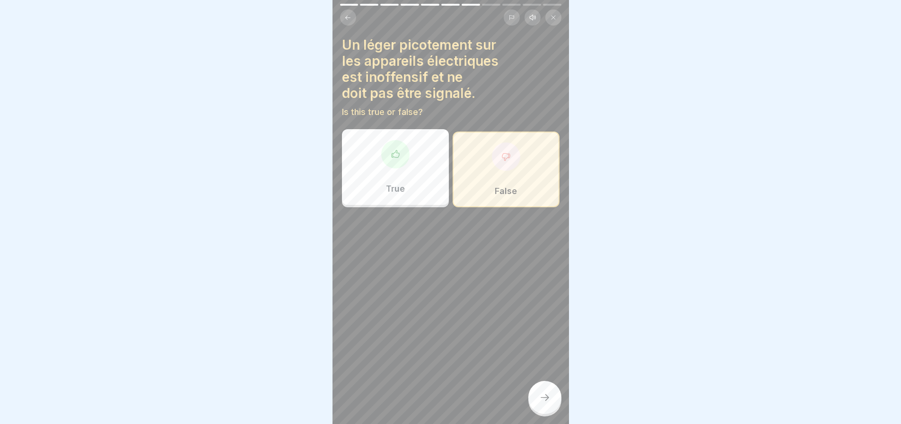
click at [545, 401] on icon at bounding box center [544, 397] width 11 height 11
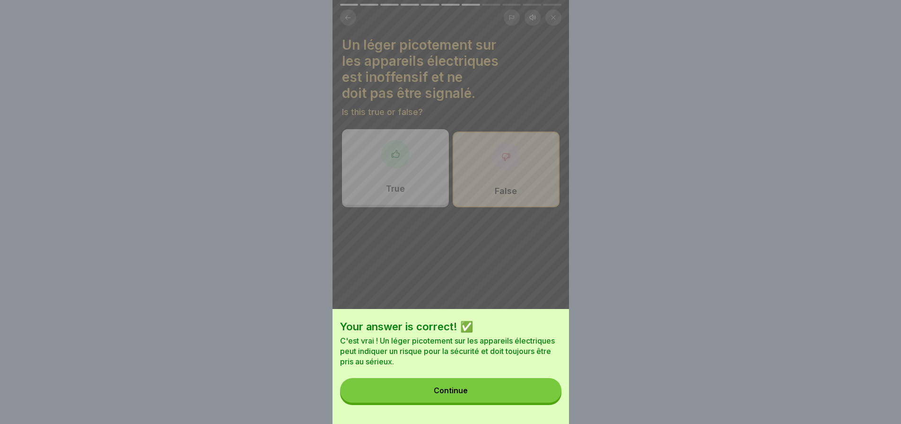
click at [493, 397] on button "Continue" at bounding box center [450, 390] width 221 height 25
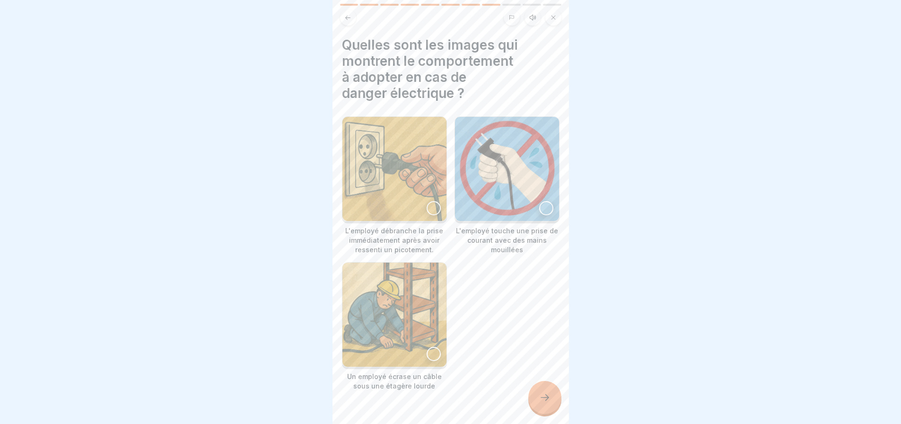
click at [429, 204] on div at bounding box center [434, 208] width 14 height 14
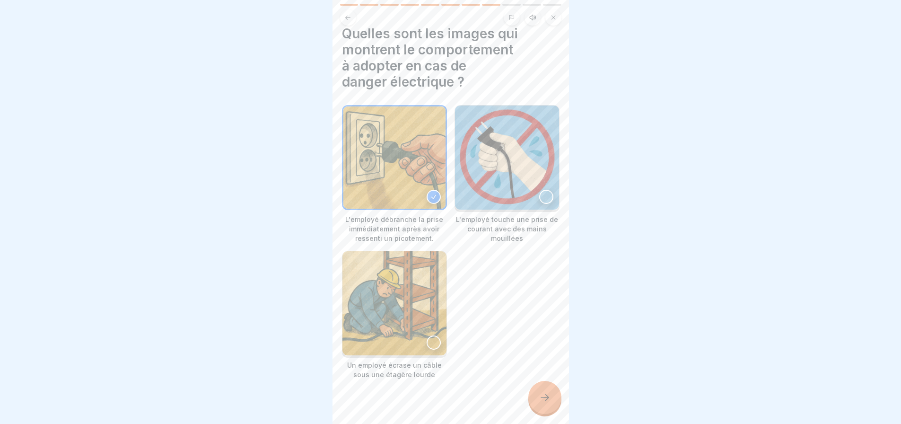
scroll to position [17, 0]
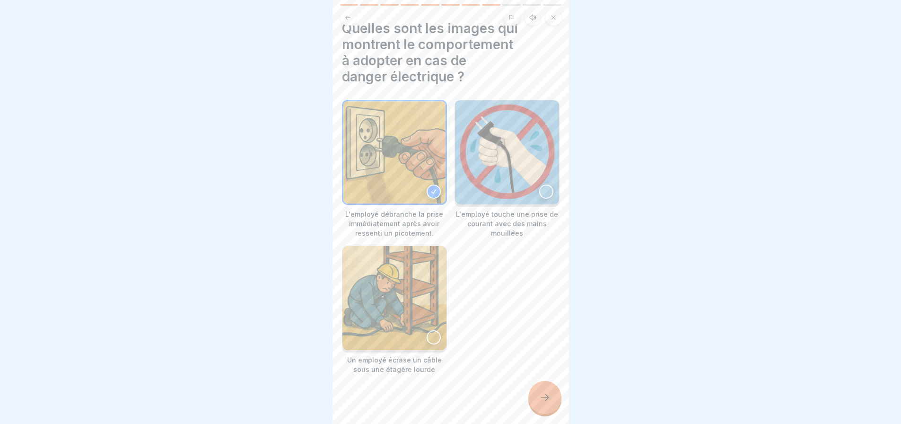
click at [546, 403] on icon at bounding box center [544, 397] width 11 height 11
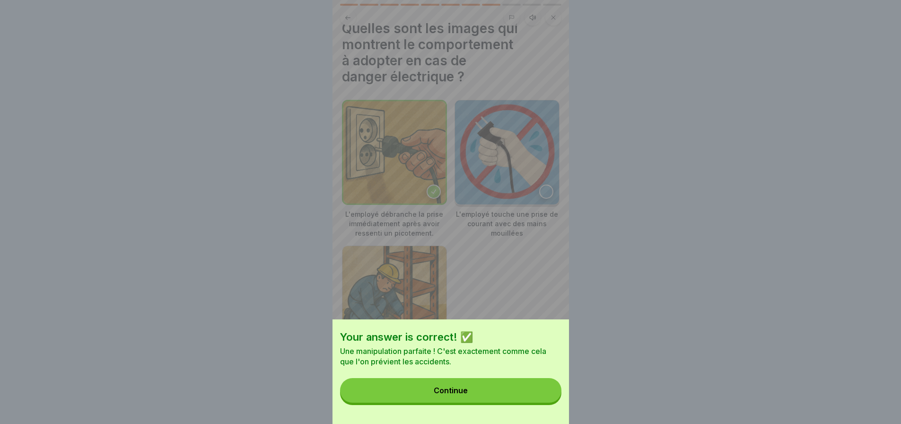
click at [494, 390] on button "Continue" at bounding box center [450, 390] width 221 height 25
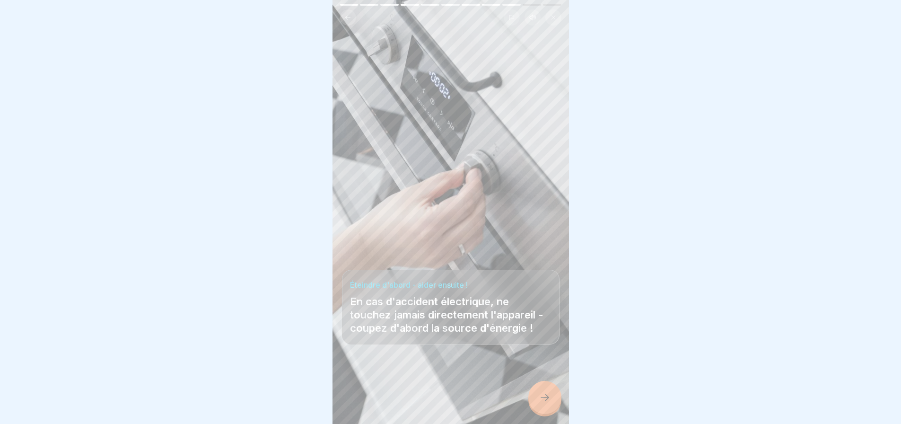
drag, startPoint x: 541, startPoint y: 406, endPoint x: 540, endPoint y: 401, distance: 5.8
click at [541, 403] on icon at bounding box center [544, 397] width 11 height 11
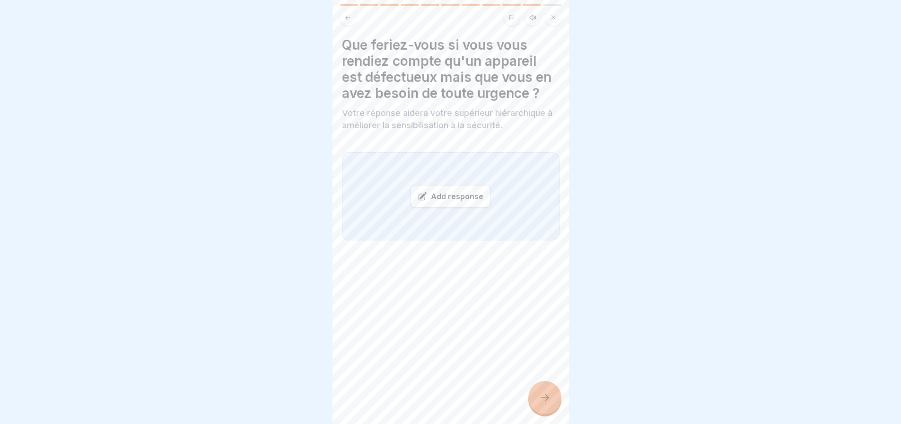
click at [392, 183] on div "Add response" at bounding box center [451, 196] width 218 height 88
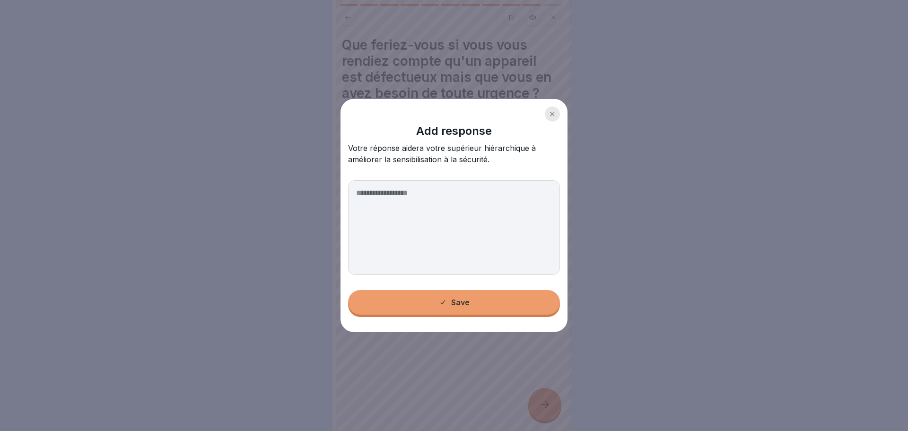
click at [380, 191] on textarea at bounding box center [454, 227] width 212 height 95
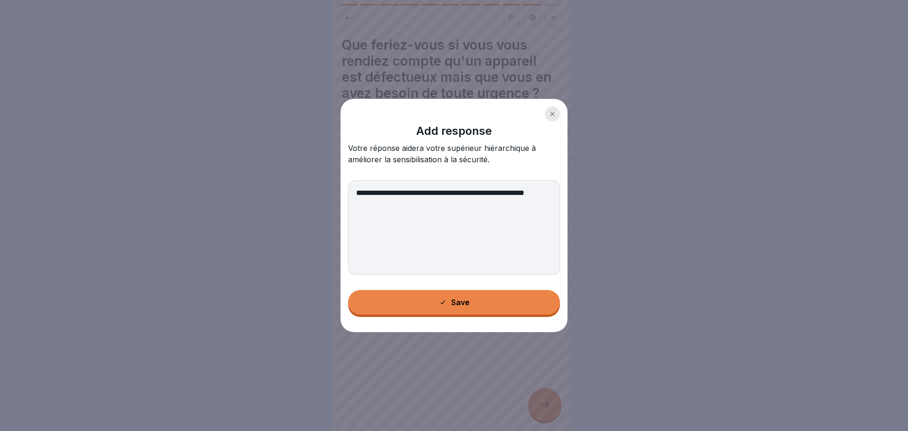
click at [490, 193] on textarea "**********" at bounding box center [454, 227] width 212 height 95
type textarea "**********"
click at [491, 303] on button "Save" at bounding box center [454, 302] width 212 height 25
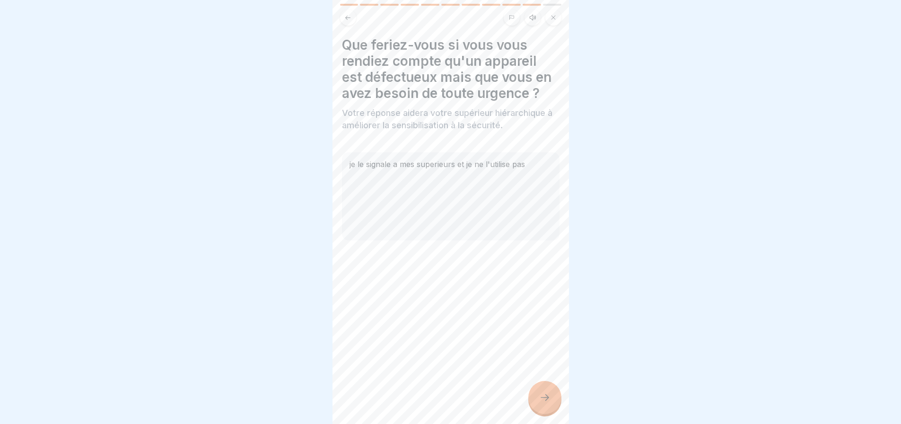
click at [546, 402] on icon at bounding box center [544, 397] width 11 height 11
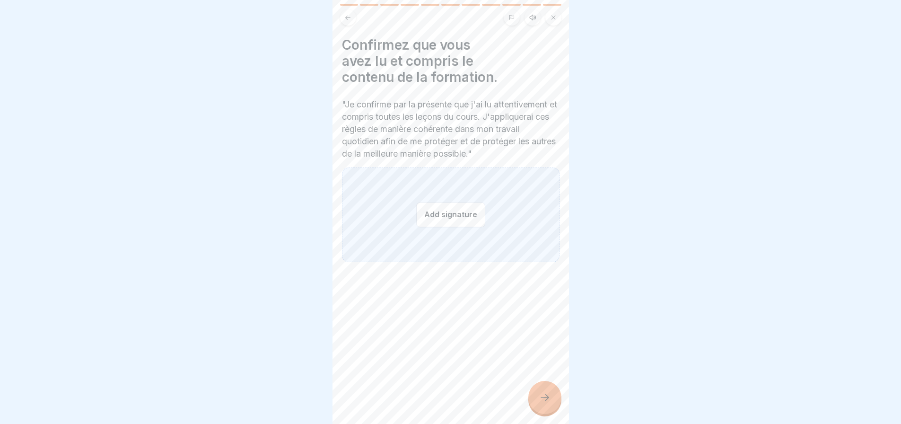
click at [454, 227] on button "Add signature" at bounding box center [450, 214] width 69 height 25
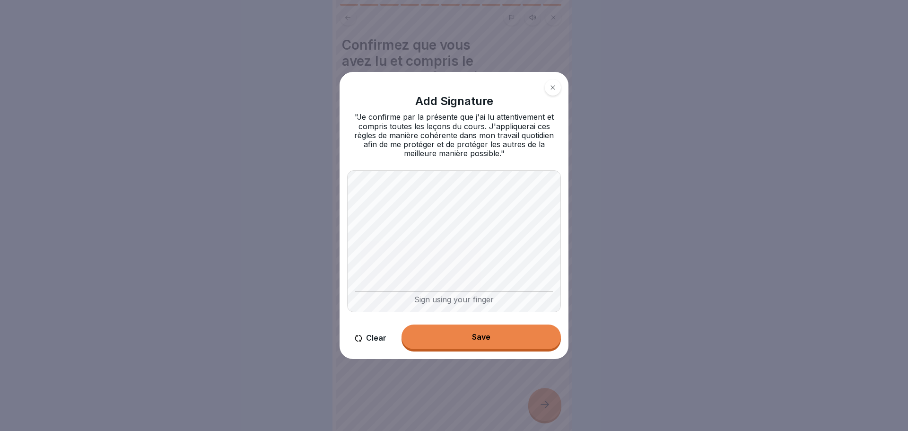
click at [545, 79] on button at bounding box center [553, 87] width 16 height 16
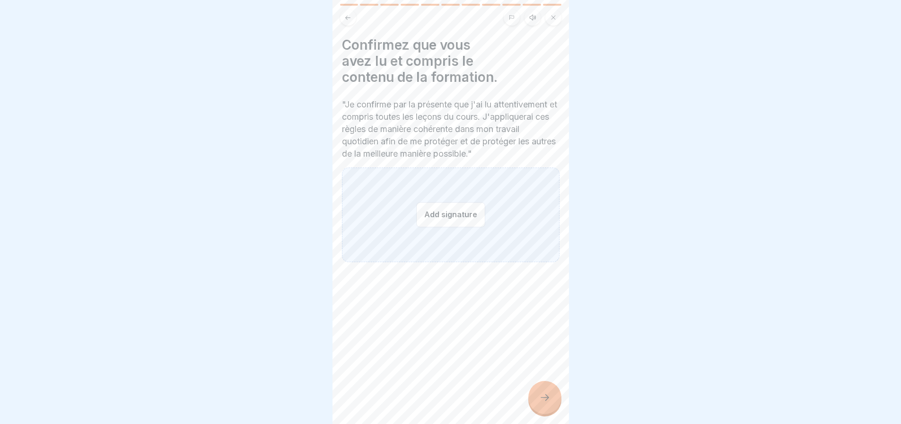
click at [442, 219] on button "Add signature" at bounding box center [450, 214] width 69 height 25
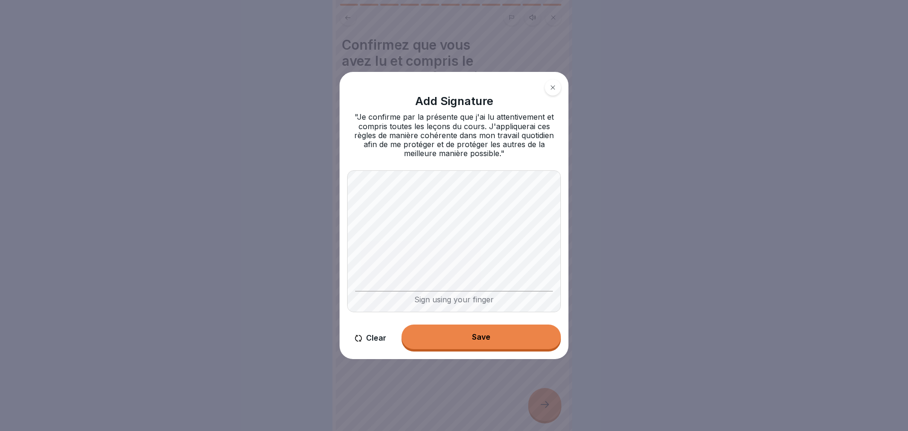
click at [545, 79] on button at bounding box center [553, 87] width 16 height 16
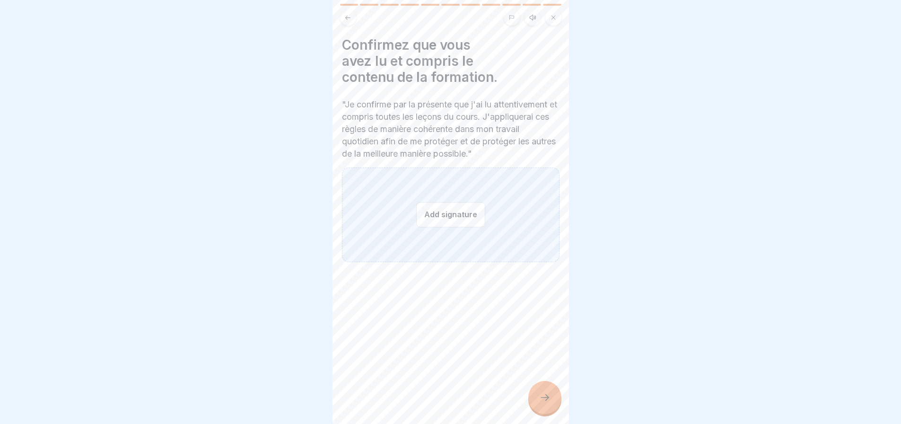
click at [452, 225] on button "Add signature" at bounding box center [450, 214] width 69 height 25
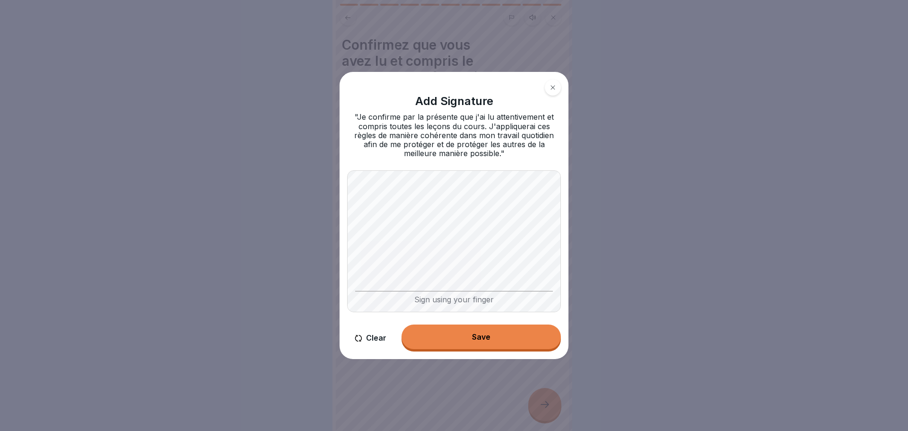
click at [372, 338] on button "Clear" at bounding box center [370, 337] width 47 height 27
click at [369, 337] on button "Clear" at bounding box center [370, 337] width 47 height 27
click at [575, 211] on body "Travailler en toute sécurité 11 Steps French Listen Sécurité électrique sur le …" at bounding box center [450, 215] width 901 height 431
click at [365, 342] on button "Clear" at bounding box center [370, 337] width 47 height 27
click at [494, 335] on button "Save" at bounding box center [480, 336] width 159 height 25
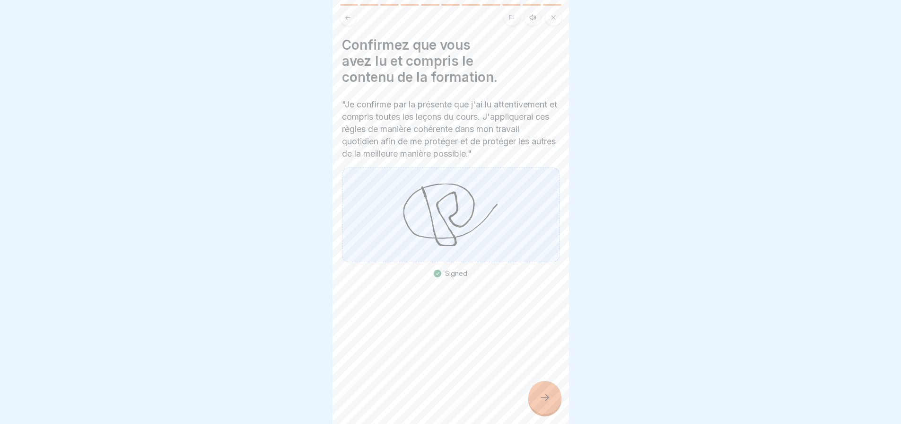
click at [541, 403] on icon at bounding box center [544, 397] width 11 height 11
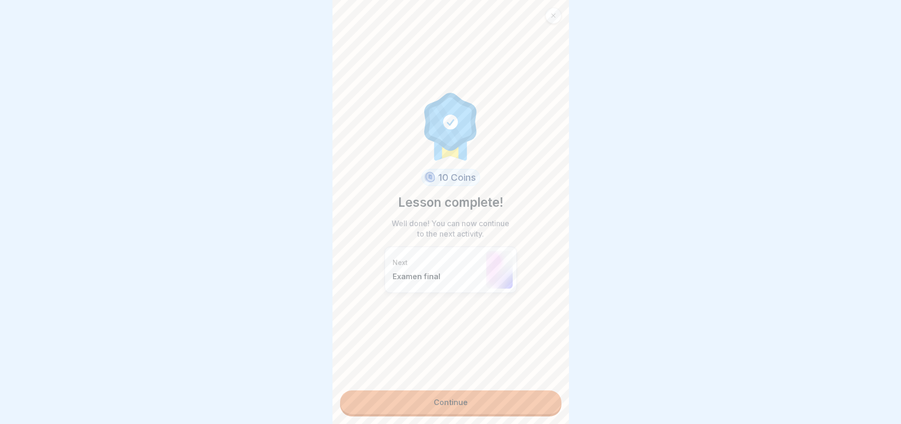
click at [461, 403] on link "Continue" at bounding box center [450, 402] width 221 height 24
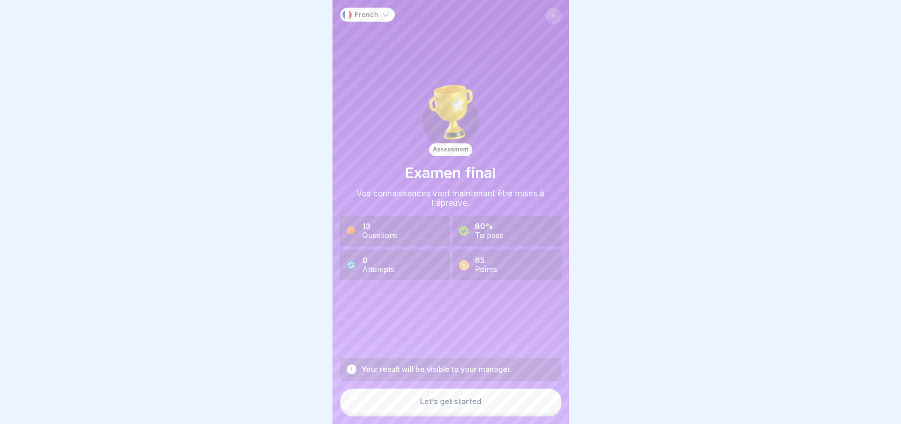
scroll to position [7, 0]
click at [484, 399] on button "Let’s get started" at bounding box center [450, 401] width 221 height 26
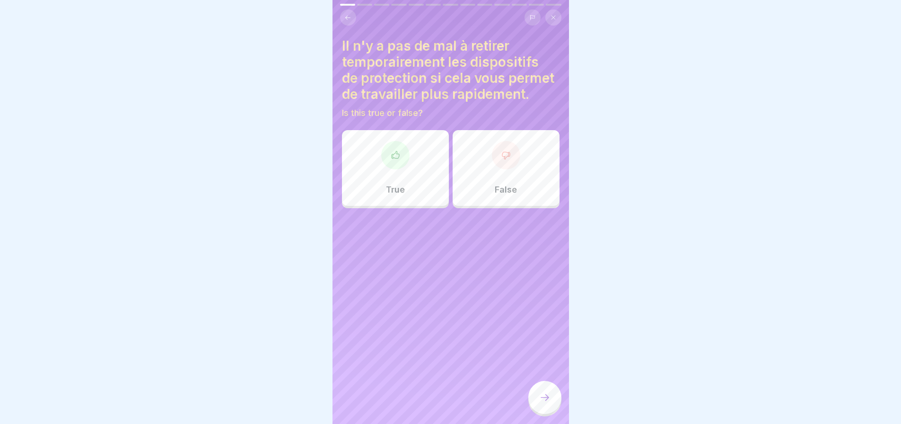
click at [503, 169] on div at bounding box center [506, 155] width 28 height 28
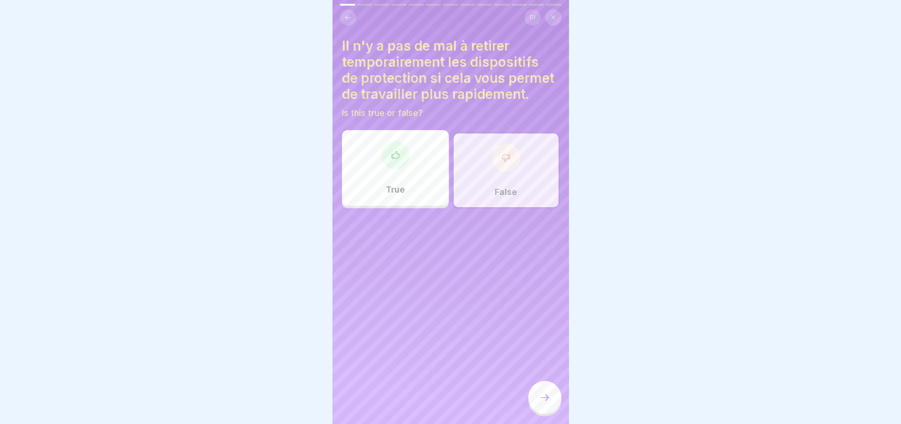
click at [549, 393] on icon at bounding box center [544, 397] width 11 height 11
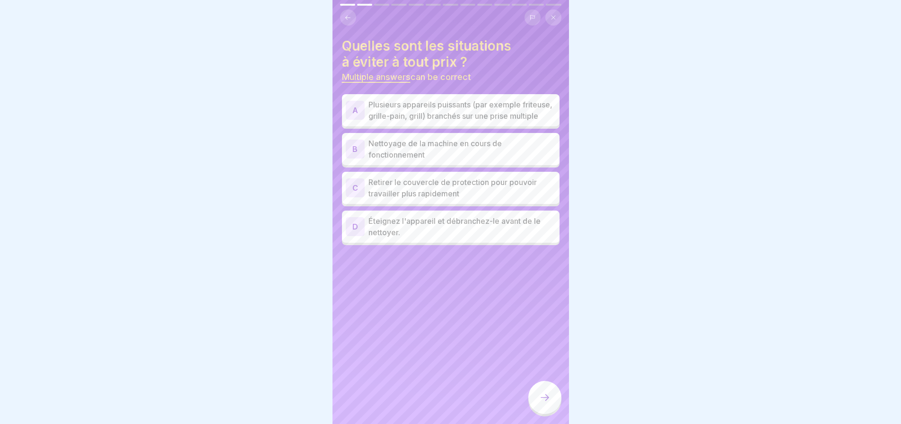
click at [491, 105] on p "Plusieurs appareils puissants (par exemple friteuse, grille-pain, grill) branch…" at bounding box center [461, 110] width 187 height 23
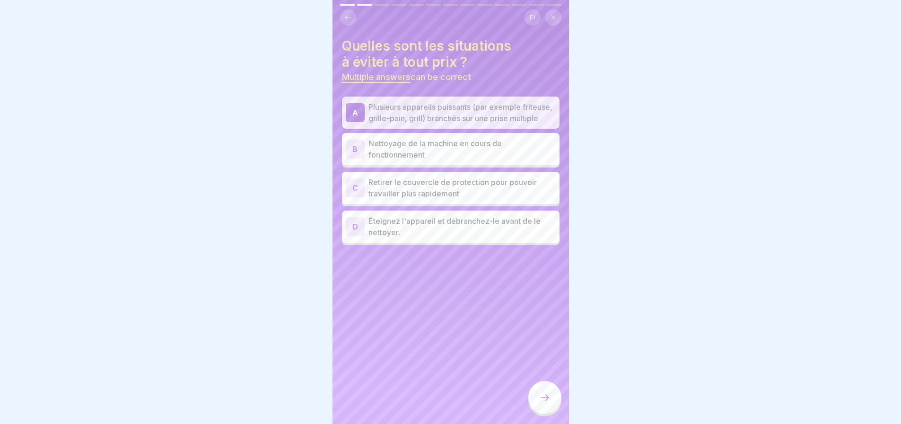
click at [471, 148] on p "Nettoyage de la machine en cours de fonctionnement" at bounding box center [461, 149] width 187 height 23
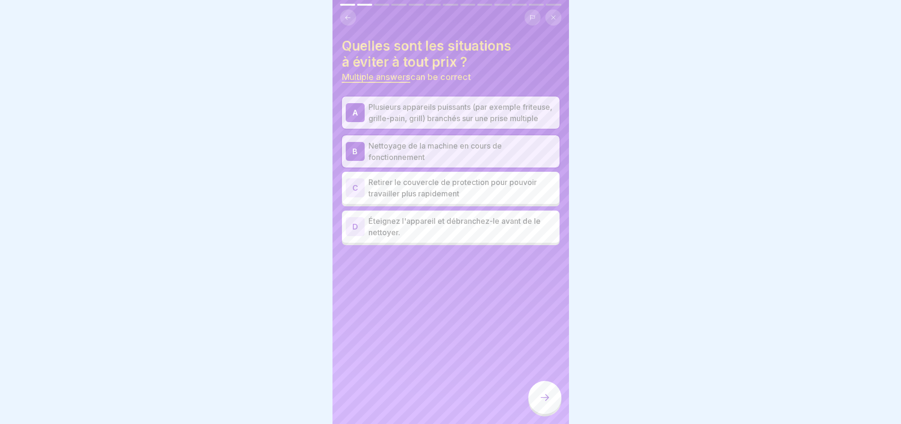
click at [473, 192] on p "Retirer le couvercle de protection pour pouvoir travailler plus rapidement" at bounding box center [461, 187] width 187 height 23
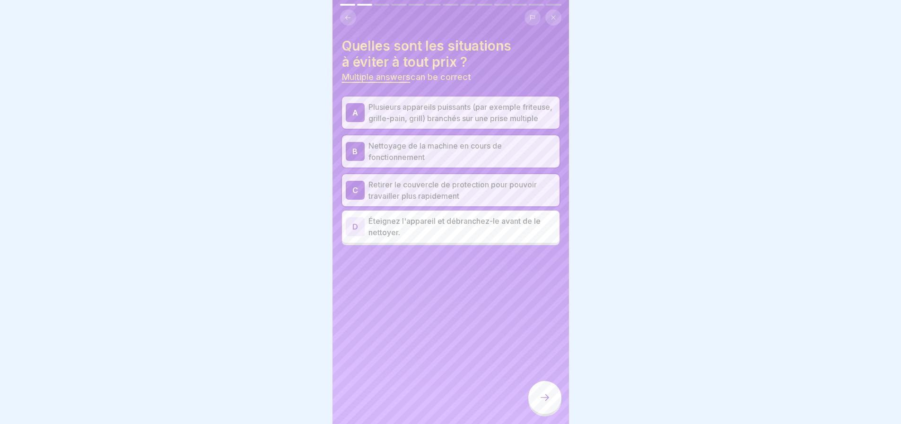
click at [542, 387] on div at bounding box center [544, 397] width 33 height 33
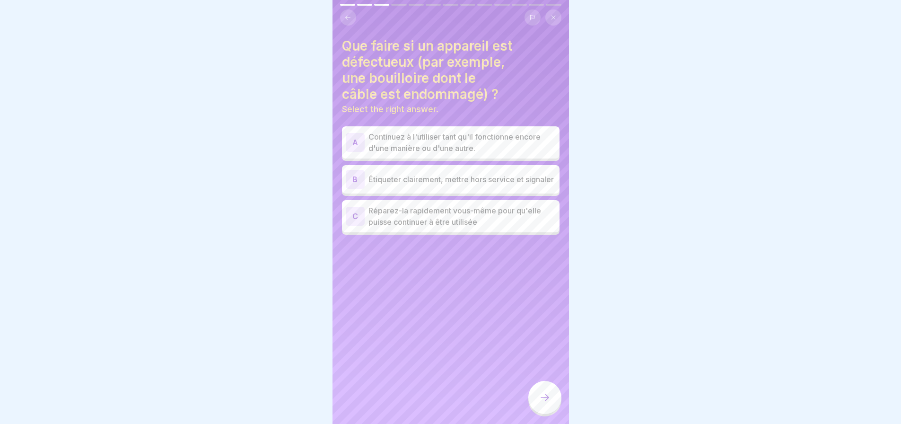
click at [551, 398] on div at bounding box center [544, 397] width 33 height 33
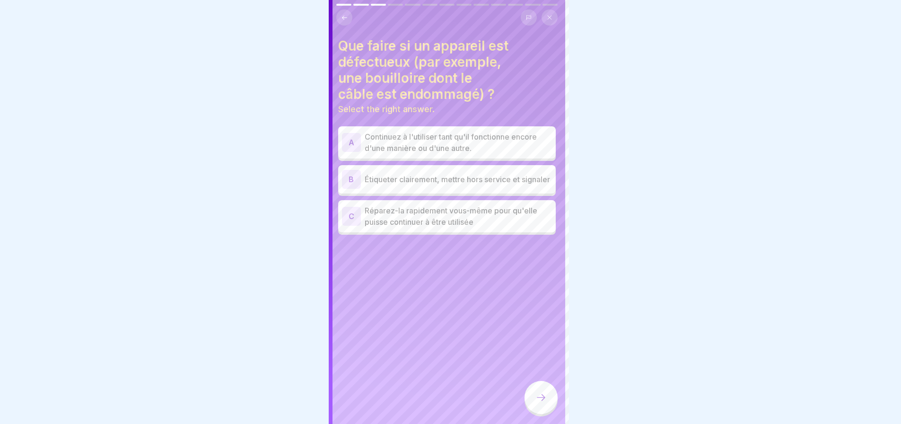
scroll to position [0, 0]
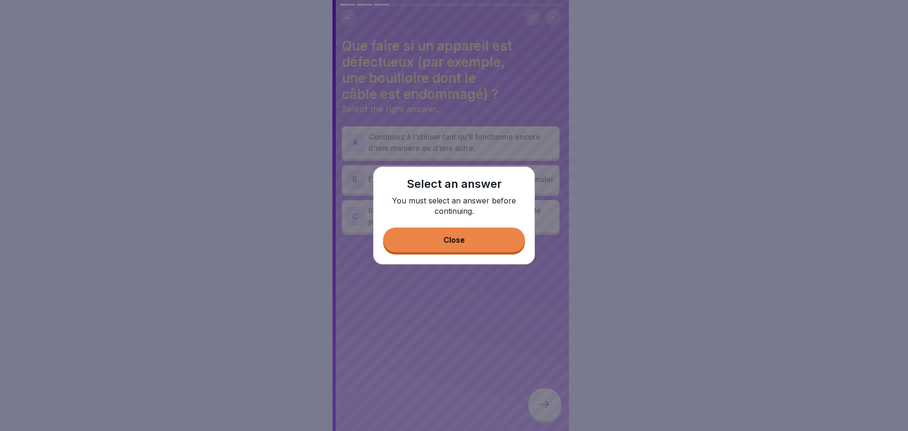
click at [464, 237] on div "Close" at bounding box center [454, 239] width 21 height 9
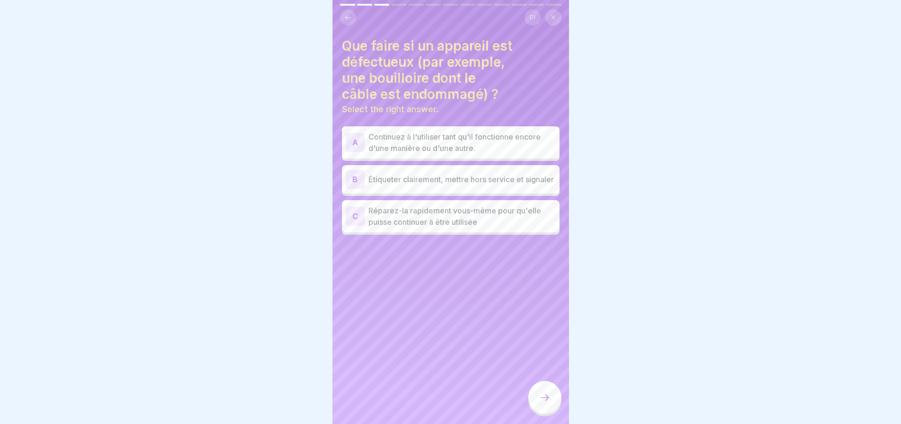
scroll to position [7, 0]
click at [348, 14] on icon at bounding box center [347, 17] width 7 height 7
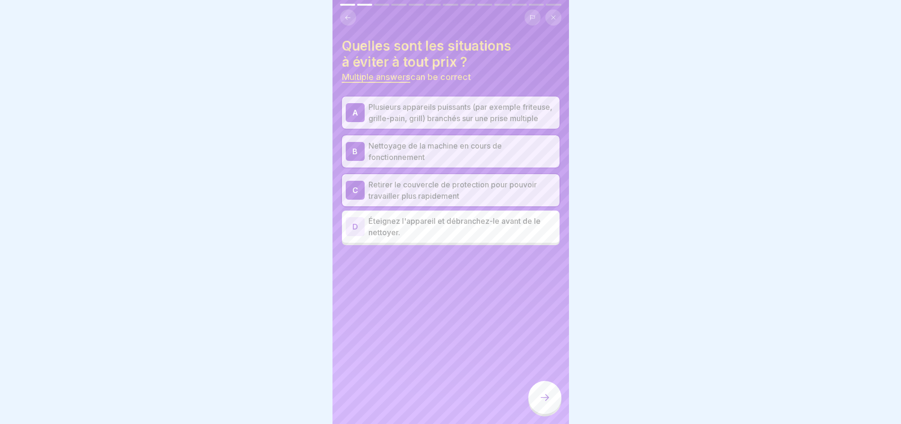
click at [348, 9] on button at bounding box center [348, 17] width 16 height 16
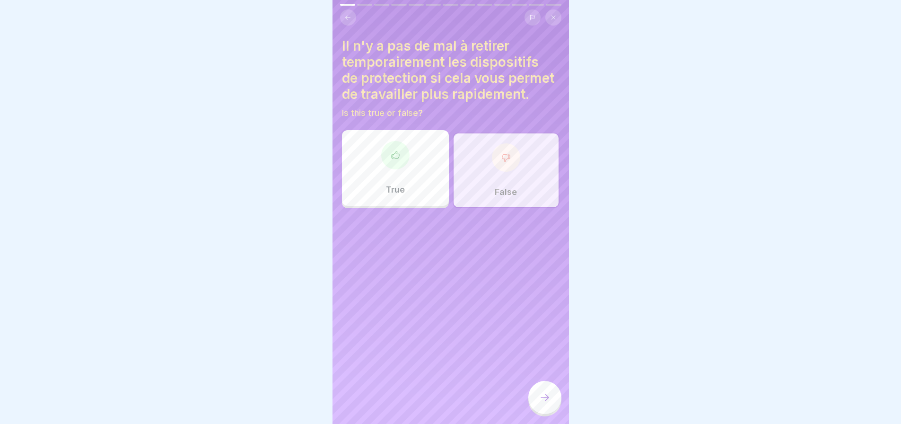
click at [511, 182] on div "False" at bounding box center [506, 170] width 107 height 76
click at [552, 399] on div at bounding box center [544, 397] width 33 height 33
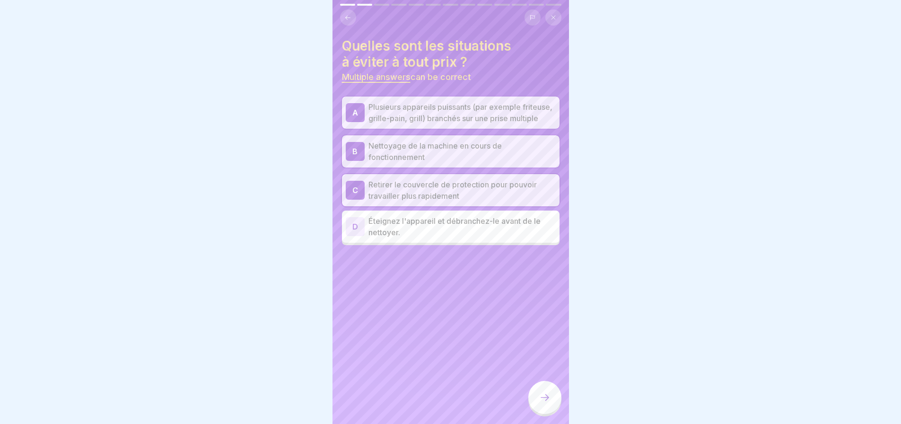
click at [549, 399] on icon at bounding box center [544, 397] width 11 height 11
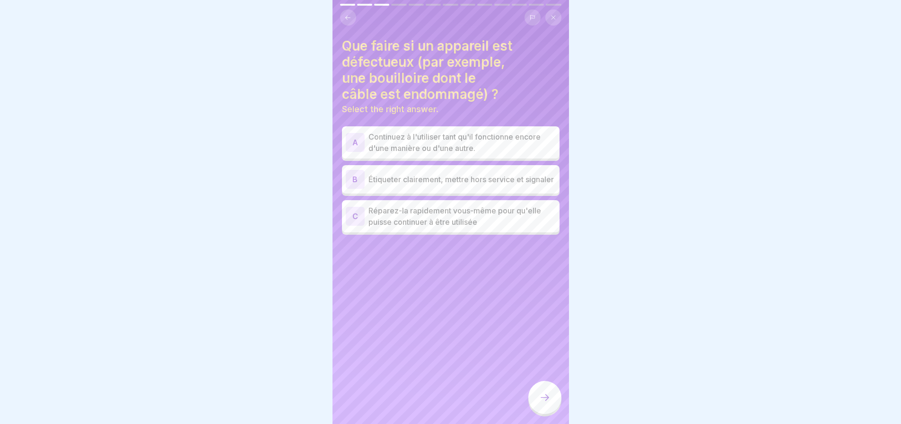
click at [552, 16] on icon at bounding box center [553, 18] width 4 height 4
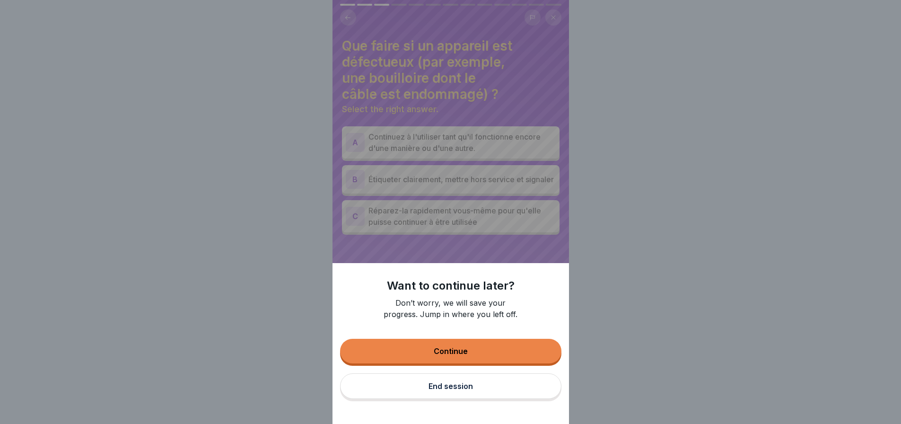
click at [492, 358] on button "Continue" at bounding box center [450, 351] width 221 height 25
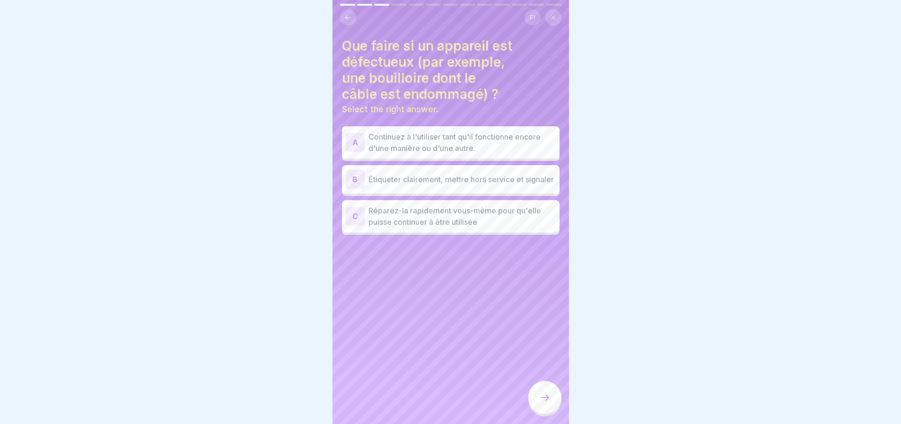
click at [503, 174] on p "Étiqueter clairement, mettre hors service et signaler" at bounding box center [461, 179] width 187 height 11
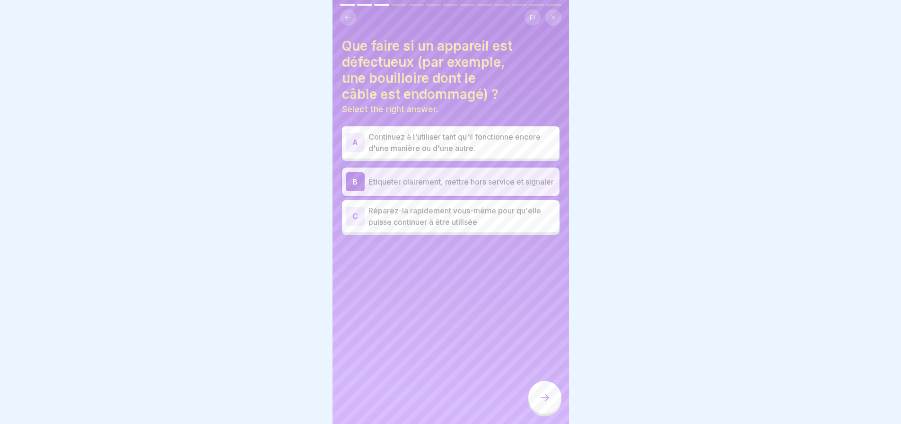
click at [350, 14] on icon at bounding box center [347, 17] width 7 height 7
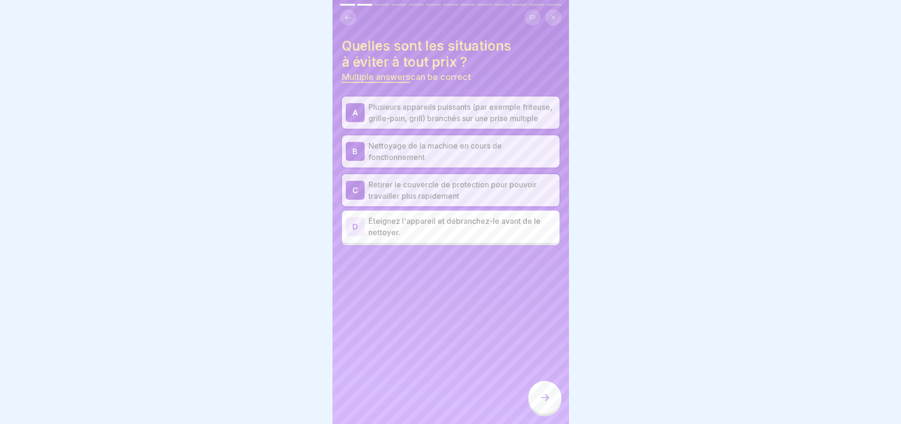
click at [554, 15] on icon at bounding box center [553, 18] width 6 height 6
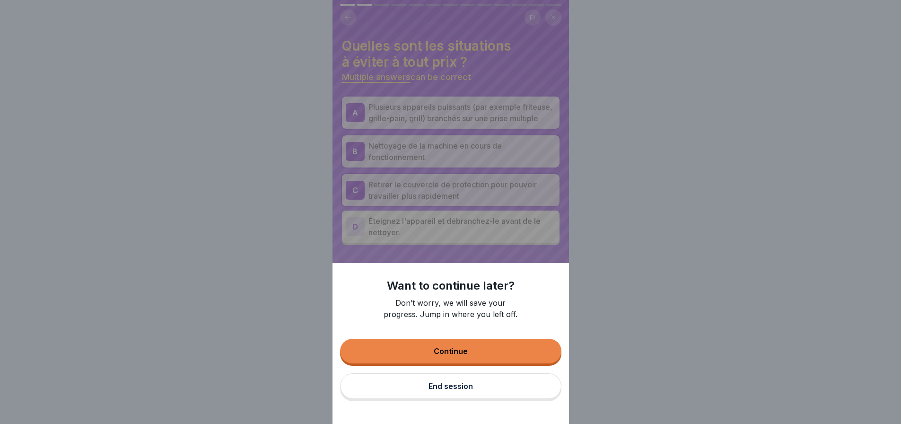
click at [477, 390] on button "End session" at bounding box center [450, 386] width 221 height 26
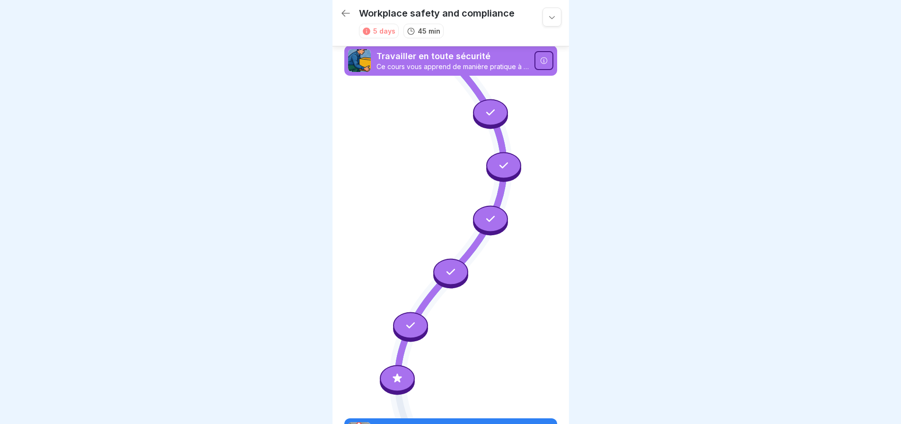
click at [549, 17] on icon at bounding box center [552, 17] width 6 height 3
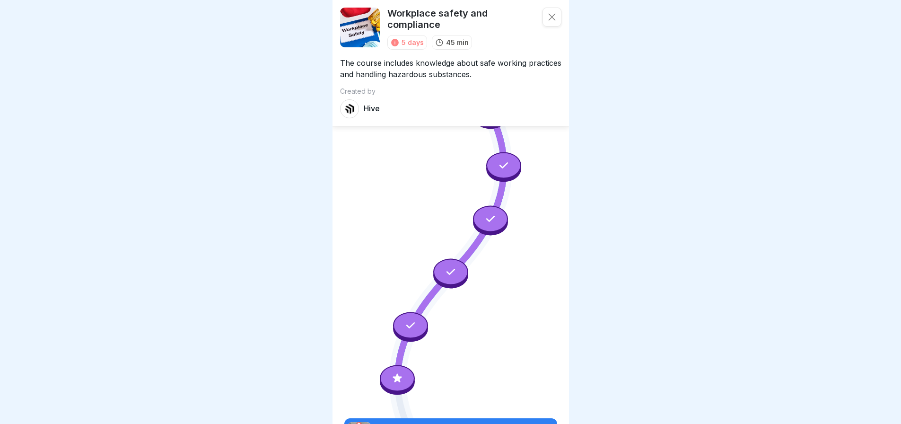
click at [548, 19] on icon at bounding box center [551, 16] width 9 height 9
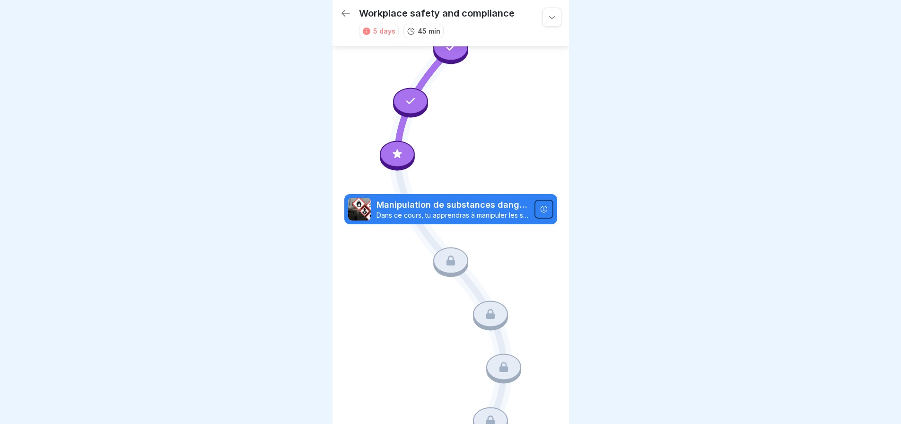
scroll to position [227, 0]
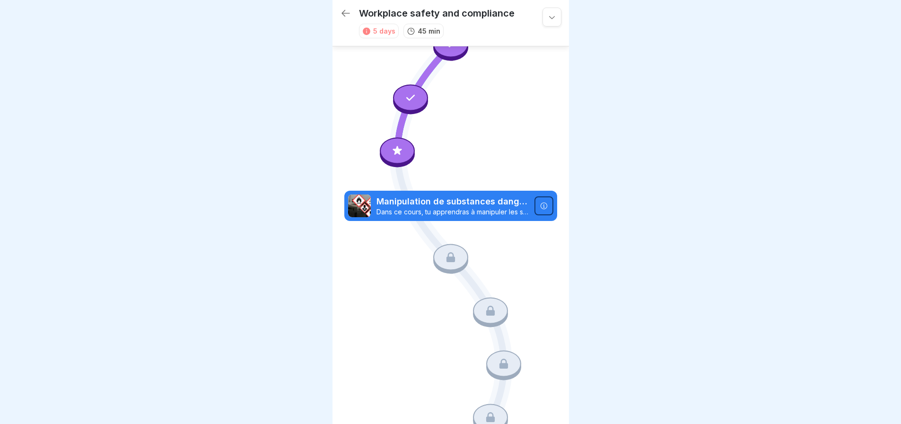
click at [386, 144] on div at bounding box center [397, 151] width 35 height 26
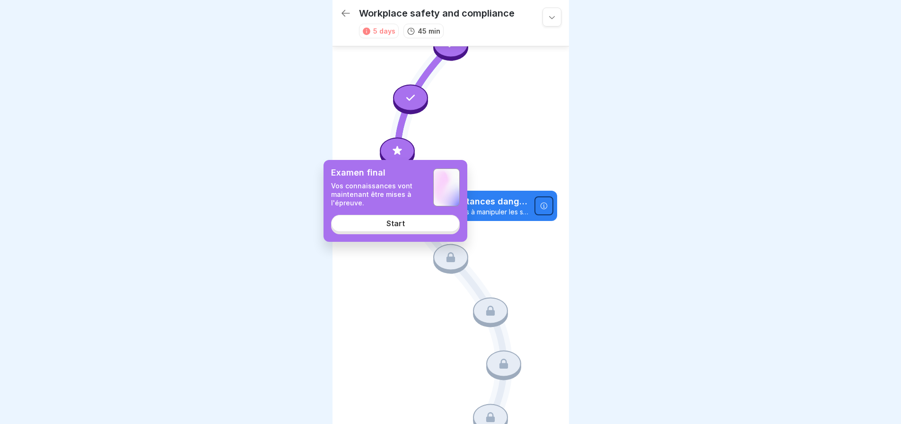
click at [419, 224] on link "Start" at bounding box center [395, 223] width 129 height 17
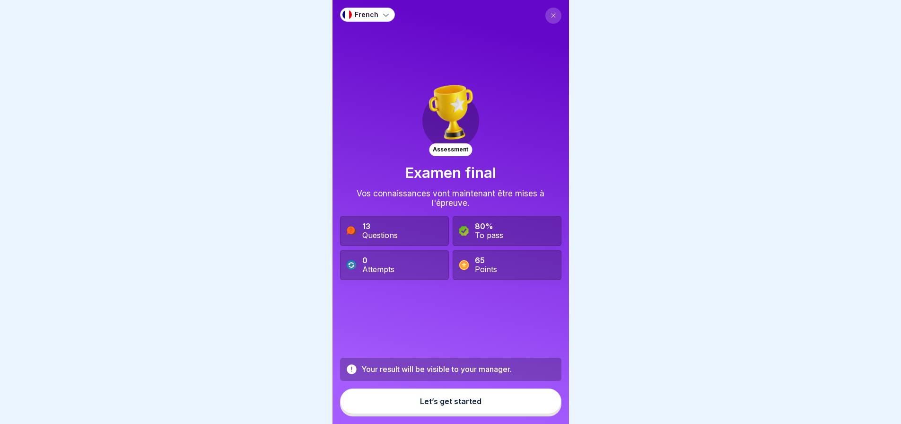
scroll to position [7, 0]
click at [550, 13] on icon at bounding box center [553, 16] width 6 height 6
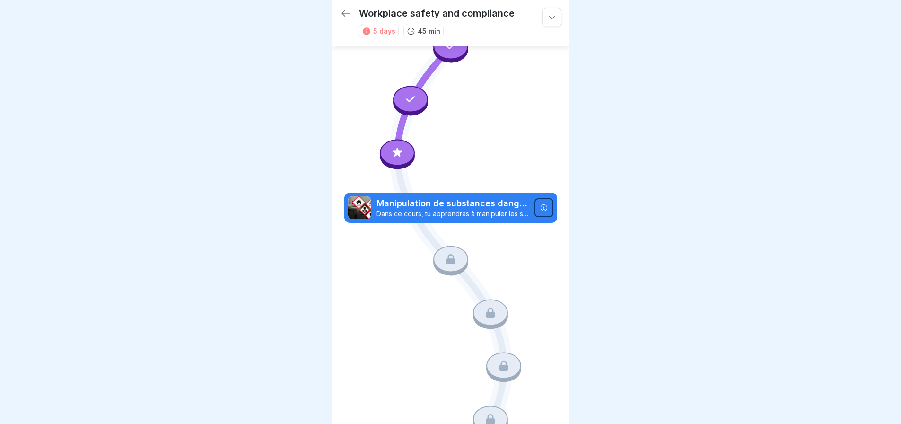
scroll to position [227, 0]
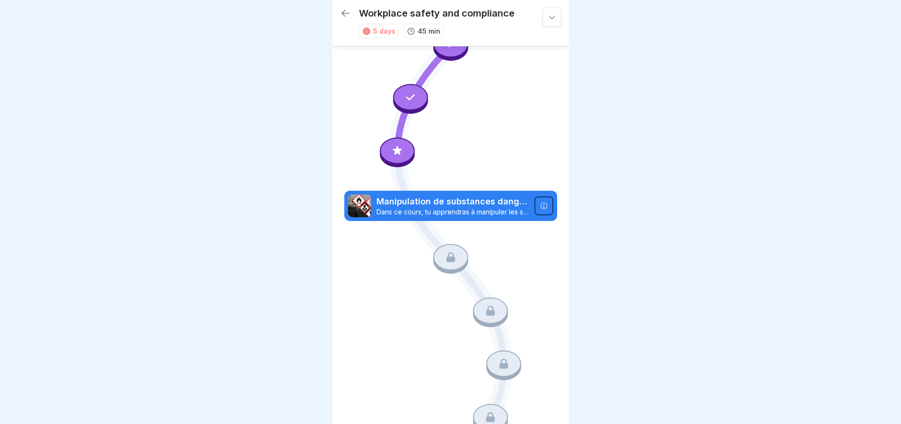
click at [476, 195] on p "Manipulation de substances dangereuses" at bounding box center [452, 201] width 152 height 12
click at [417, 195] on p "Manipulation de substances dangereuses" at bounding box center [452, 201] width 152 height 12
click at [540, 202] on icon at bounding box center [544, 206] width 8 height 8
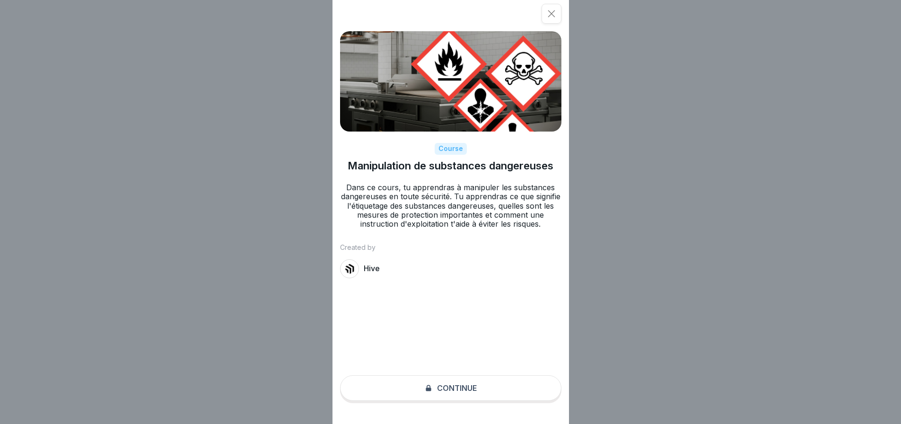
click at [556, 13] on icon at bounding box center [551, 13] width 9 height 9
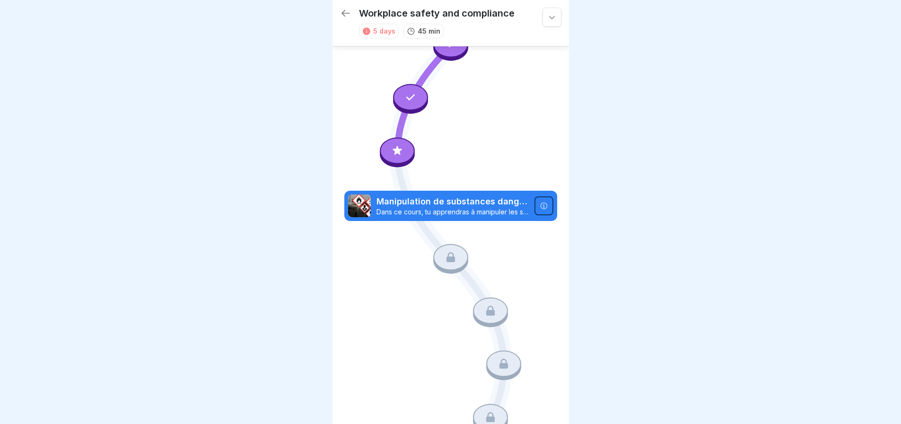
click at [537, 196] on div at bounding box center [543, 205] width 19 height 19
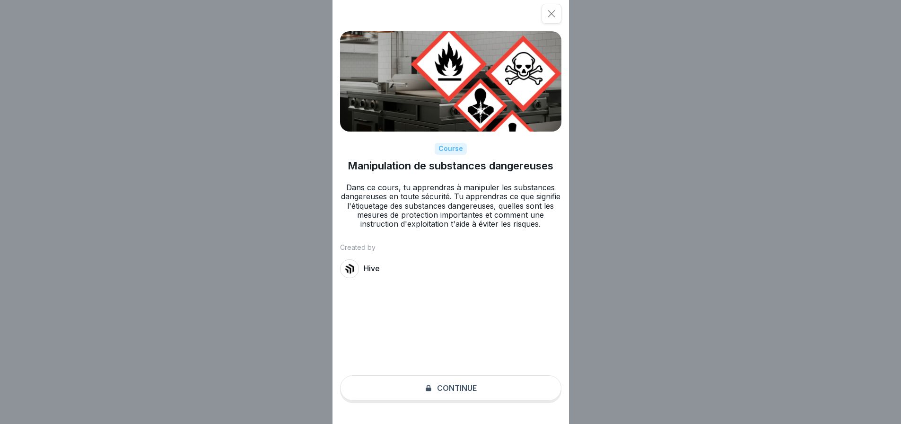
click at [492, 397] on div "Course Manipulation de substances dangereuses Dans ce cours, tu apprendras à ma…" at bounding box center [450, 212] width 236 height 424
click at [467, 398] on div "Course Manipulation de substances dangereuses Dans ce cours, tu apprendras à ma…" at bounding box center [450, 212] width 236 height 424
click at [555, 13] on icon at bounding box center [551, 13] width 9 height 9
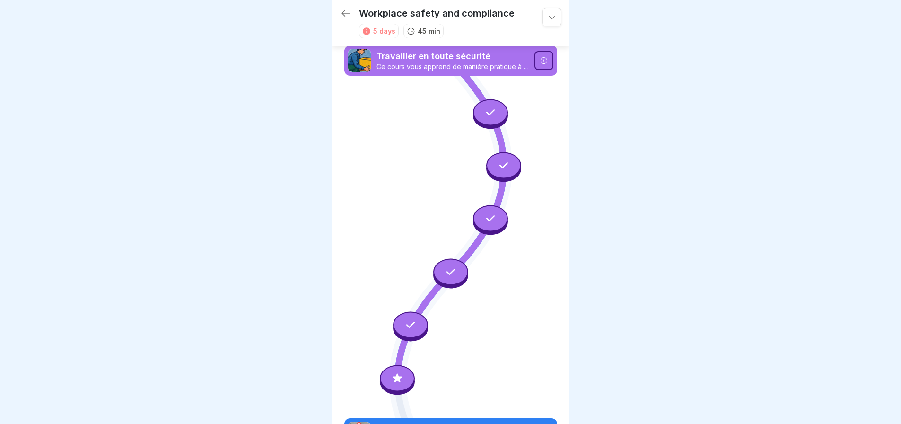
scroll to position [0, 0]
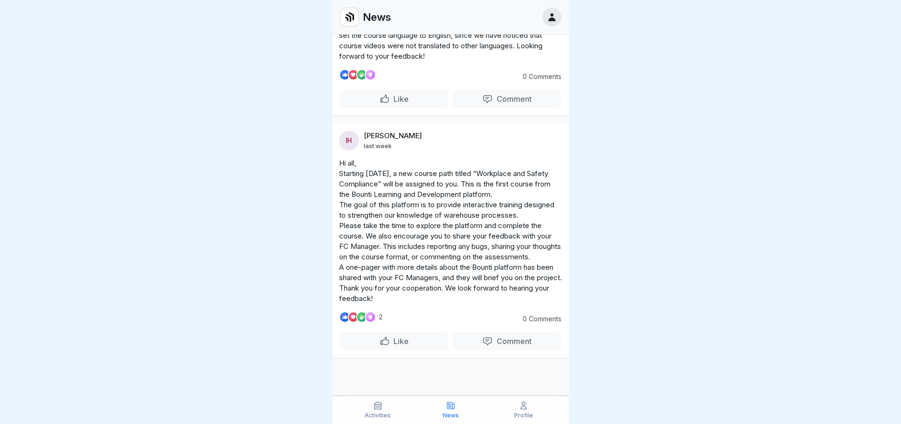
scroll to position [7, 0]
click at [372, 418] on p "Activities" at bounding box center [378, 415] width 26 height 7
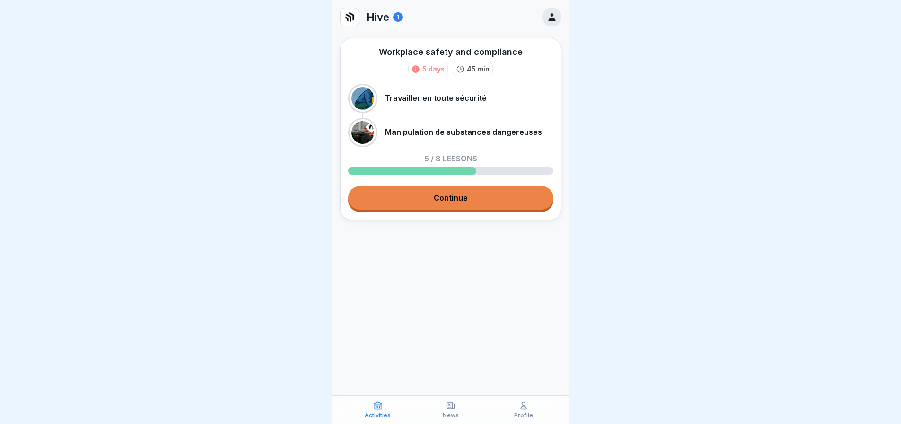
click at [500, 199] on link "Continue" at bounding box center [450, 198] width 205 height 24
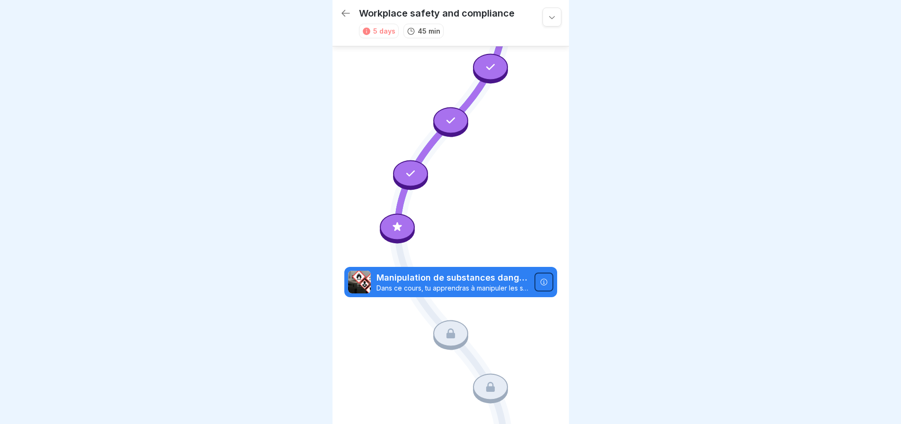
scroll to position [155, 0]
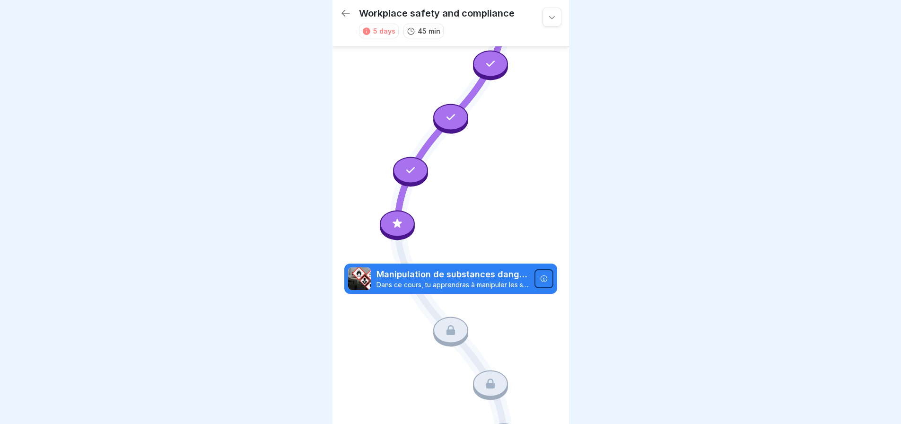
click at [395, 218] on icon at bounding box center [397, 224] width 12 height 12
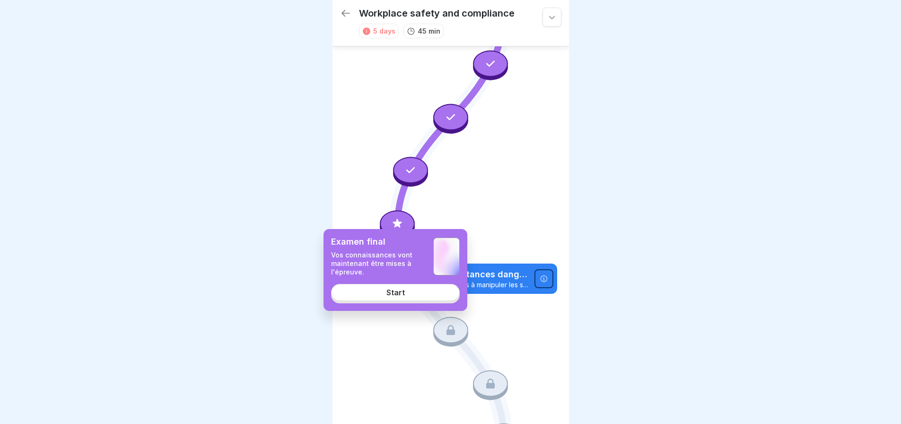
click at [662, 156] on div at bounding box center [450, 212] width 901 height 424
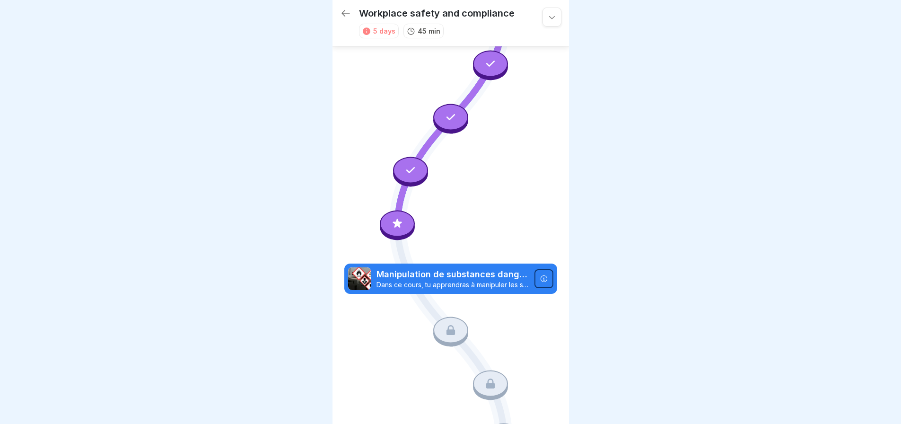
click at [396, 218] on icon at bounding box center [396, 222] width 9 height 9
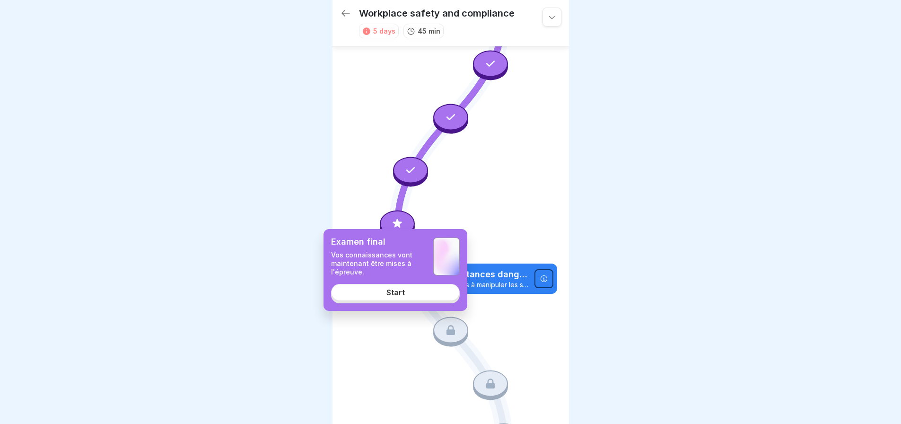
click at [414, 295] on link "Start" at bounding box center [395, 292] width 129 height 17
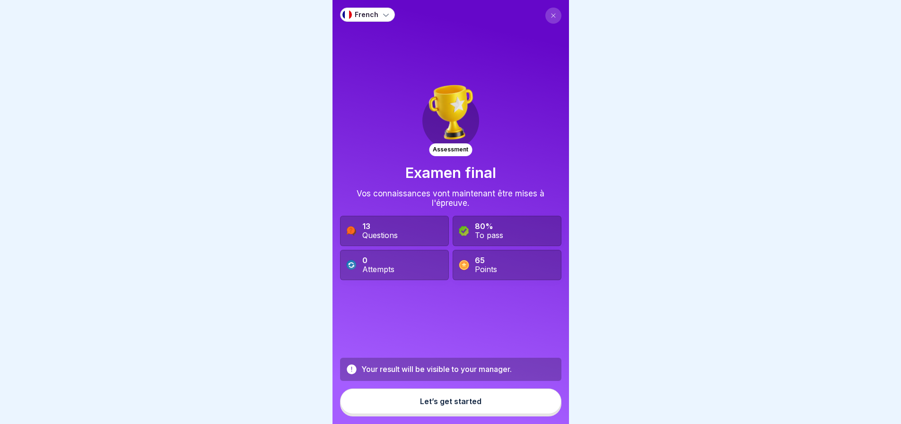
scroll to position [7, 0]
click at [550, 13] on icon at bounding box center [553, 16] width 6 height 6
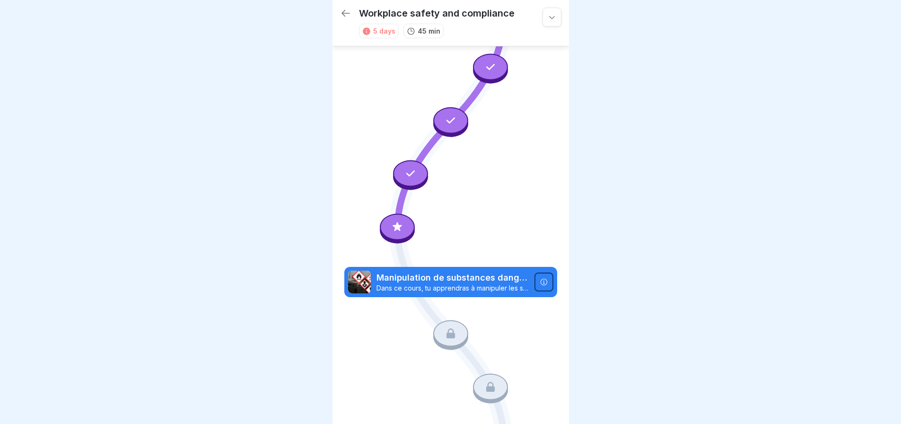
scroll to position [155, 0]
